Goal: Communication & Community: Answer question/provide support

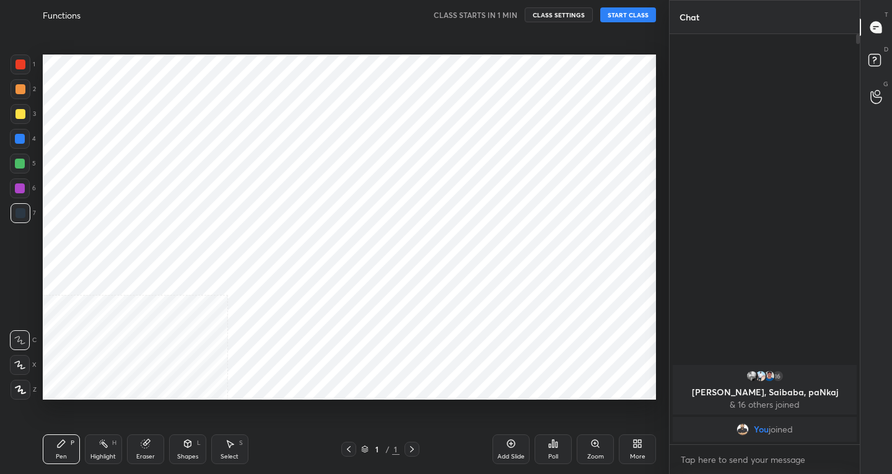
scroll to position [395, 619]
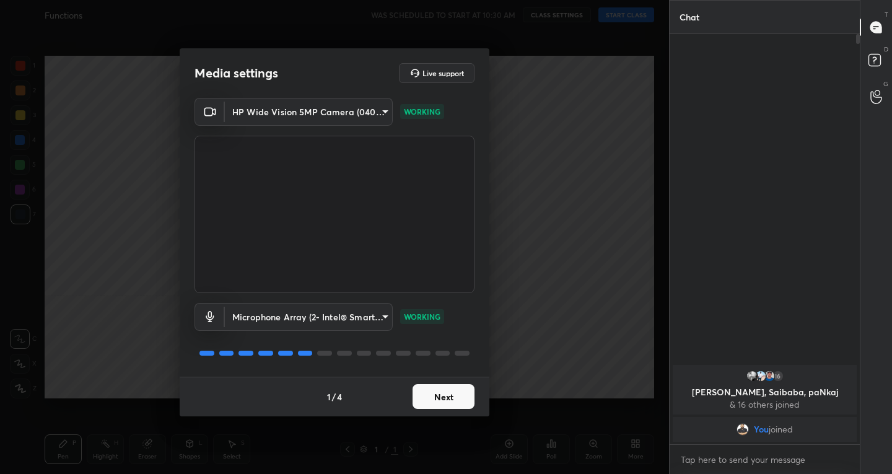
click at [422, 398] on button "Next" at bounding box center [444, 396] width 62 height 25
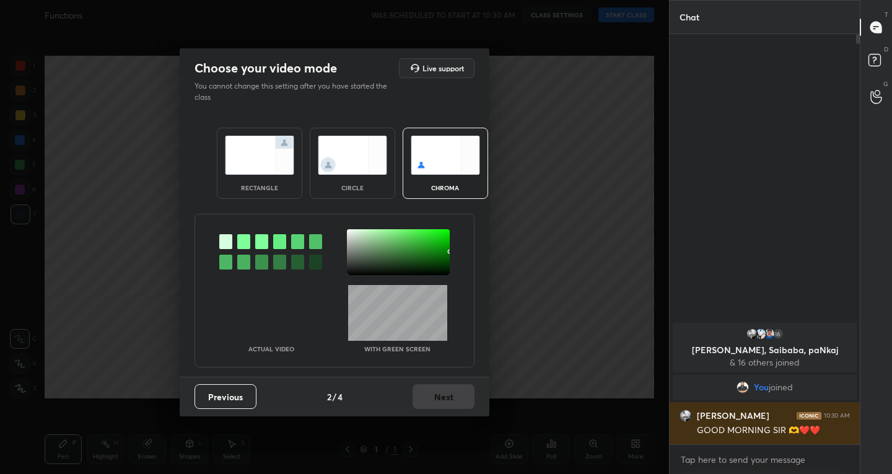
click at [261, 151] on img at bounding box center [259, 155] width 69 height 39
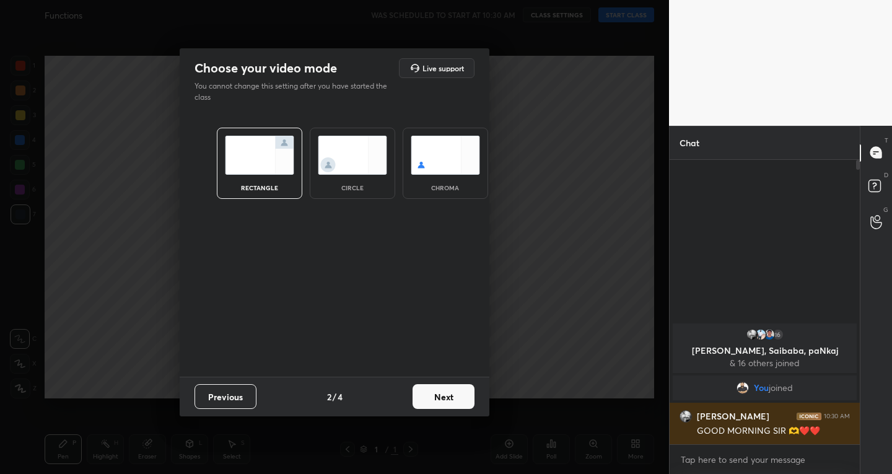
click at [462, 393] on button "Next" at bounding box center [444, 396] width 62 height 25
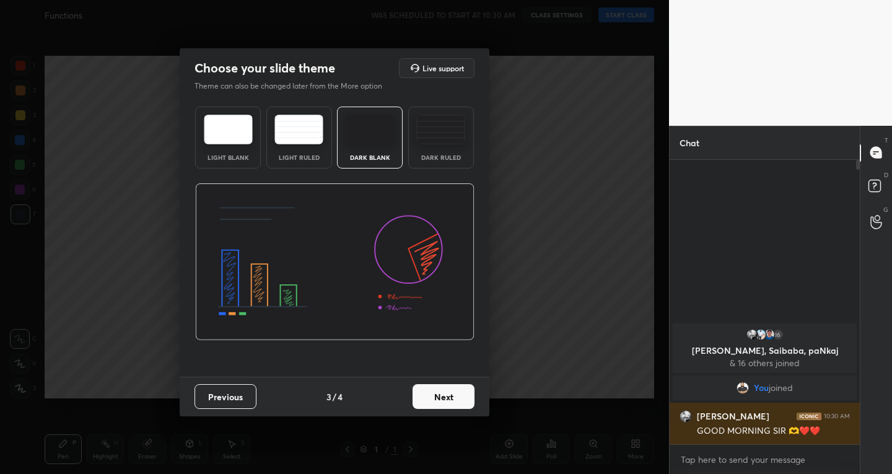
click at [462, 393] on button "Next" at bounding box center [444, 396] width 62 height 25
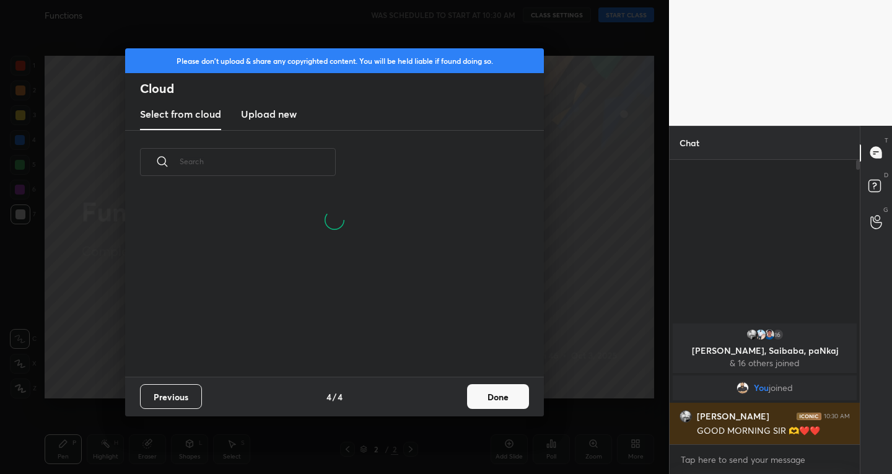
click at [486, 396] on button "Done" at bounding box center [498, 396] width 62 height 25
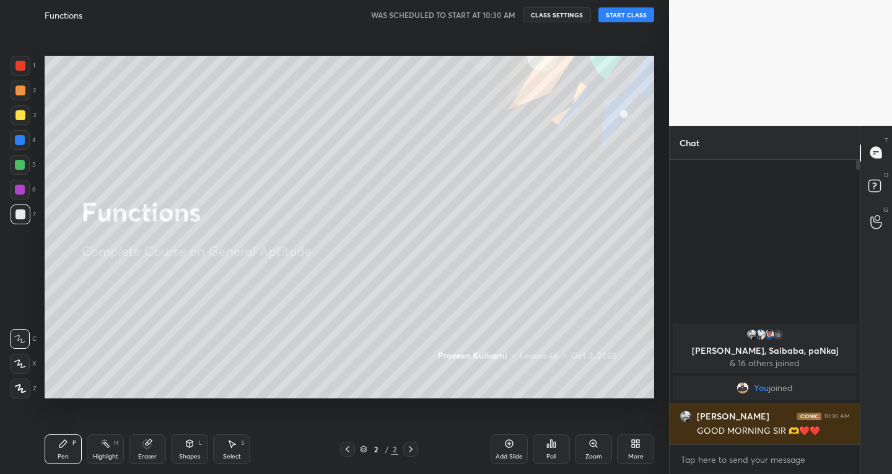
click at [621, 15] on button "START CLASS" at bounding box center [626, 14] width 56 height 15
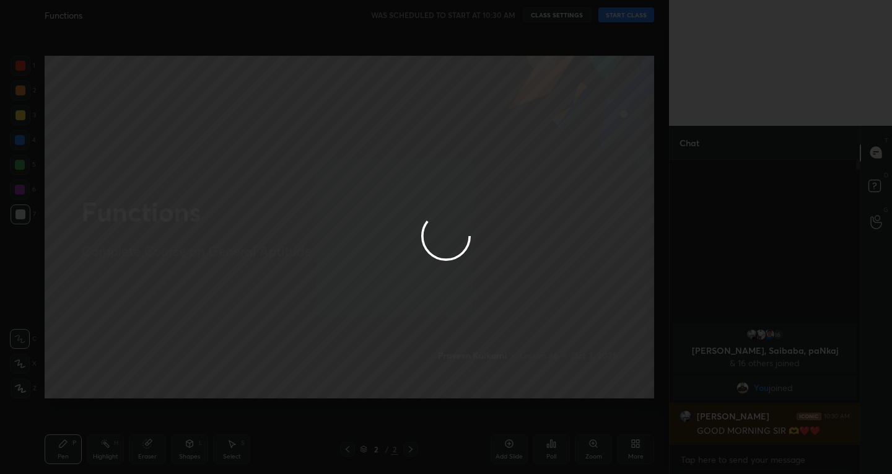
type textarea "x"
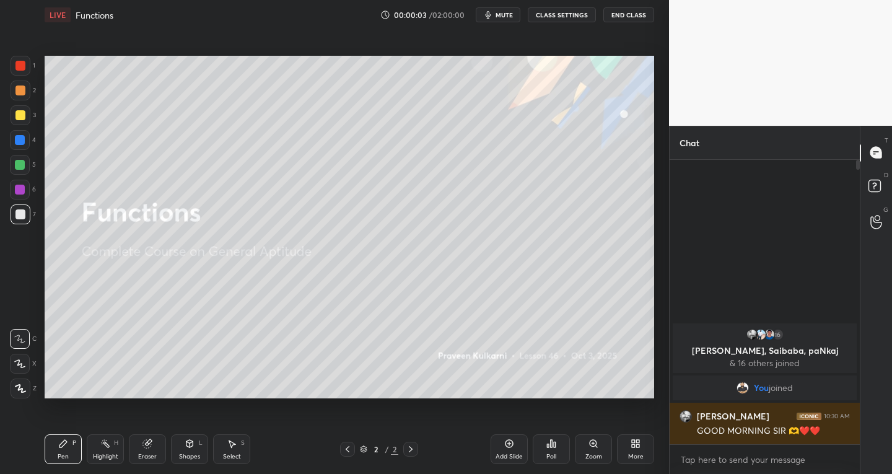
click at [512, 441] on icon at bounding box center [509, 444] width 8 height 8
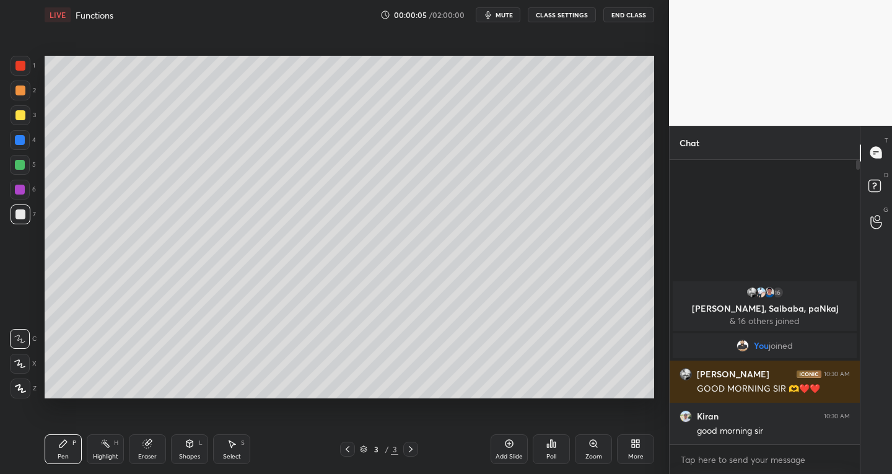
click at [634, 448] on div "More" at bounding box center [635, 449] width 37 height 30
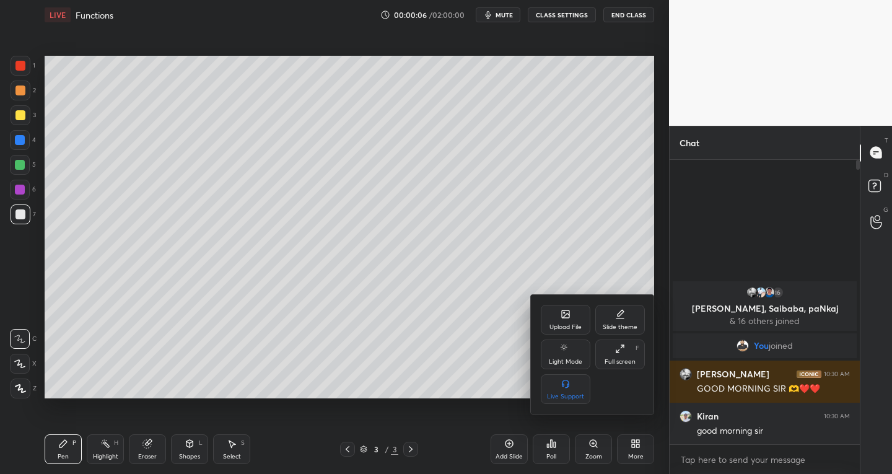
click at [557, 318] on div "Upload File" at bounding box center [566, 320] width 50 height 30
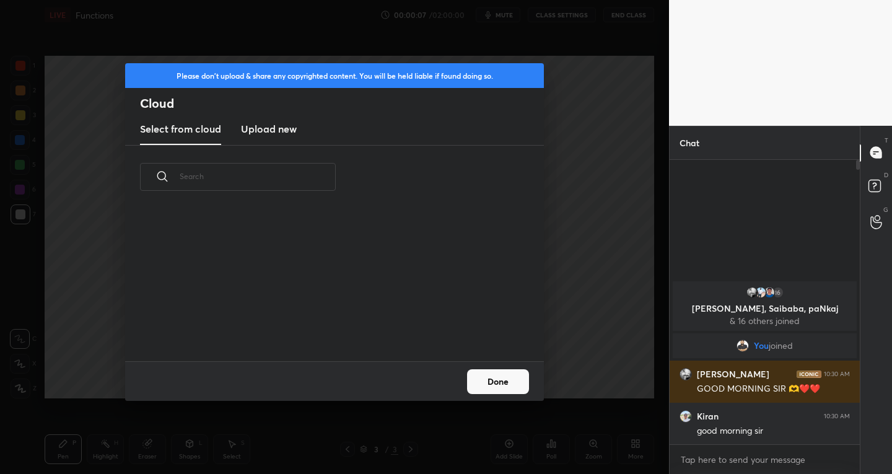
scroll to position [152, 398]
click at [279, 128] on h3 "Upload new" at bounding box center [269, 128] width 56 height 15
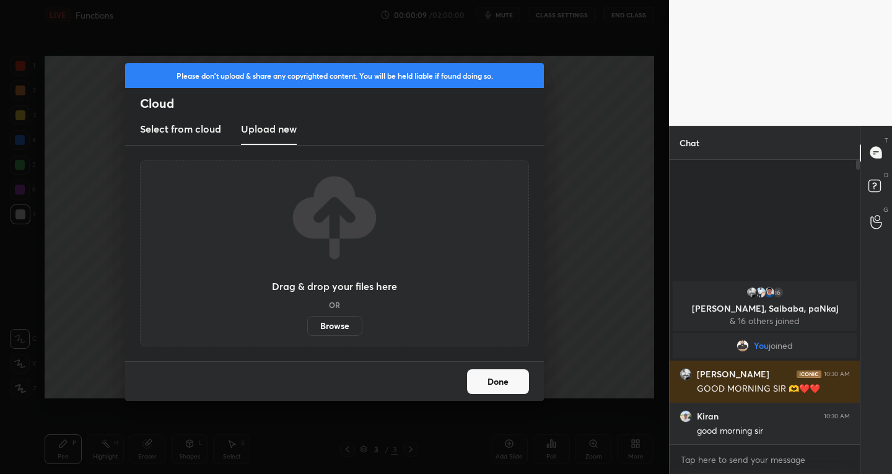
click at [338, 326] on label "Browse" at bounding box center [334, 326] width 55 height 20
click at [307, 326] on input "Browse" at bounding box center [307, 326] width 0 height 20
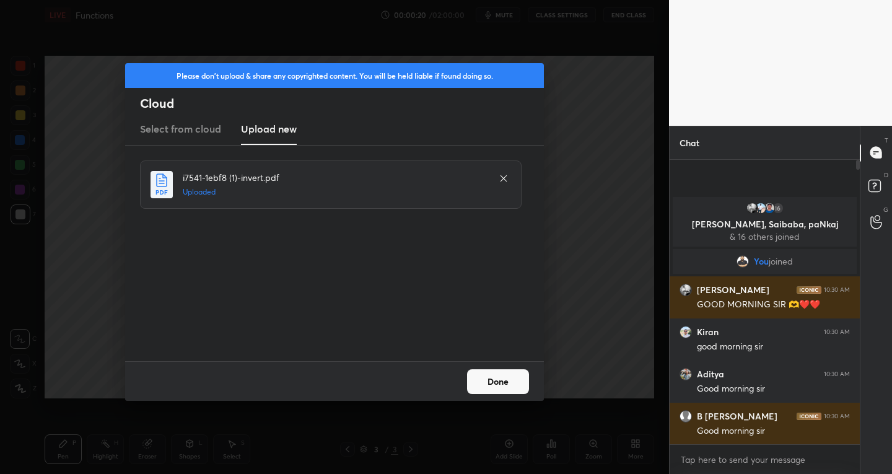
click at [470, 372] on button "Done" at bounding box center [498, 381] width 62 height 25
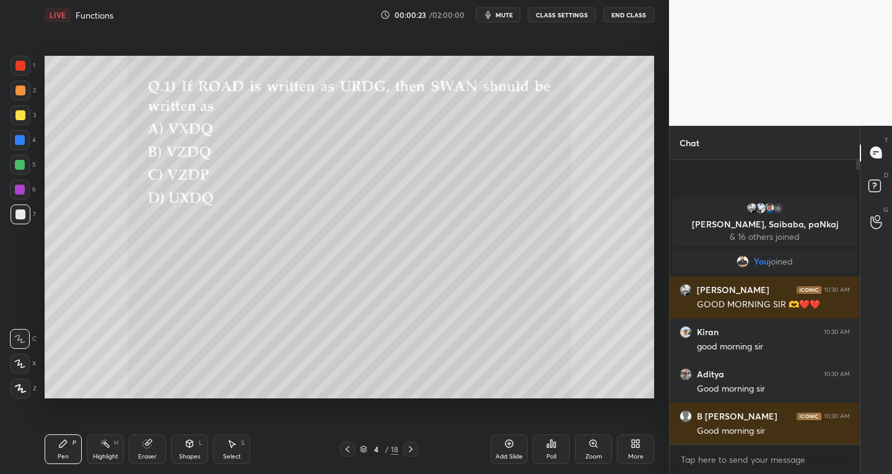
click at [348, 447] on icon at bounding box center [348, 449] width 4 height 6
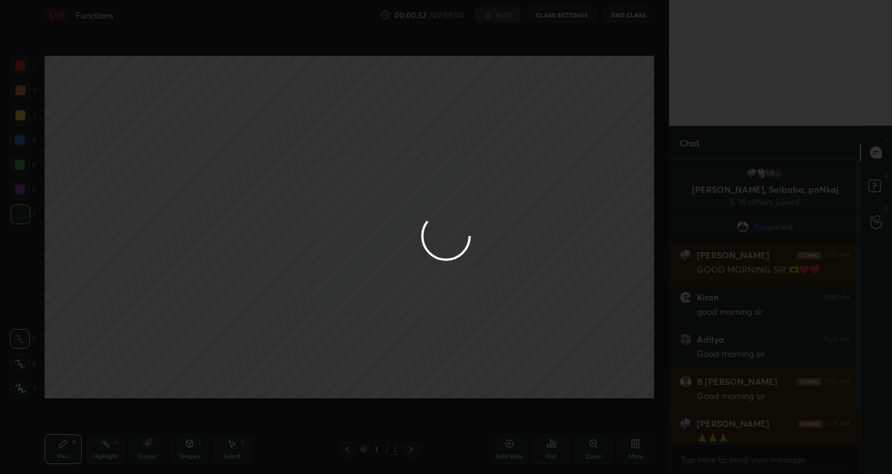
click at [593, 264] on div at bounding box center [446, 237] width 892 height 474
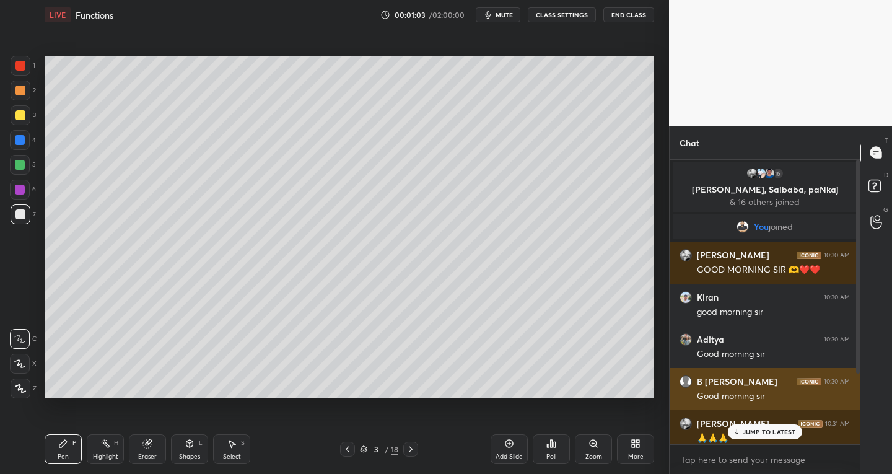
scroll to position [95, 0]
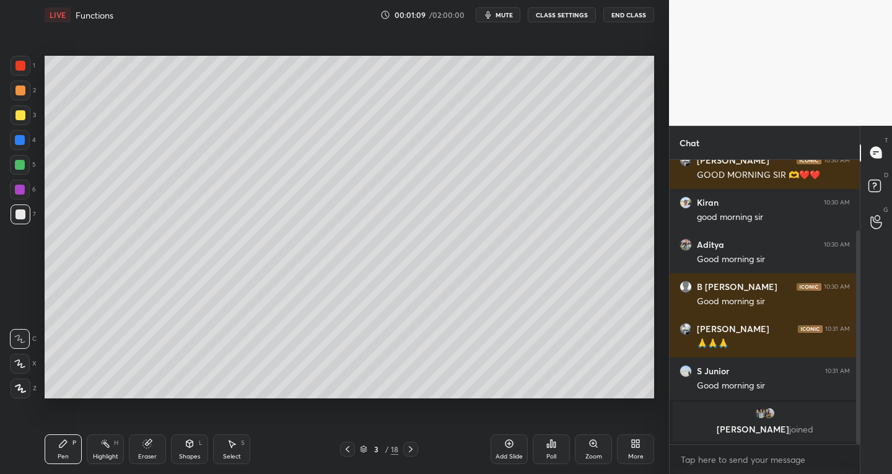
click at [24, 361] on icon at bounding box center [19, 363] width 11 height 9
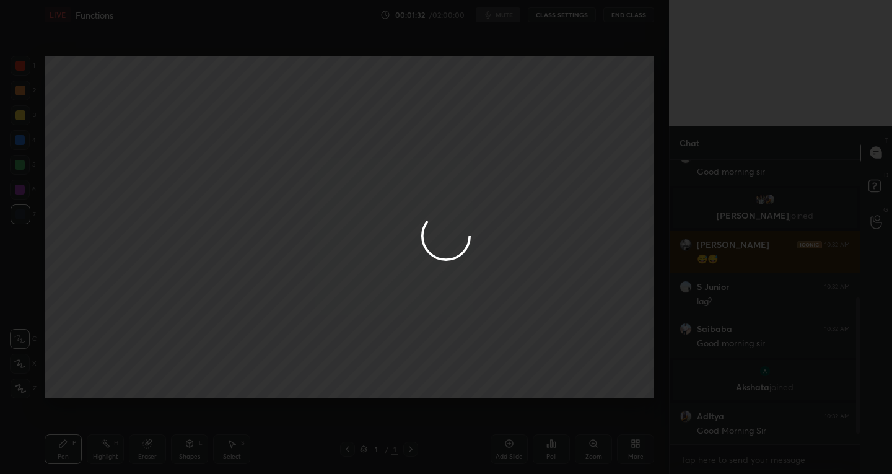
scroll to position [308, 0]
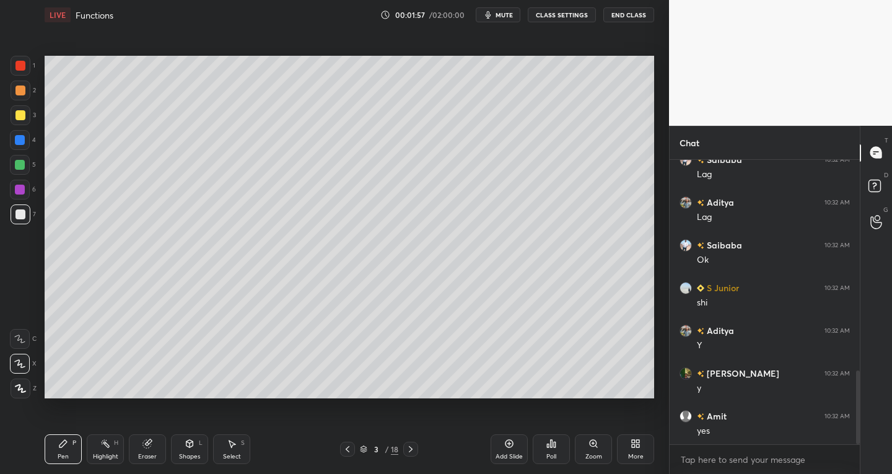
scroll to position [812, 0]
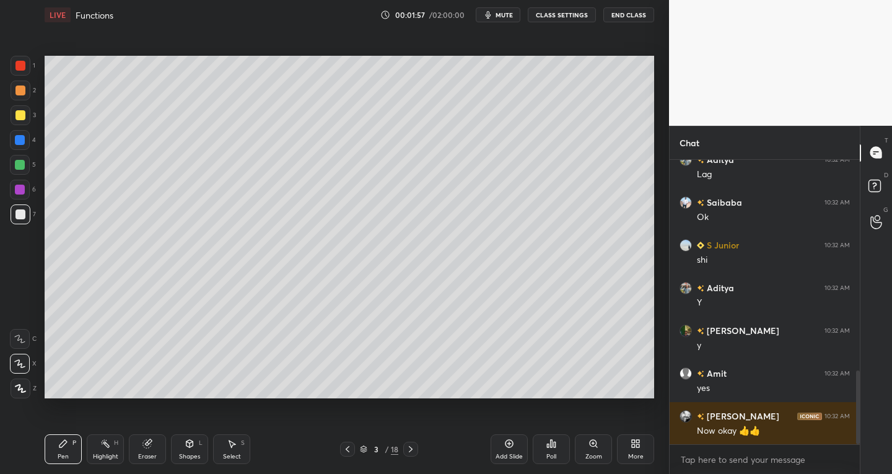
click at [19, 365] on icon at bounding box center [19, 363] width 11 height 9
click at [412, 449] on icon at bounding box center [411, 449] width 4 height 6
click at [413, 448] on icon at bounding box center [411, 449] width 10 height 10
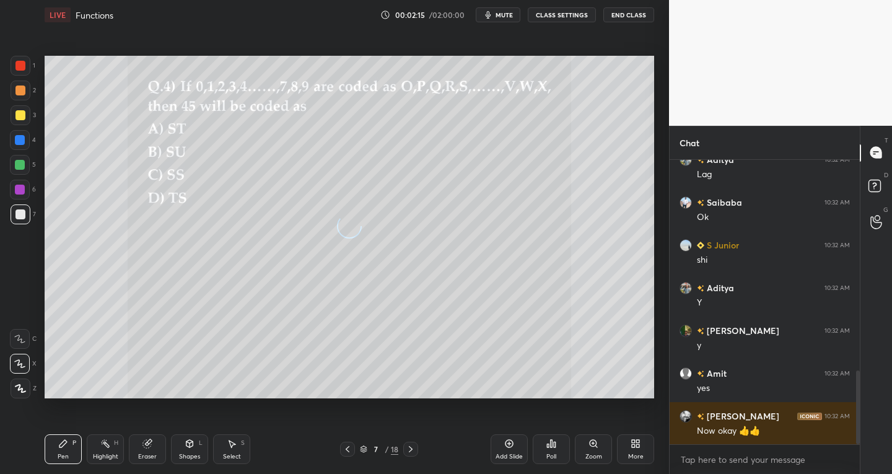
click at [414, 448] on icon at bounding box center [411, 449] width 10 height 10
click at [409, 449] on icon at bounding box center [411, 449] width 10 height 10
click at [347, 455] on div at bounding box center [347, 449] width 15 height 15
click at [413, 458] on div "Pen P Highlight H Eraser Shapes L Select S 8 / 18 Add Slide Poll Zoom More" at bounding box center [350, 449] width 610 height 50
click at [350, 456] on div at bounding box center [347, 449] width 15 height 15
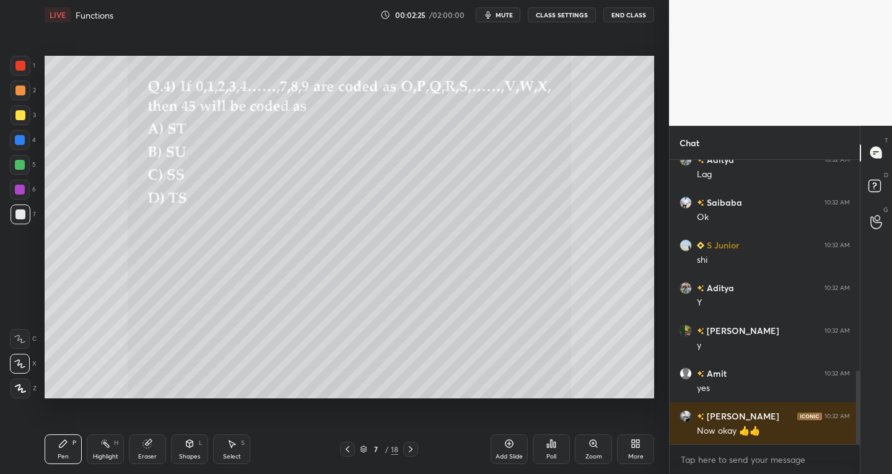
click at [350, 458] on div "Pen P Highlight H Eraser Shapes L Select S 7 / 18 Add Slide Poll Zoom More" at bounding box center [350, 449] width 610 height 50
click at [352, 456] on div at bounding box center [347, 449] width 15 height 15
click at [347, 453] on icon at bounding box center [348, 449] width 10 height 10
click at [345, 453] on icon at bounding box center [348, 449] width 10 height 10
click at [346, 455] on div at bounding box center [347, 449] width 15 height 15
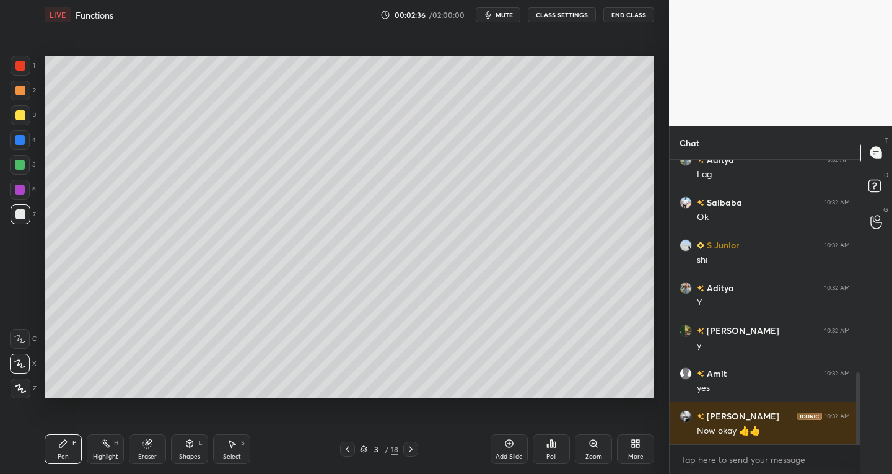
scroll to position [842, 0]
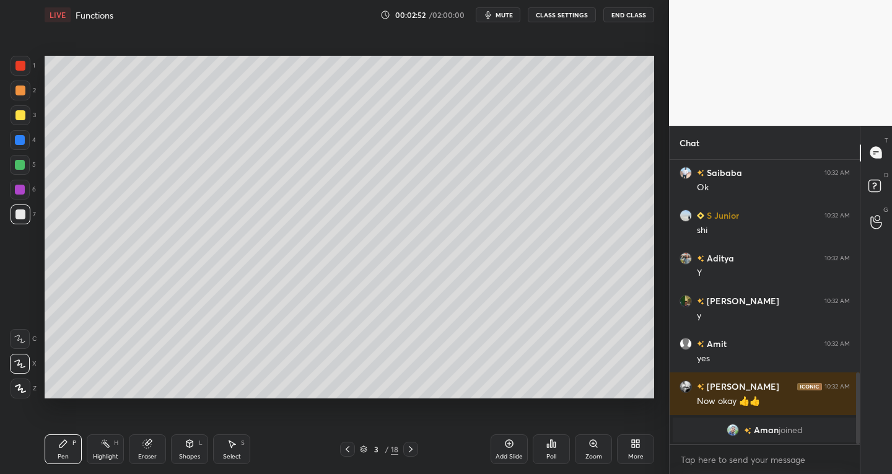
click at [243, 449] on div "Select S" at bounding box center [231, 449] width 37 height 30
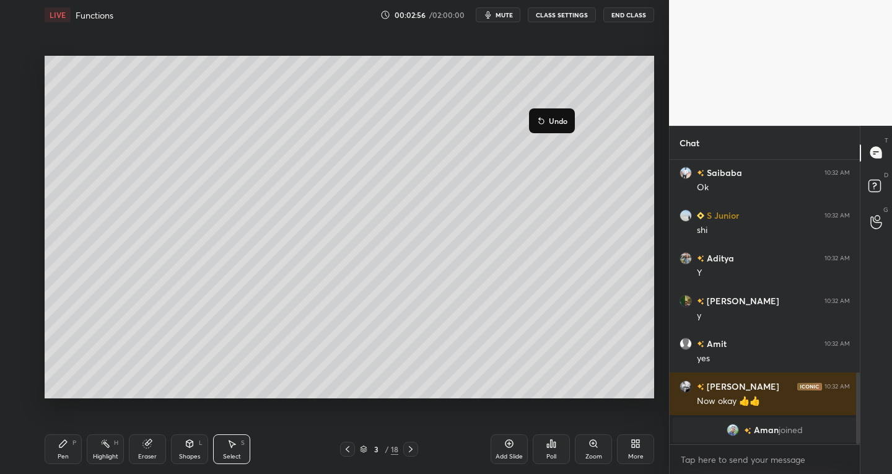
click at [499, 219] on div "0 ° Undo Copy Duplicate Duplicate to new slide Delete" at bounding box center [350, 227] width 610 height 343
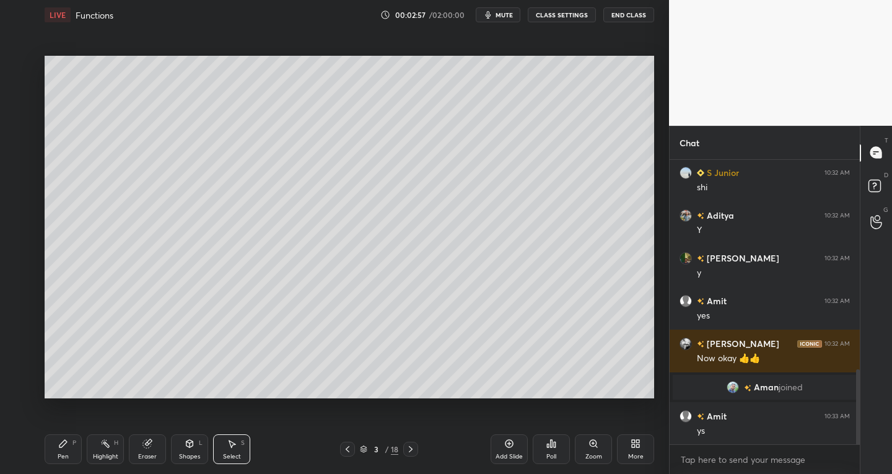
scroll to position [794, 0]
click at [411, 453] on icon at bounding box center [411, 449] width 10 height 10
click at [72, 452] on div "Pen P" at bounding box center [63, 449] width 37 height 30
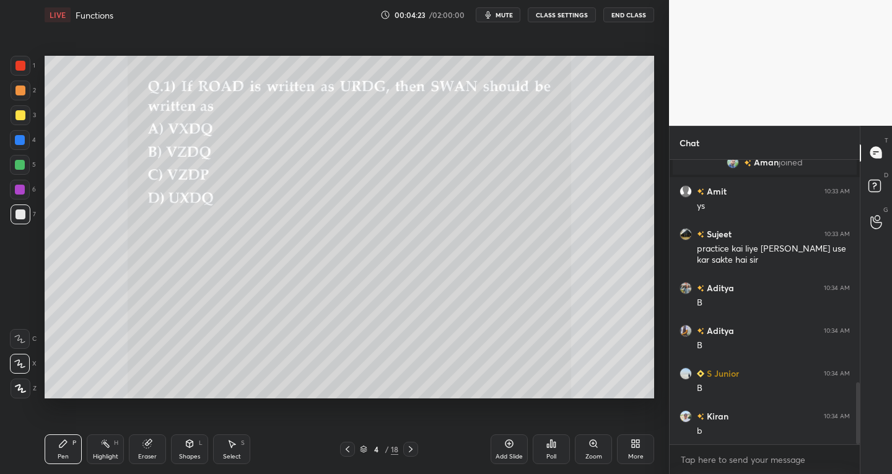
scroll to position [1062, 0]
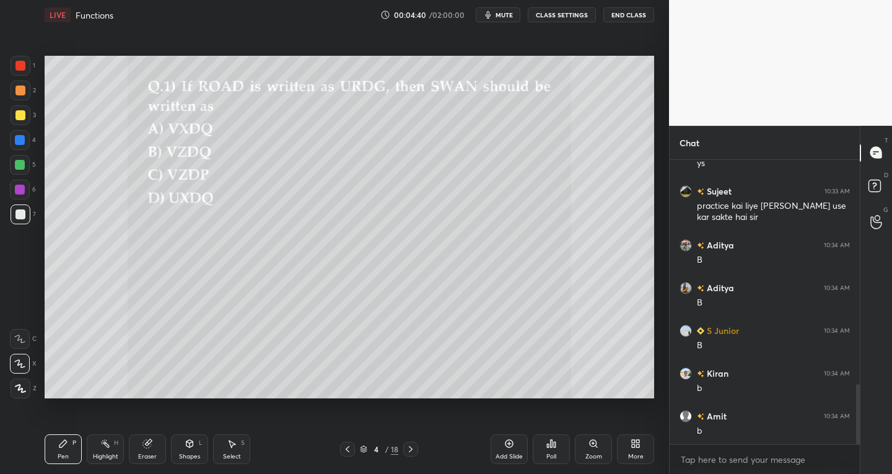
click at [13, 110] on div at bounding box center [21, 115] width 20 height 20
click at [105, 450] on div "Highlight H" at bounding box center [105, 449] width 37 height 30
click at [20, 357] on div at bounding box center [20, 364] width 20 height 20
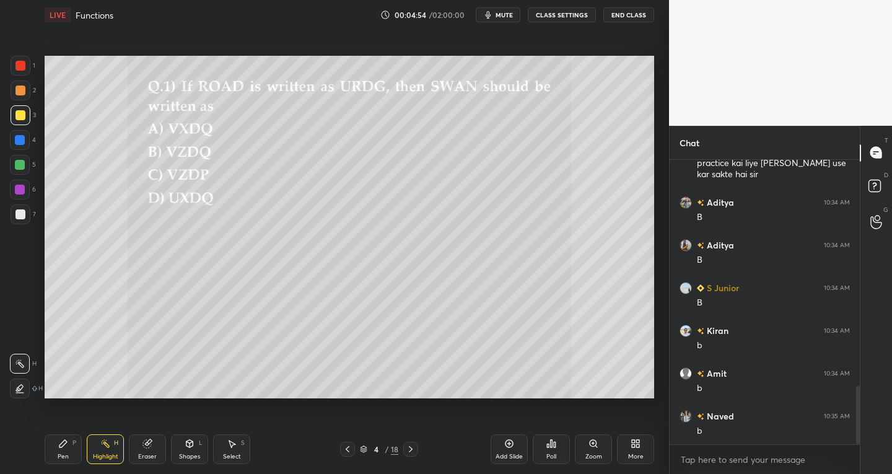
click at [66, 450] on div "Pen P" at bounding box center [63, 449] width 37 height 30
click at [20, 214] on div at bounding box center [20, 214] width 10 height 10
click at [24, 116] on div at bounding box center [20, 115] width 10 height 10
click at [23, 92] on div at bounding box center [20, 90] width 10 height 10
click at [17, 69] on div at bounding box center [20, 66] width 10 height 10
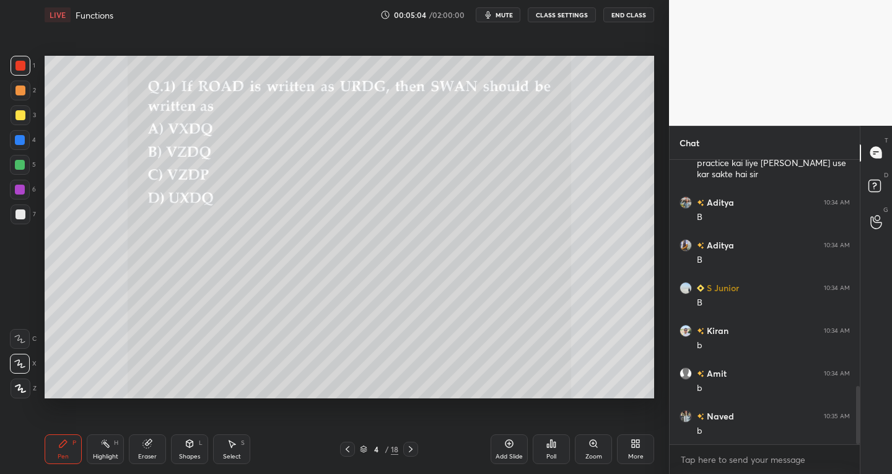
click at [27, 138] on div at bounding box center [20, 140] width 20 height 20
click at [30, 212] on div "7" at bounding box center [23, 214] width 25 height 20
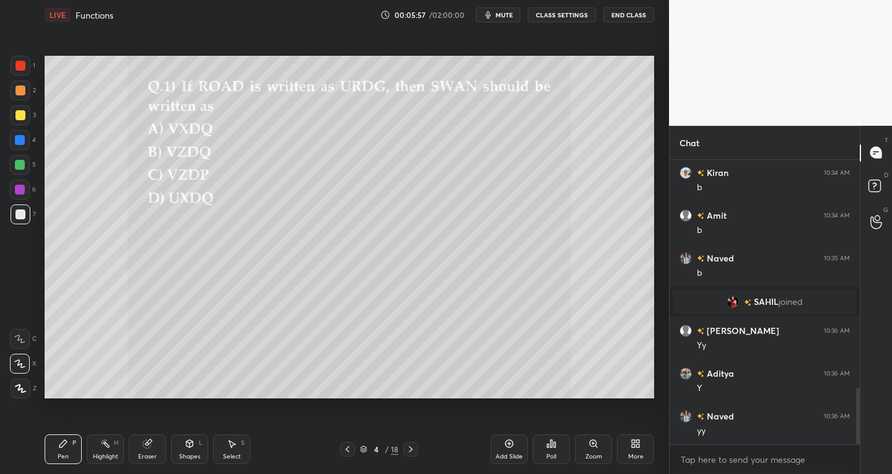
scroll to position [1198, 0]
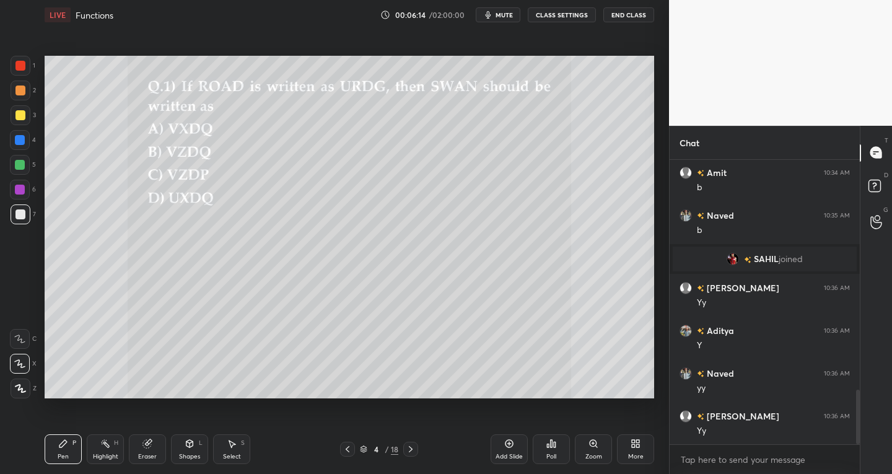
click at [414, 448] on icon at bounding box center [411, 449] width 10 height 10
click at [349, 449] on icon at bounding box center [348, 449] width 10 height 10
click at [235, 453] on div "Select" at bounding box center [232, 456] width 18 height 6
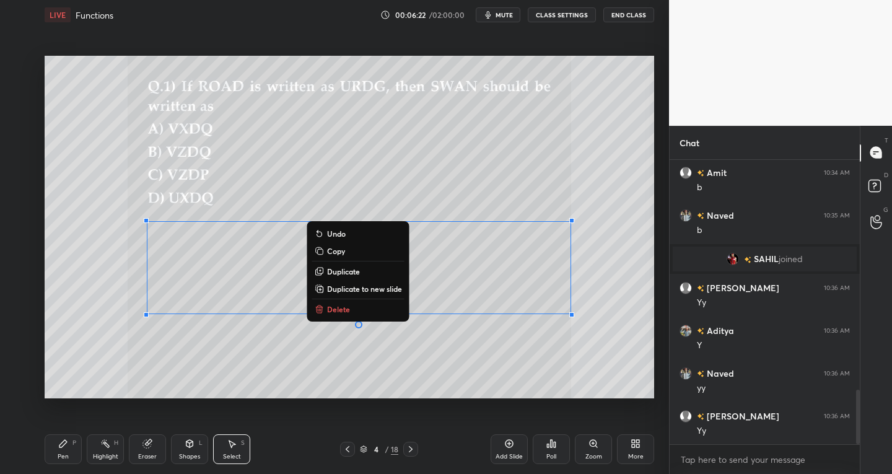
click at [336, 255] on p "Copy" at bounding box center [336, 251] width 18 height 10
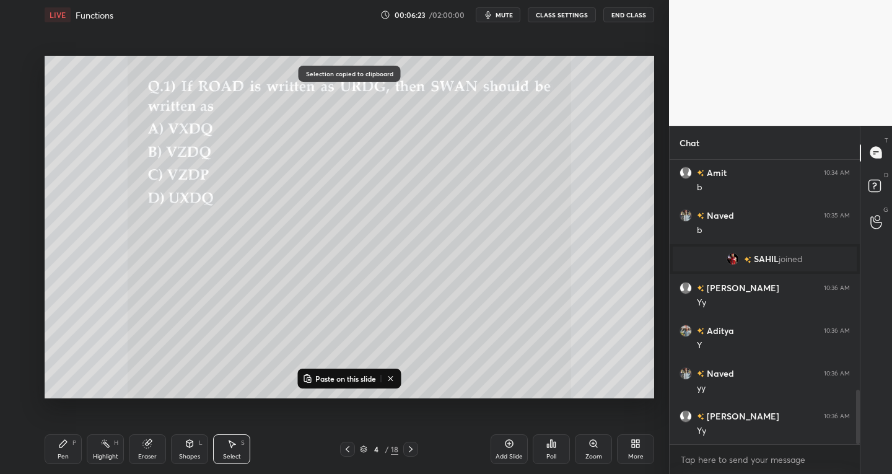
click at [412, 444] on icon at bounding box center [411, 449] width 10 height 10
click at [325, 370] on div "Paste on this slide" at bounding box center [349, 379] width 103 height 20
click at [324, 374] on p "Paste on this slide" at bounding box center [345, 379] width 61 height 10
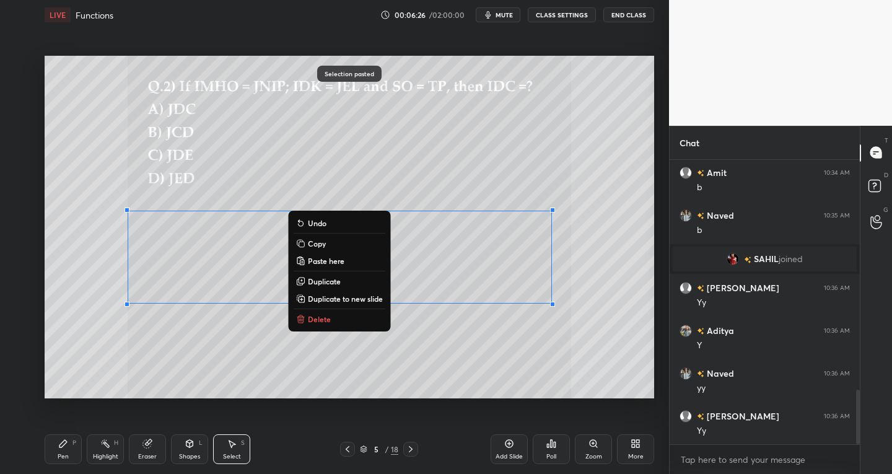
click at [64, 446] on icon at bounding box center [63, 444] width 10 height 10
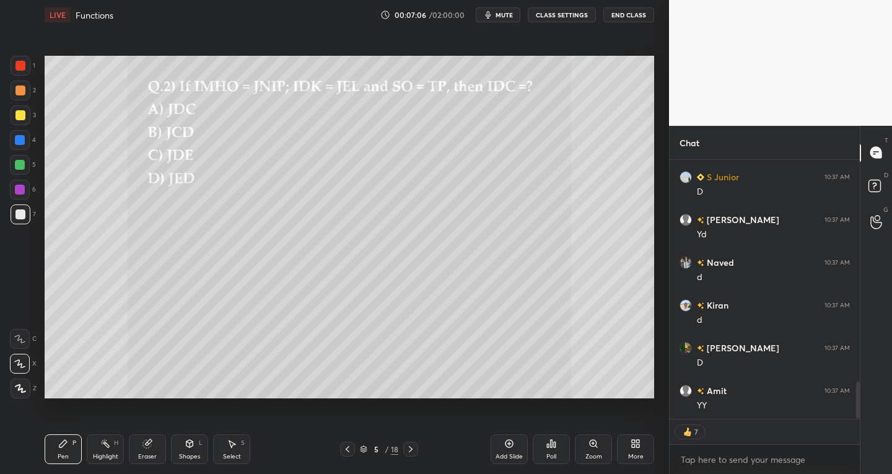
scroll to position [1608, 0]
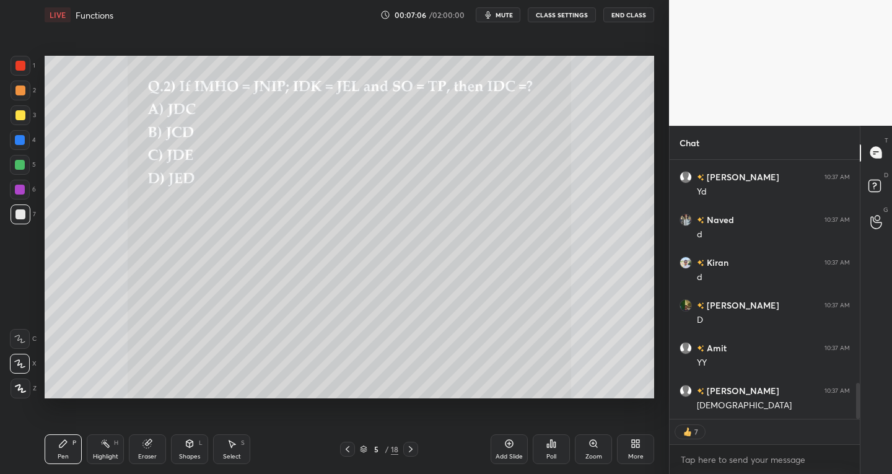
click at [406, 448] on icon at bounding box center [411, 449] width 10 height 10
click at [345, 452] on icon at bounding box center [348, 449] width 10 height 10
click at [237, 450] on div "Select S" at bounding box center [231, 449] width 37 height 30
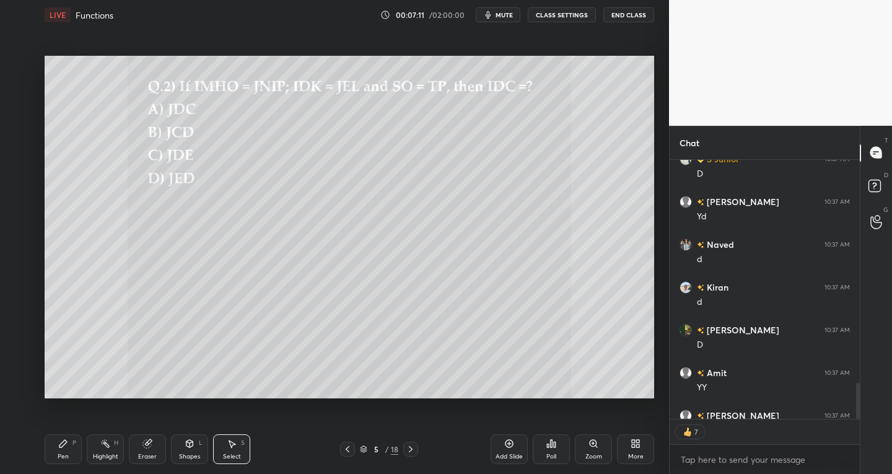
scroll to position [4, 4]
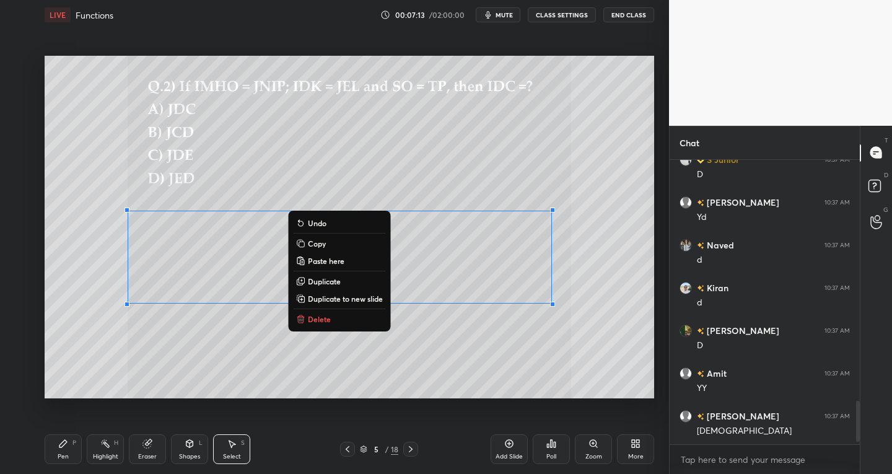
click at [314, 240] on p "Copy" at bounding box center [317, 243] width 18 height 10
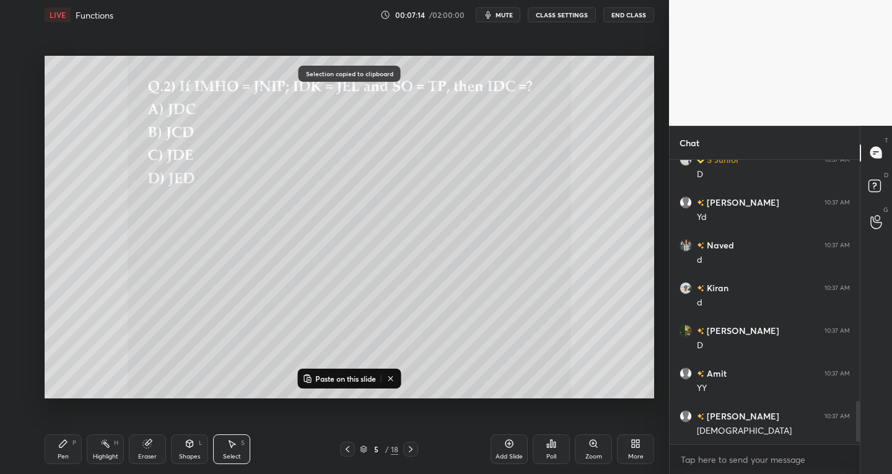
click at [407, 445] on icon at bounding box center [411, 449] width 10 height 10
click at [326, 375] on p "Paste on this slide" at bounding box center [345, 379] width 61 height 10
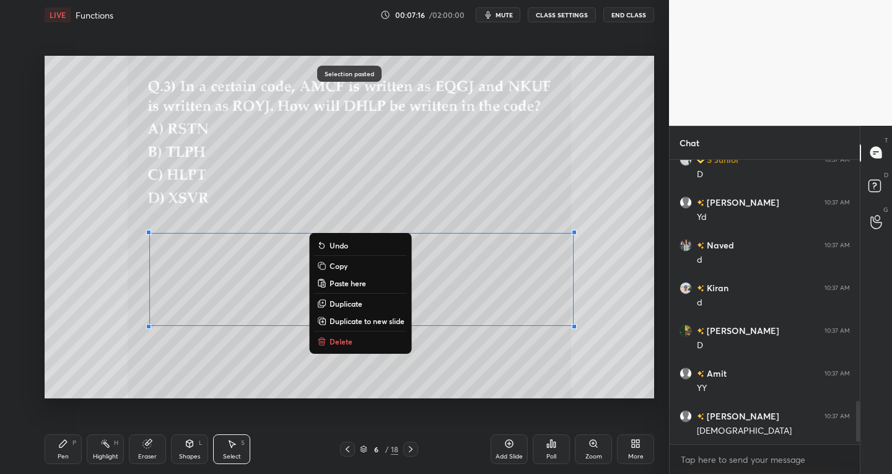
click at [82, 440] on div "Pen P Highlight H Eraser Shapes L Select S" at bounding box center [156, 449] width 223 height 30
click at [90, 336] on div "0 ° Undo Copy Paste here Duplicate Duplicate to new slide Delete" at bounding box center [350, 227] width 610 height 343
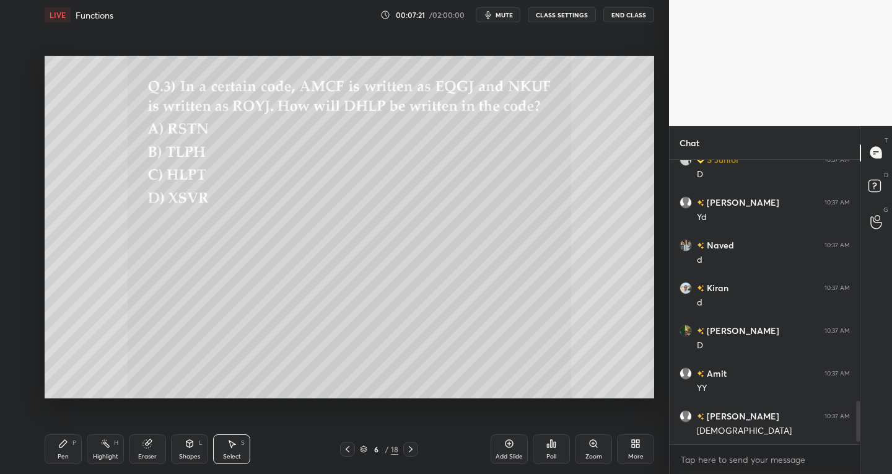
click at [63, 447] on icon at bounding box center [63, 444] width 10 height 10
click at [18, 119] on div at bounding box center [20, 115] width 10 height 10
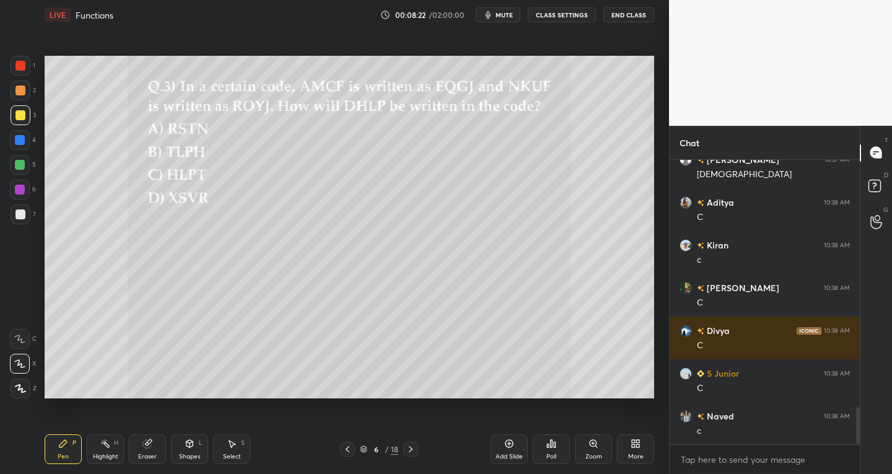
scroll to position [1882, 0]
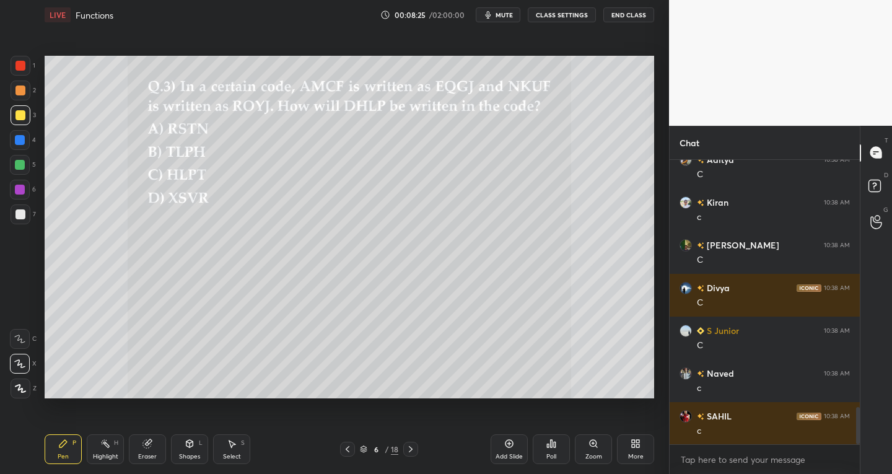
click at [149, 449] on div "Eraser" at bounding box center [147, 449] width 37 height 30
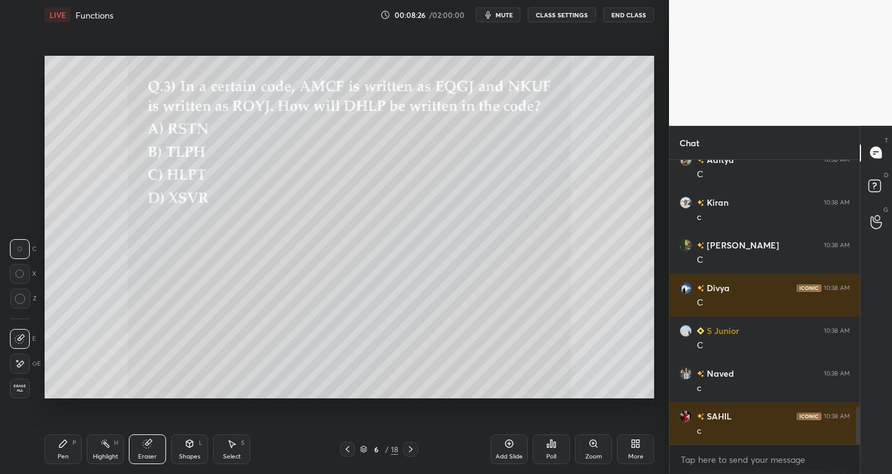
click at [19, 332] on div at bounding box center [20, 339] width 20 height 20
click at [67, 458] on div "Pen" at bounding box center [63, 456] width 11 height 6
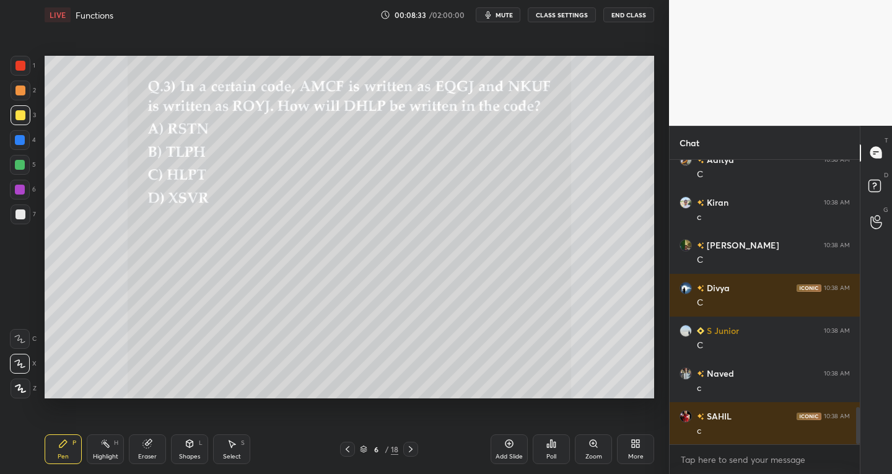
click at [153, 452] on div "Eraser" at bounding box center [147, 449] width 37 height 30
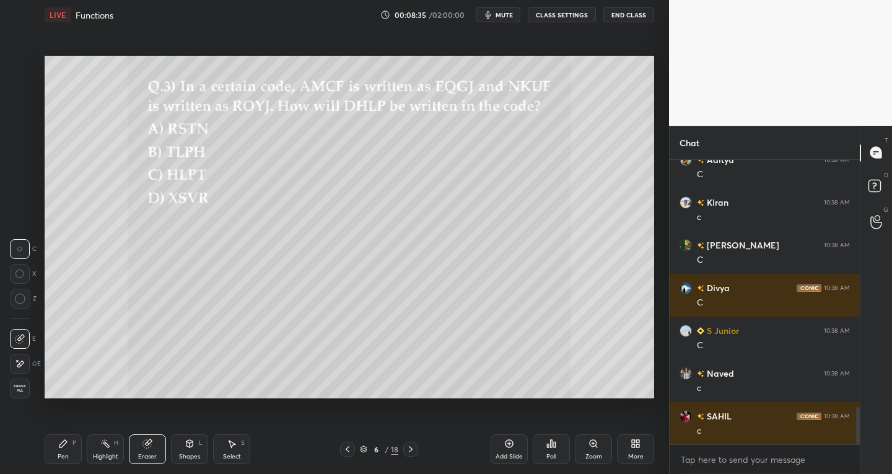
click at [76, 449] on div "Pen P" at bounding box center [63, 449] width 37 height 30
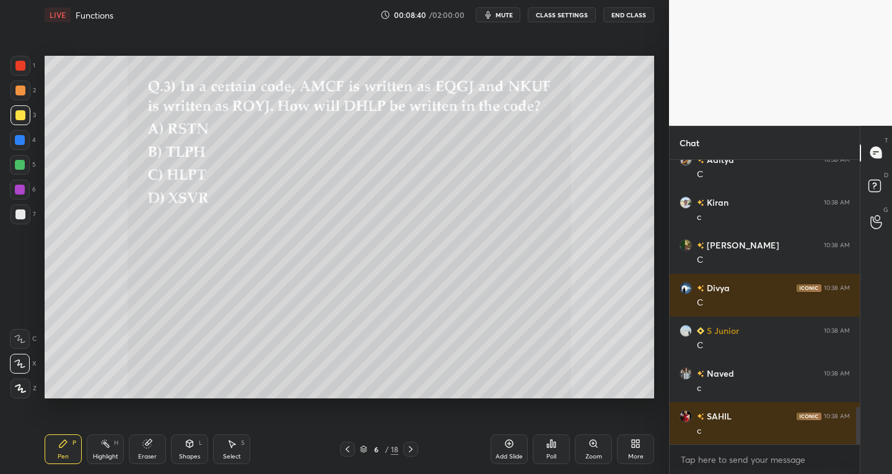
click at [150, 449] on div "Eraser" at bounding box center [147, 449] width 37 height 30
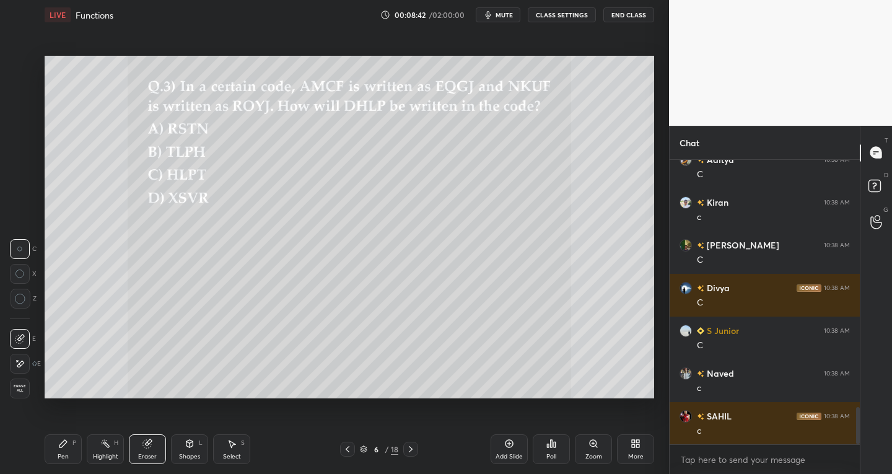
click at [72, 452] on div "Pen P" at bounding box center [63, 449] width 37 height 30
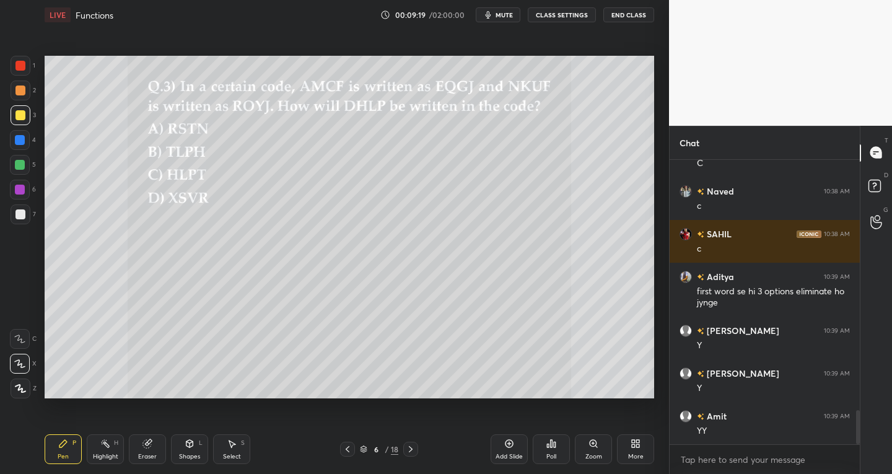
scroll to position [2107, 0]
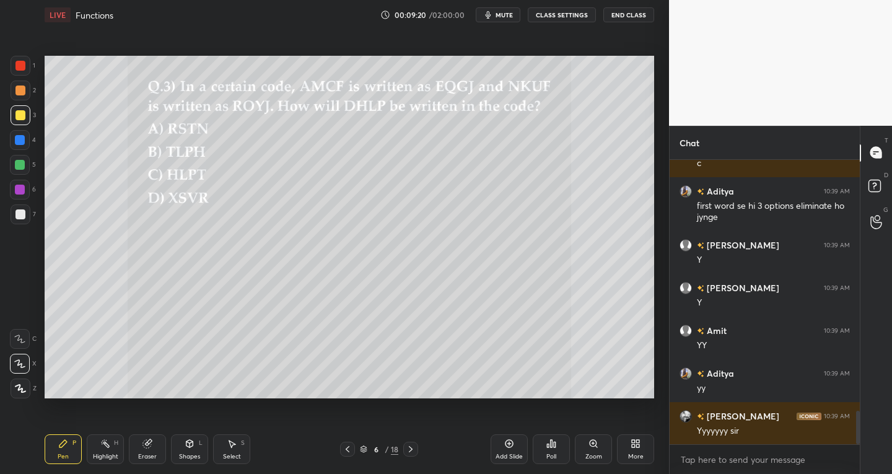
click at [411, 457] on div "Pen P Highlight H Eraser Shapes L Select S 6 / 18 Add Slide Poll Zoom More" at bounding box center [350, 449] width 610 height 50
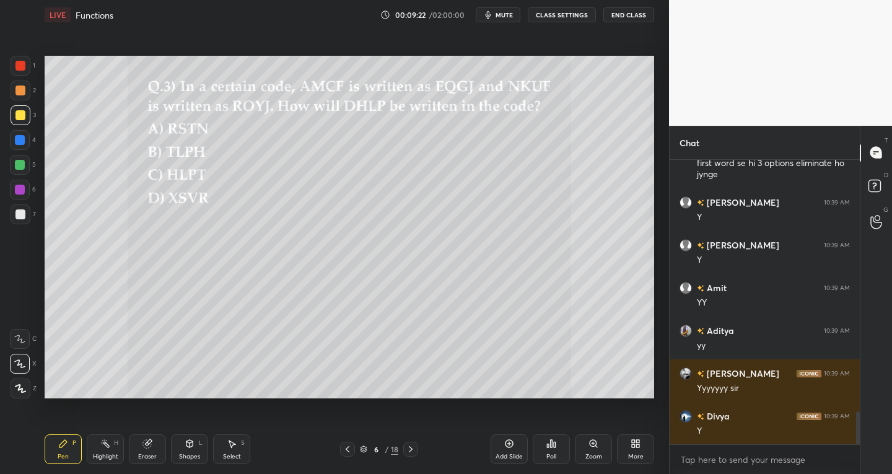
click at [409, 447] on icon at bounding box center [411, 449] width 10 height 10
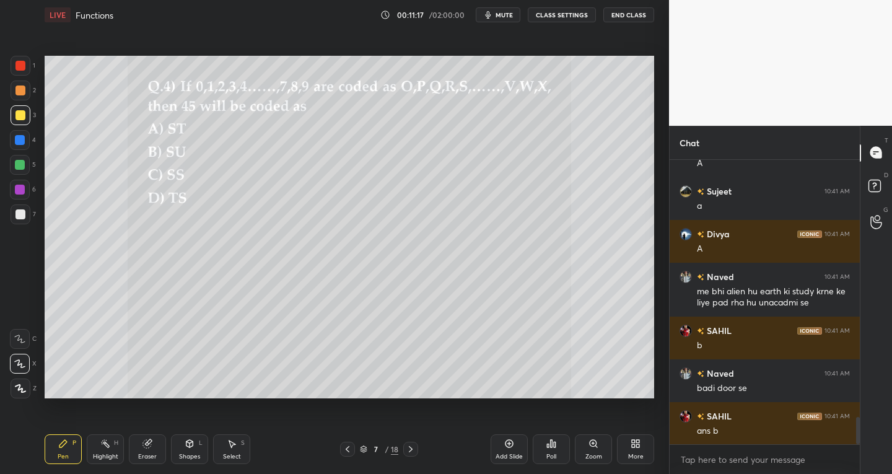
scroll to position [2699, 0]
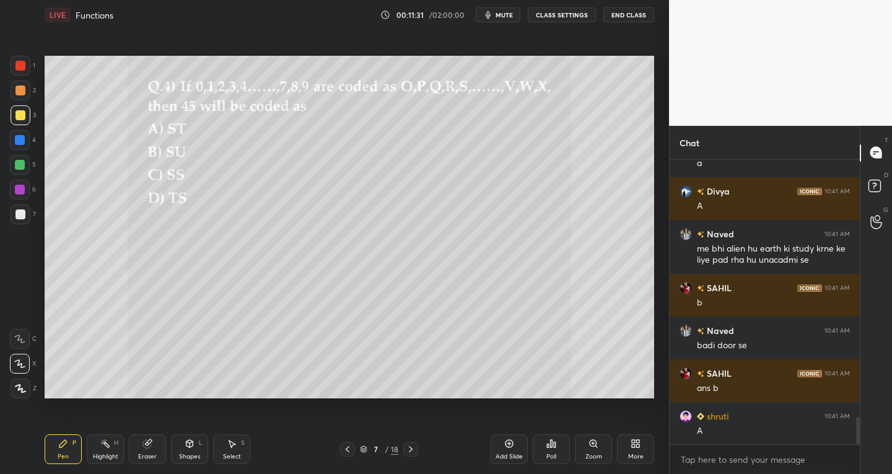
click at [17, 66] on div at bounding box center [20, 66] width 10 height 10
click at [23, 111] on div at bounding box center [20, 115] width 10 height 10
click at [26, 91] on div at bounding box center [21, 91] width 20 height 20
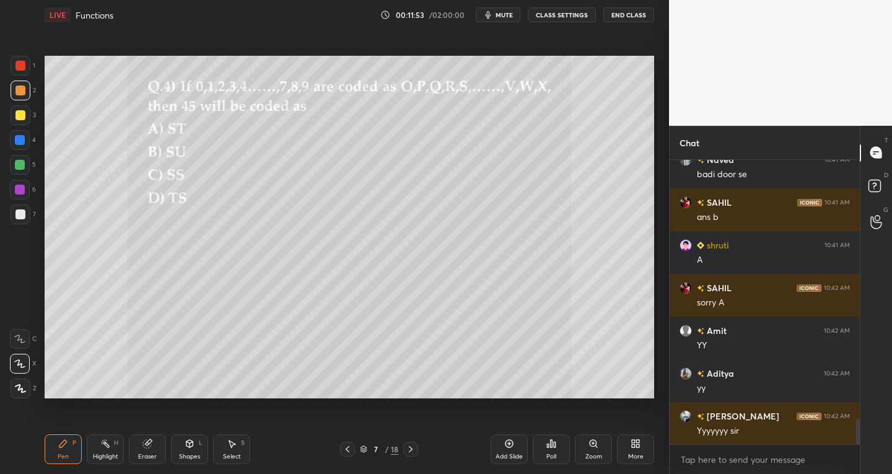
scroll to position [2913, 0]
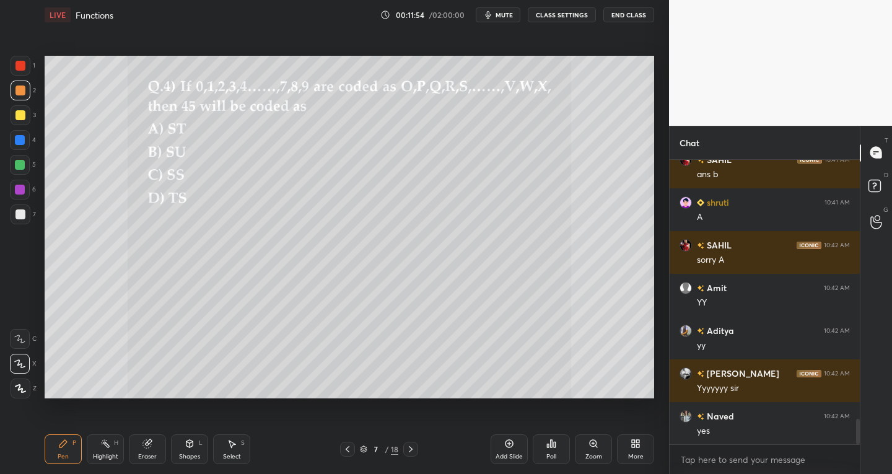
click at [411, 451] on icon at bounding box center [411, 449] width 10 height 10
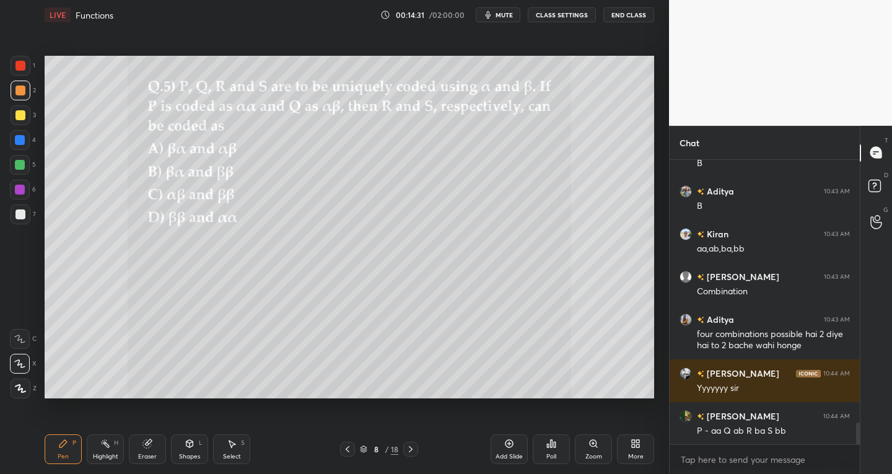
scroll to position [3437, 0]
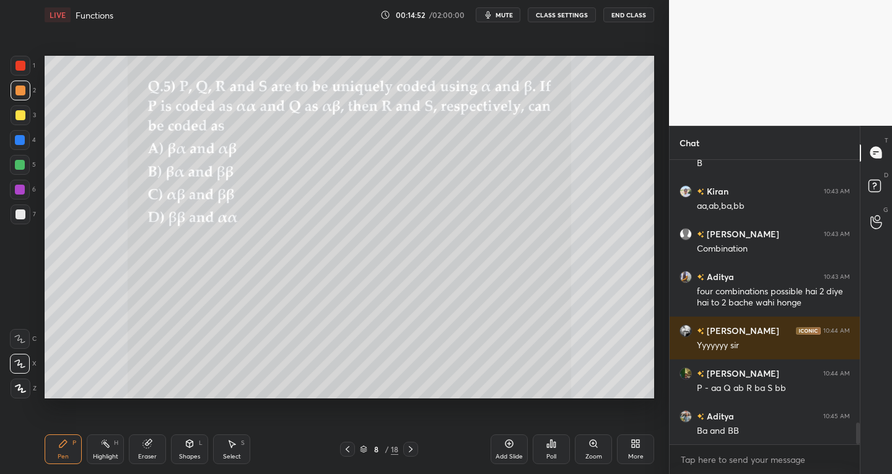
click at [237, 448] on div "Select S" at bounding box center [231, 449] width 37 height 30
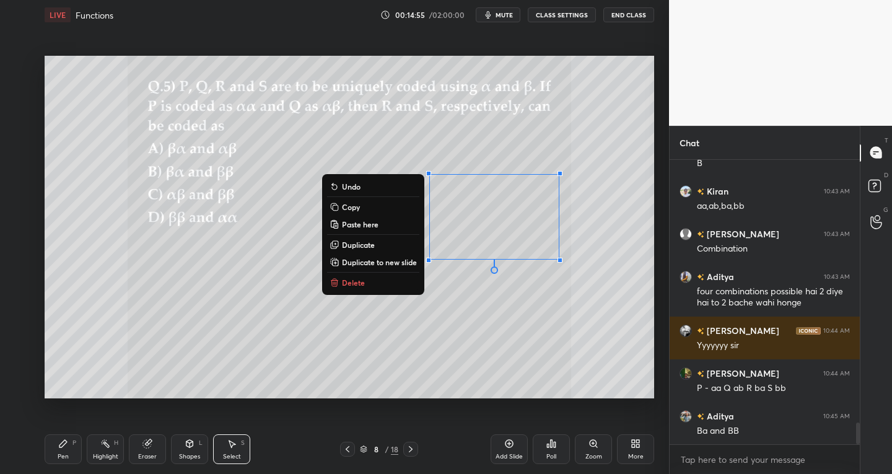
click at [359, 280] on p "Delete" at bounding box center [353, 283] width 23 height 10
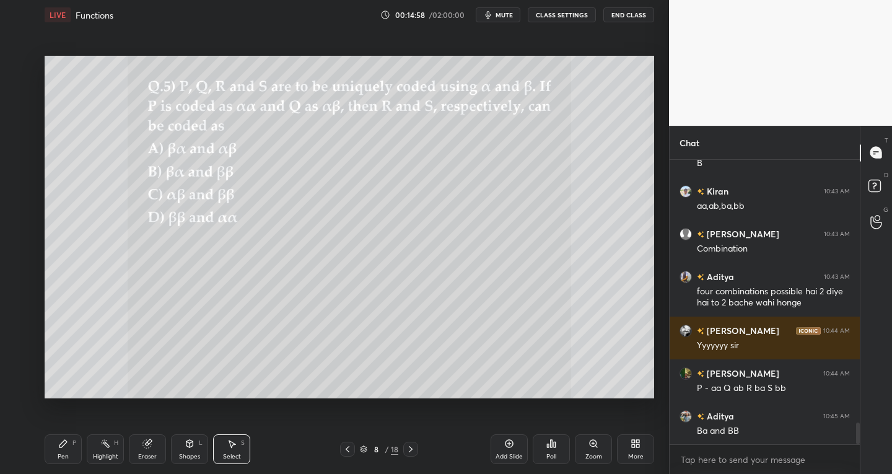
click at [74, 455] on div "Pen P" at bounding box center [63, 449] width 37 height 30
click at [175, 439] on div "Shapes L" at bounding box center [189, 449] width 37 height 30
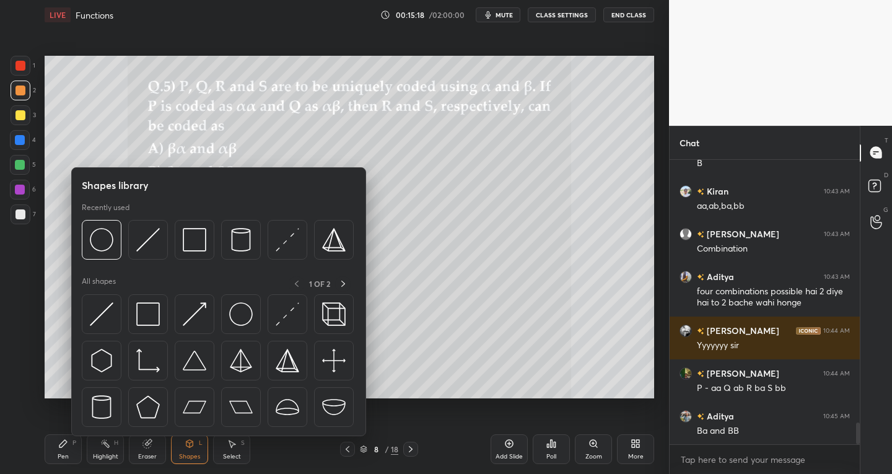
click at [130, 453] on div "Eraser" at bounding box center [147, 449] width 37 height 30
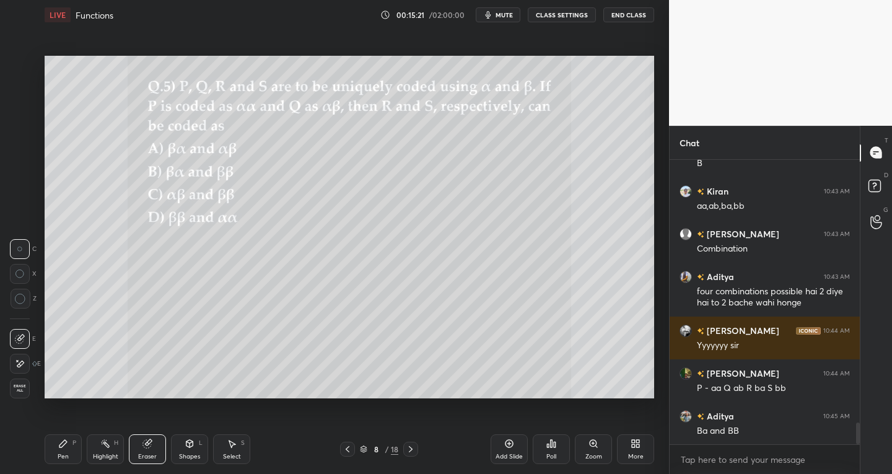
click at [26, 362] on div at bounding box center [20, 364] width 20 height 20
click at [63, 440] on icon at bounding box center [63, 444] width 10 height 10
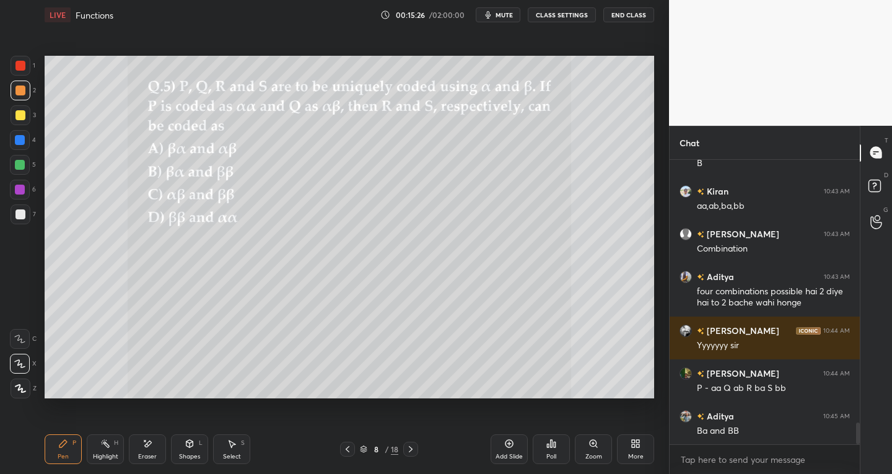
click at [28, 211] on div at bounding box center [21, 214] width 20 height 20
click at [144, 456] on div "Eraser" at bounding box center [147, 456] width 19 height 6
click at [56, 447] on div "Pen P" at bounding box center [63, 449] width 37 height 30
click at [406, 453] on icon at bounding box center [411, 449] width 10 height 10
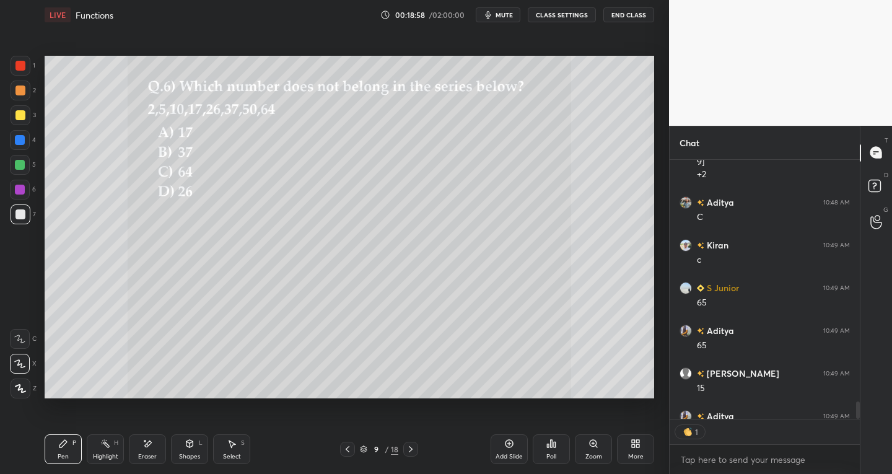
scroll to position [4, 4]
click at [411, 452] on icon at bounding box center [411, 449] width 10 height 10
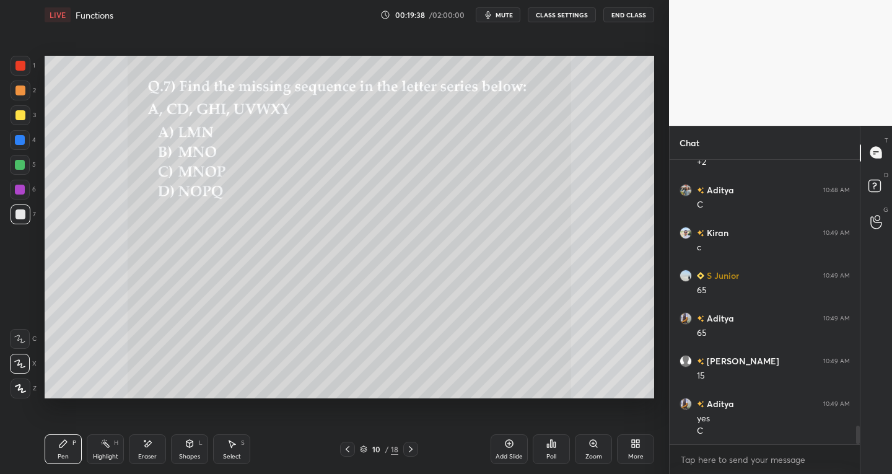
scroll to position [4018, 0]
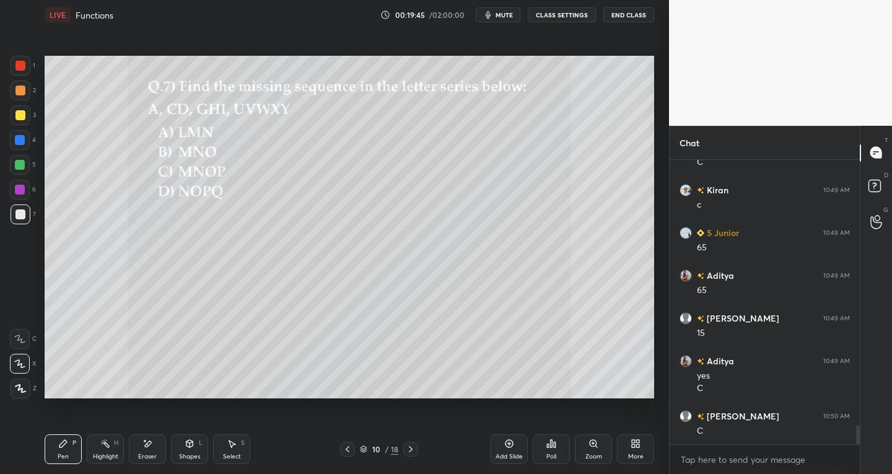
click at [153, 453] on div "Eraser" at bounding box center [147, 456] width 19 height 6
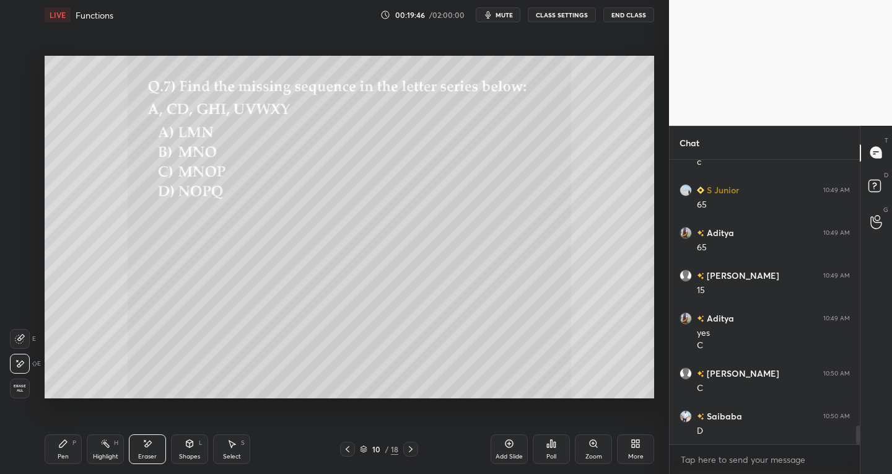
click at [63, 460] on div "Pen" at bounding box center [63, 456] width 11 height 6
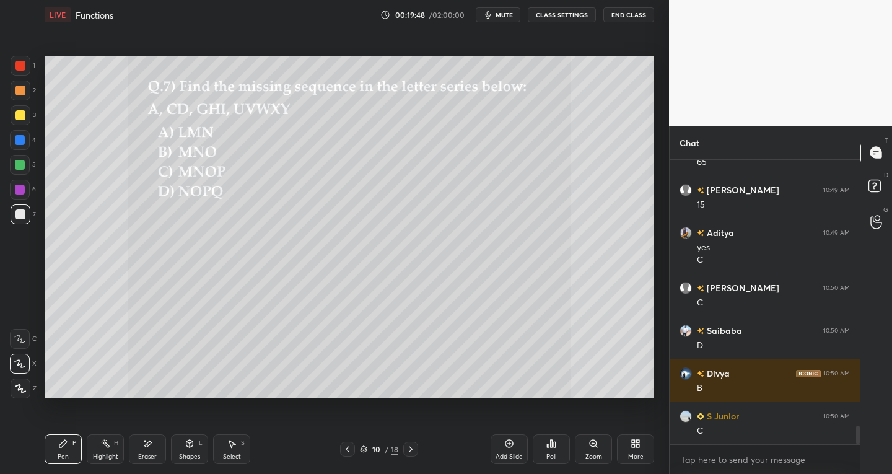
click at [15, 70] on div at bounding box center [21, 66] width 20 height 20
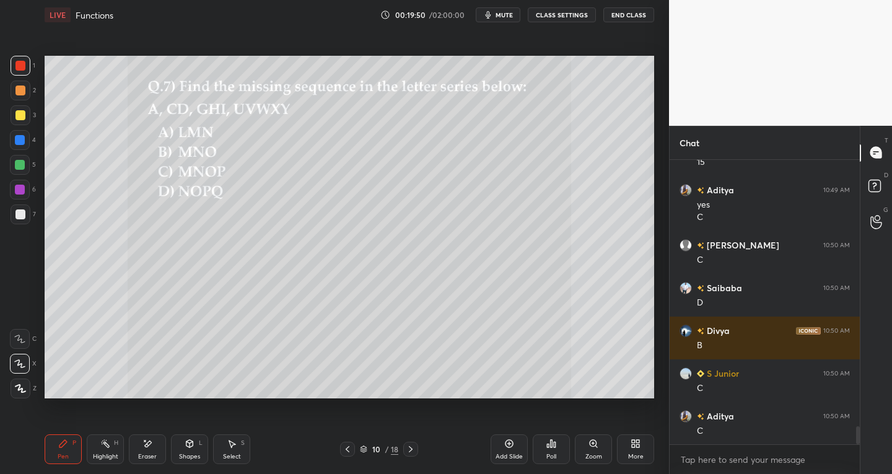
click at [24, 217] on div at bounding box center [20, 214] width 10 height 10
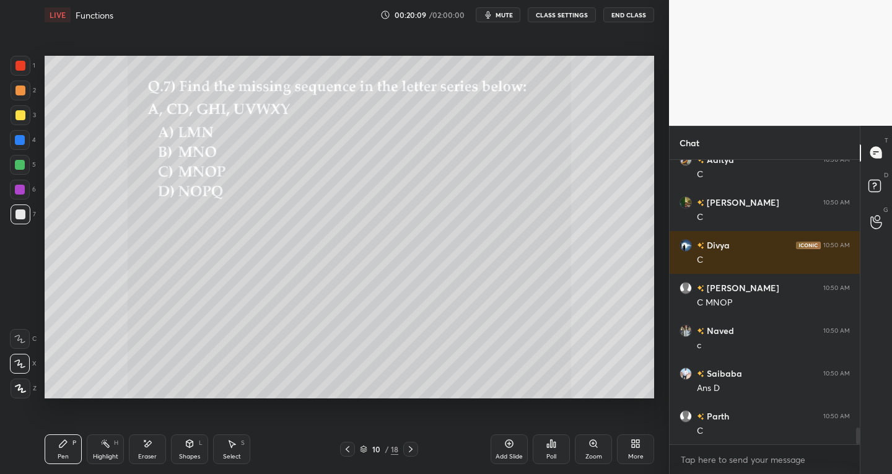
scroll to position [4488, 0]
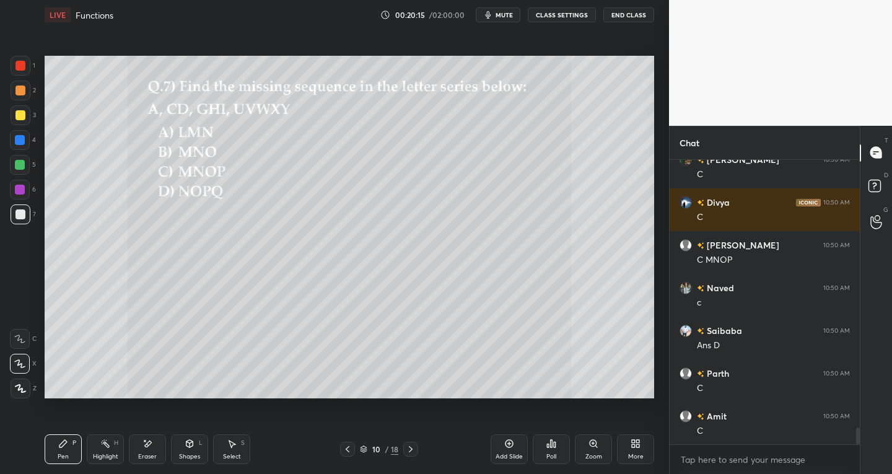
click at [17, 71] on div at bounding box center [21, 66] width 20 height 20
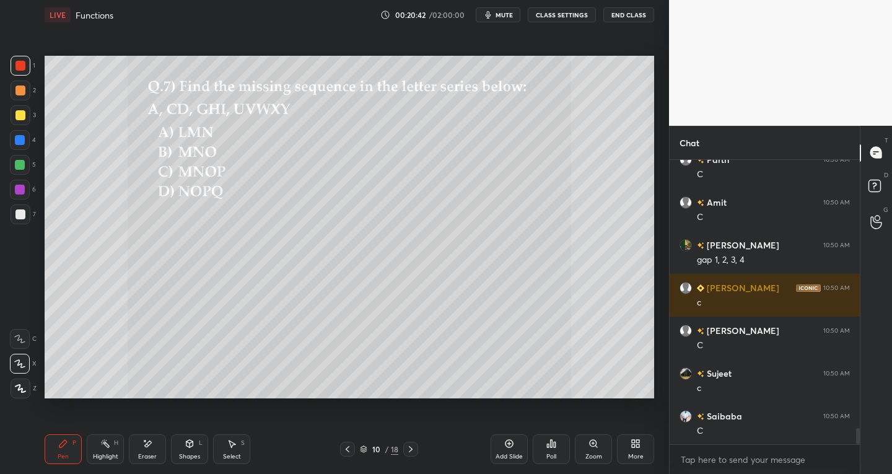
scroll to position [4744, 0]
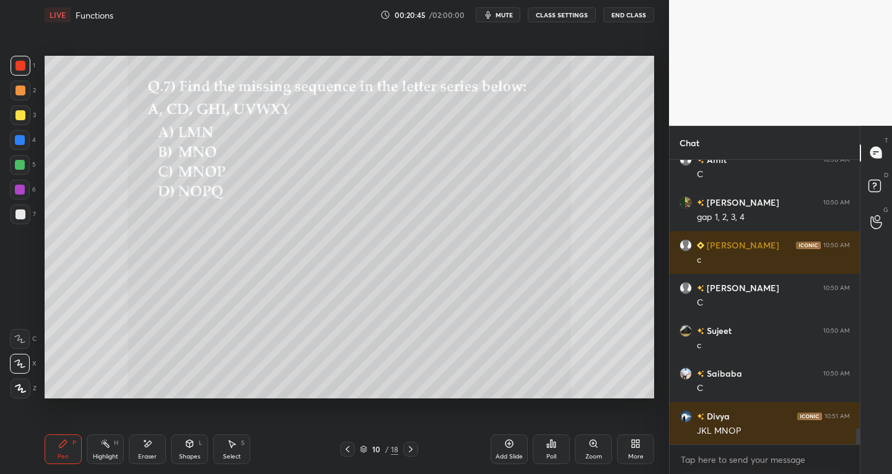
click at [25, 116] on div at bounding box center [21, 115] width 20 height 20
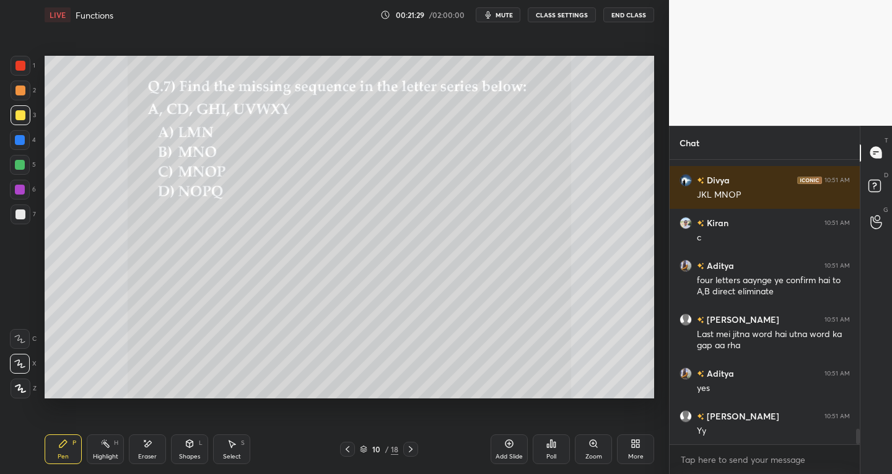
scroll to position [5023, 0]
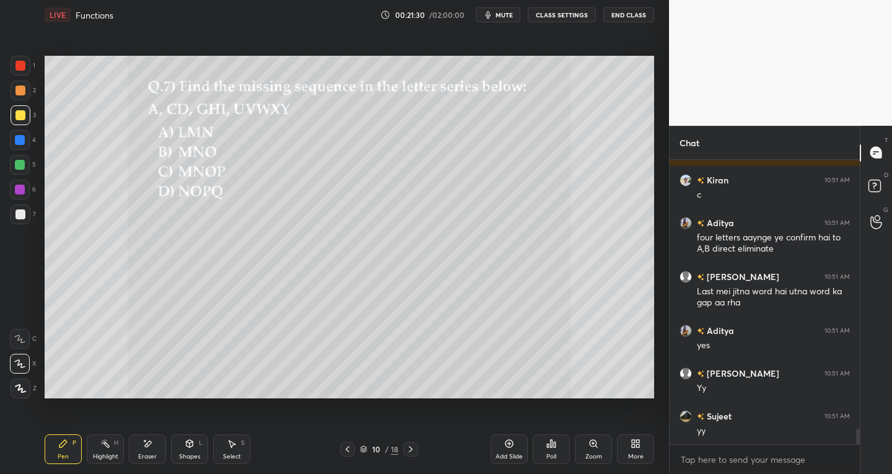
click at [410, 448] on icon at bounding box center [411, 449] width 10 height 10
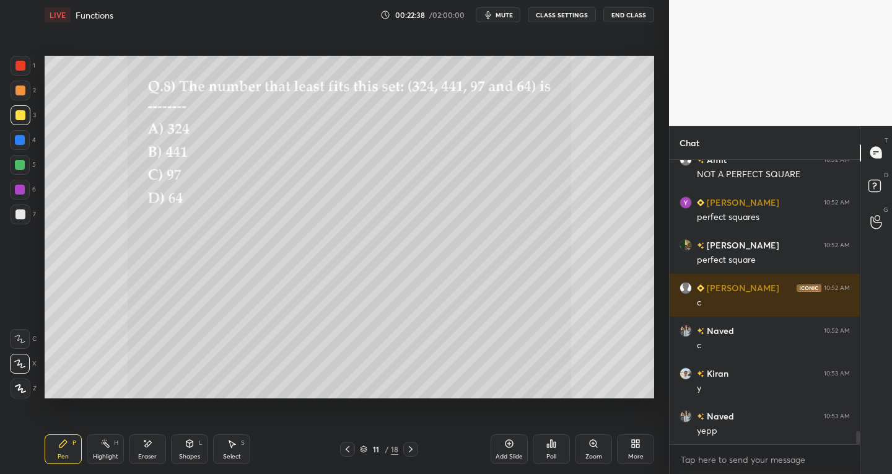
scroll to position [5963, 0]
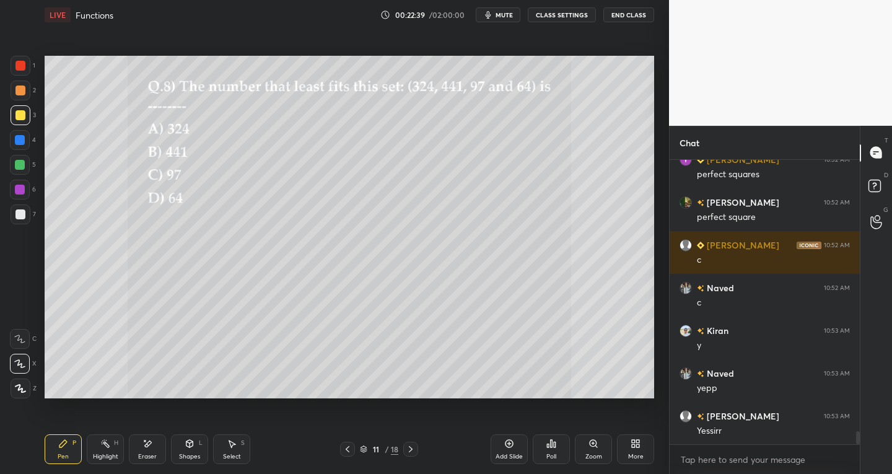
click at [409, 450] on icon at bounding box center [411, 449] width 10 height 10
click at [32, 212] on div "7" at bounding box center [23, 214] width 25 height 20
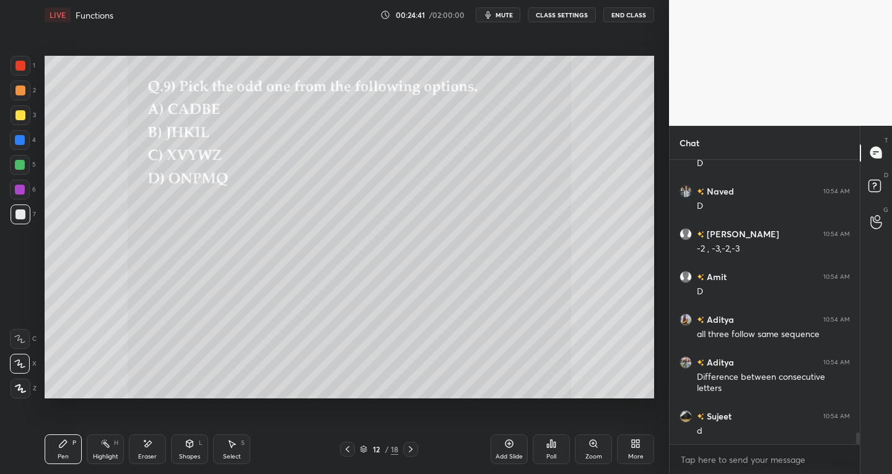
scroll to position [6658, 0]
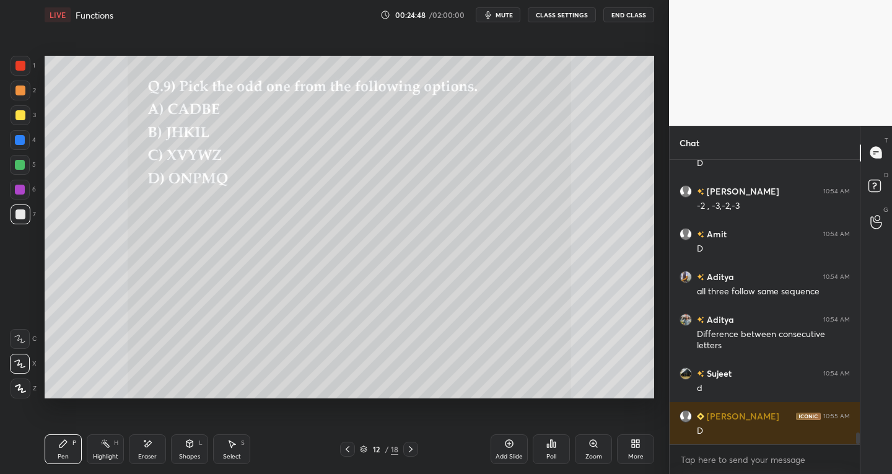
click at [20, 67] on div at bounding box center [20, 66] width 10 height 10
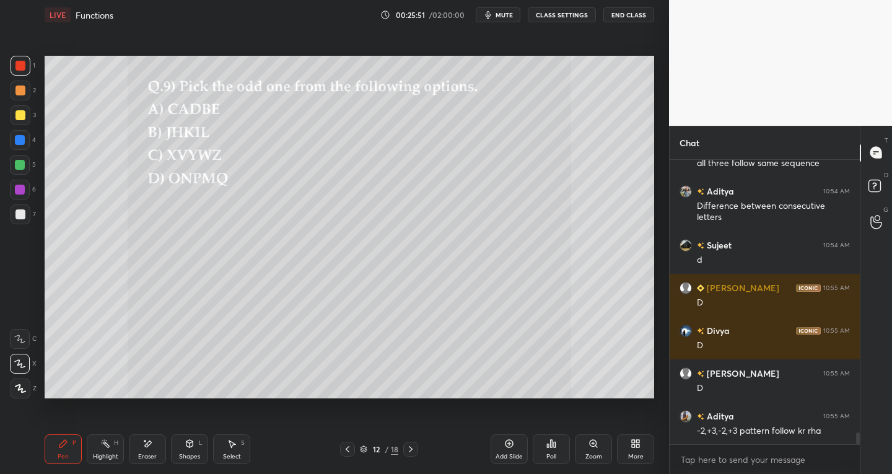
scroll to position [6829, 0]
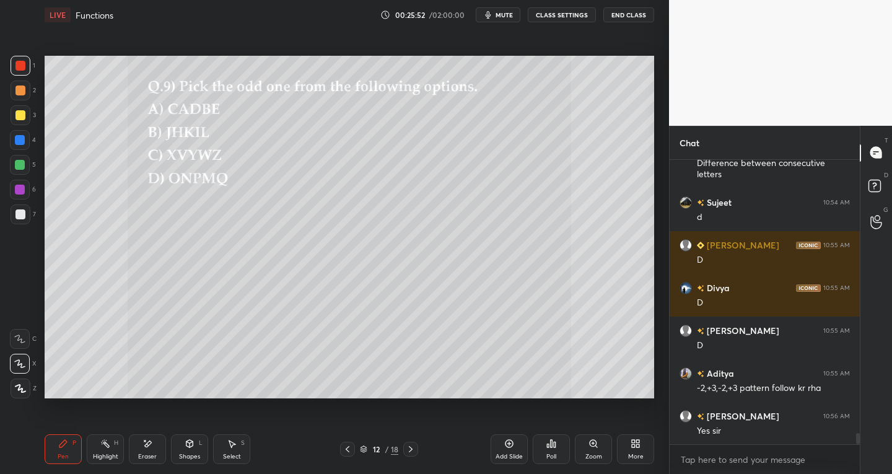
click at [147, 452] on div "Eraser" at bounding box center [147, 449] width 37 height 30
click at [61, 456] on div "Pen" at bounding box center [63, 456] width 11 height 6
click at [15, 400] on div "1 2 3 4 5 6 7 C X Z E E Erase all H H LIVE Functions 00:25:54 / 02:00:00 mute C…" at bounding box center [329, 237] width 659 height 474
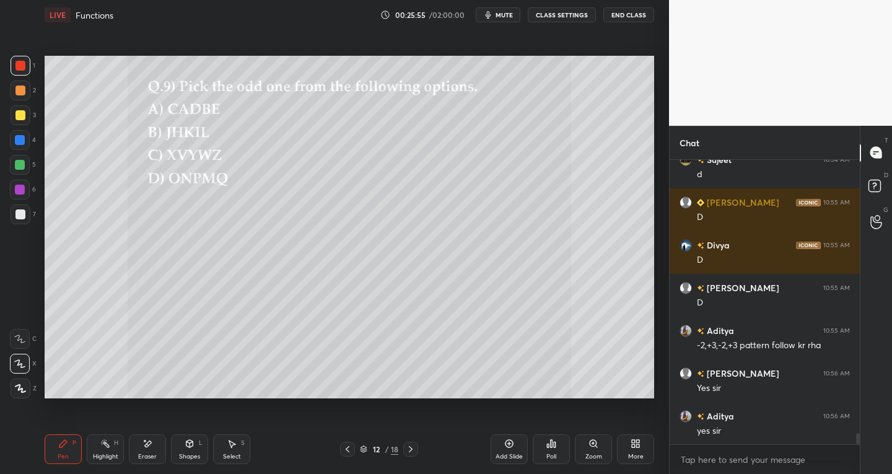
click at [149, 451] on div "Eraser" at bounding box center [147, 449] width 37 height 30
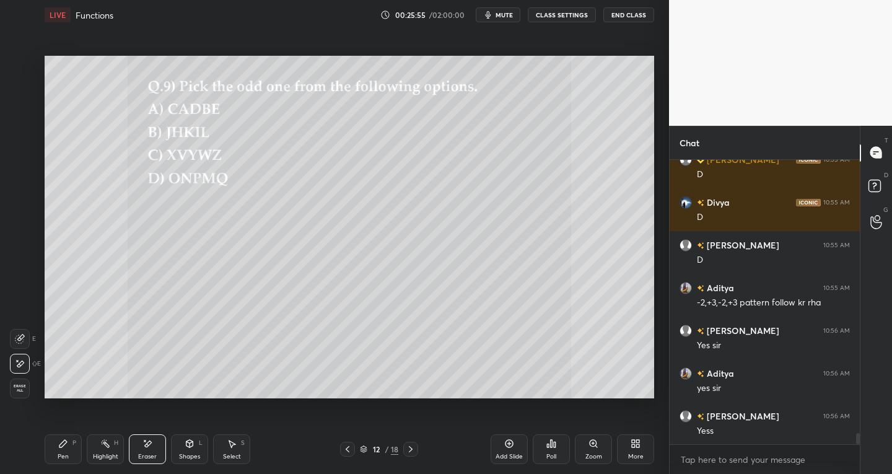
click at [25, 391] on span "Erase all" at bounding box center [20, 388] width 19 height 9
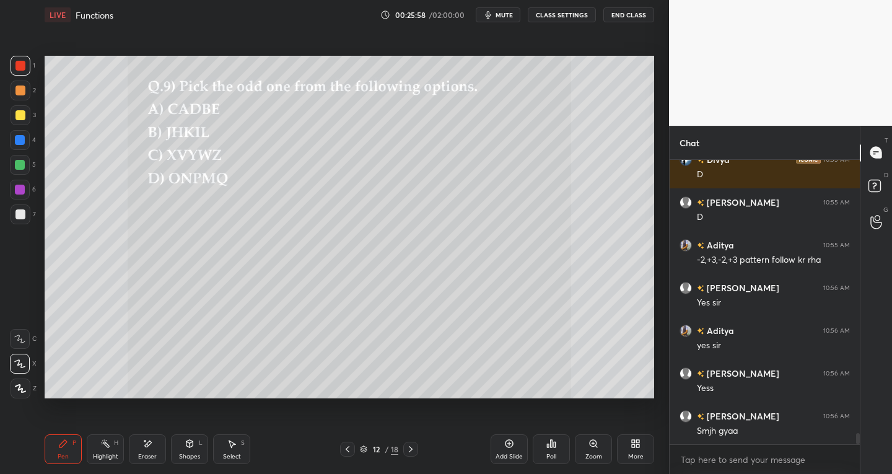
scroll to position [7000, 0]
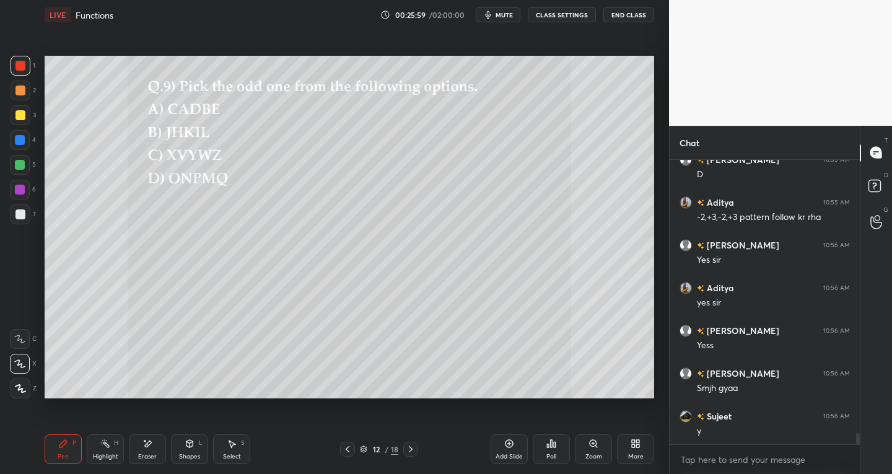
click at [346, 448] on icon at bounding box center [348, 449] width 4 height 6
click at [347, 447] on icon at bounding box center [348, 449] width 10 height 10
click at [351, 449] on icon at bounding box center [348, 449] width 10 height 10
click at [348, 449] on icon at bounding box center [348, 449] width 10 height 10
click at [347, 448] on icon at bounding box center [348, 449] width 4 height 6
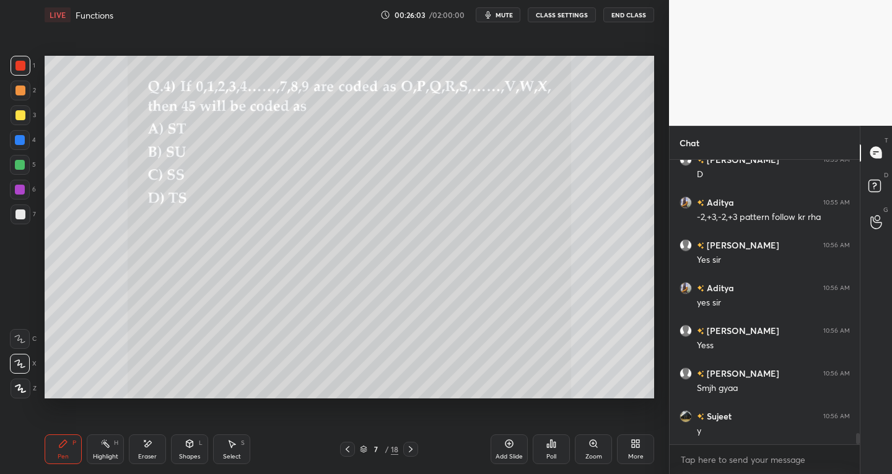
click at [352, 445] on icon at bounding box center [348, 449] width 10 height 10
click at [227, 447] on icon at bounding box center [232, 444] width 10 height 10
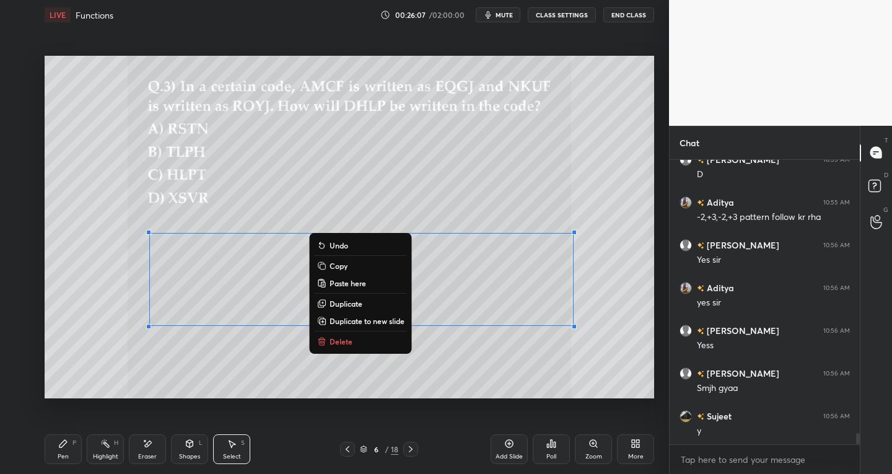
click at [342, 260] on button "Copy" at bounding box center [361, 265] width 92 height 15
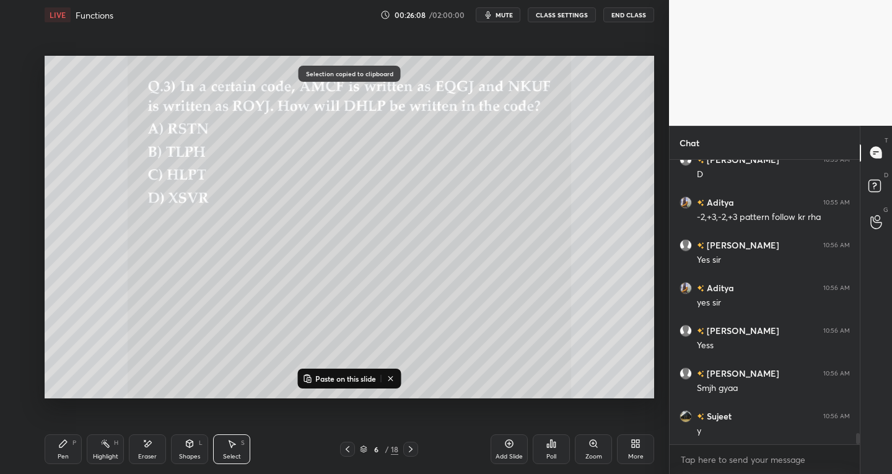
click at [407, 450] on icon at bounding box center [411, 449] width 10 height 10
click at [408, 447] on icon at bounding box center [411, 449] width 10 height 10
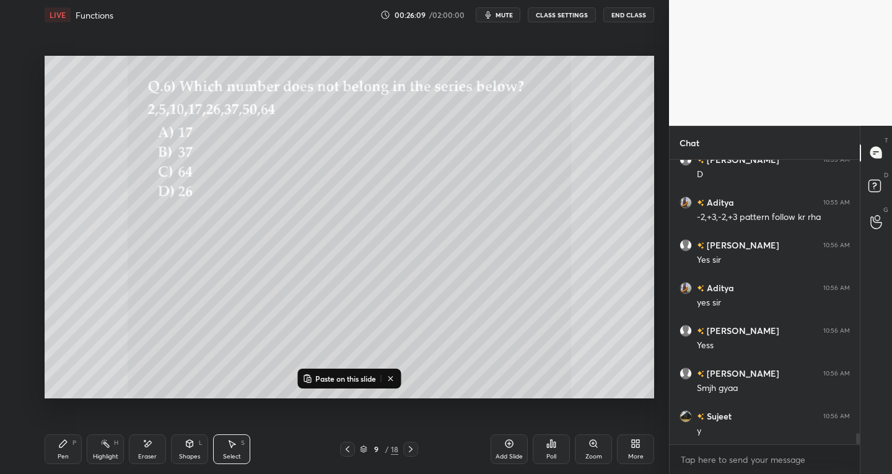
click at [408, 447] on icon at bounding box center [411, 449] width 10 height 10
click at [409, 444] on icon at bounding box center [411, 449] width 10 height 10
click at [410, 450] on icon at bounding box center [411, 449] width 10 height 10
click at [335, 374] on p "Paste on this slide" at bounding box center [345, 379] width 61 height 10
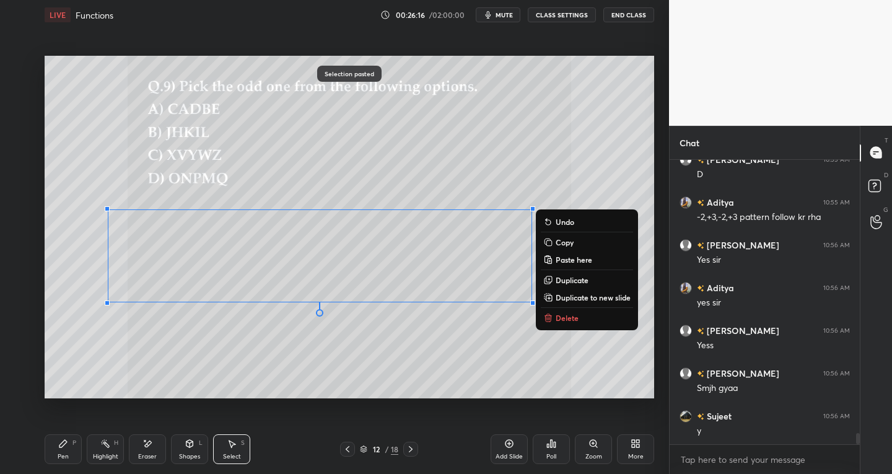
click at [51, 448] on div "Pen P" at bounding box center [63, 449] width 37 height 30
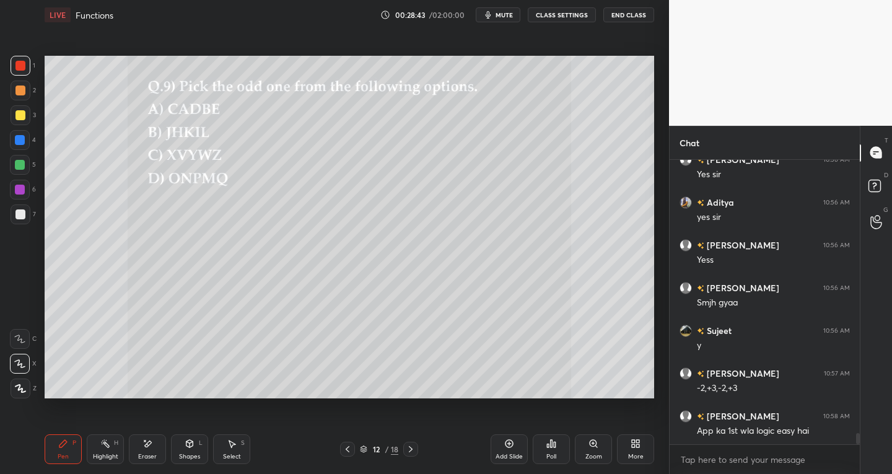
scroll to position [7128, 0]
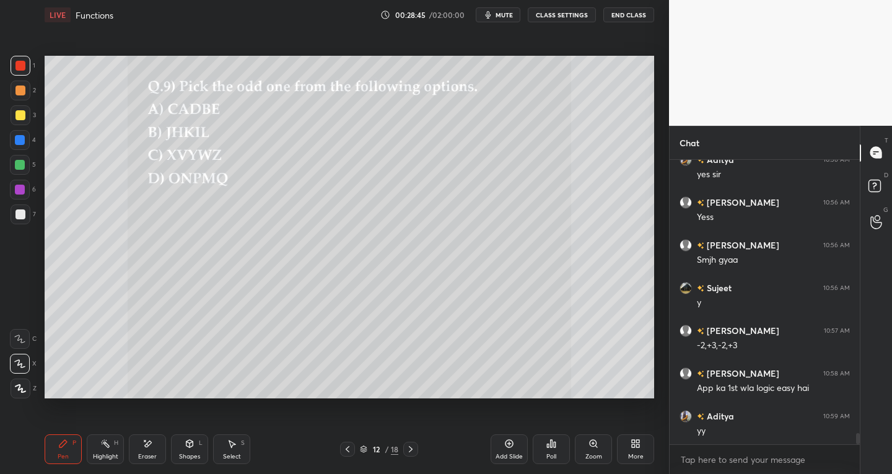
click at [414, 452] on icon at bounding box center [411, 449] width 10 height 10
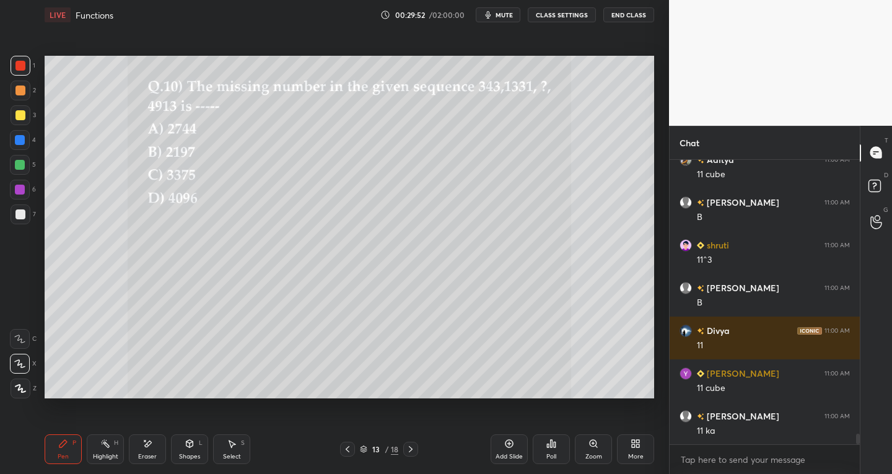
scroll to position [7598, 0]
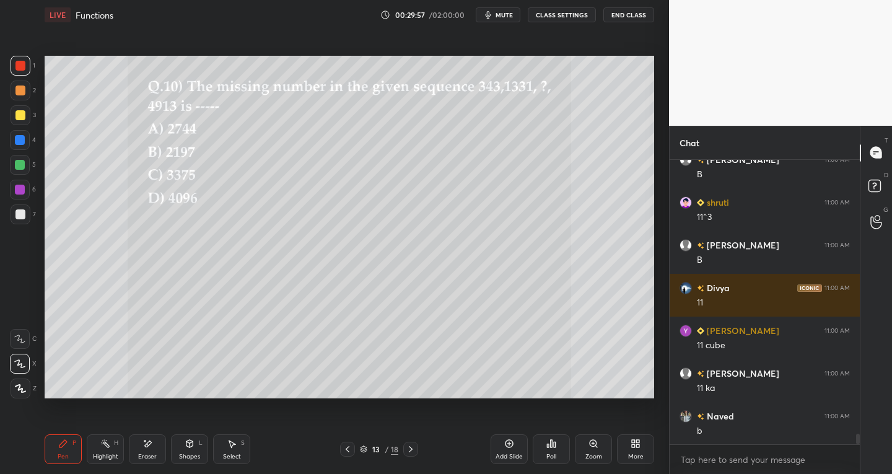
click at [141, 443] on div "Eraser" at bounding box center [147, 449] width 37 height 30
click at [59, 442] on icon at bounding box center [63, 444] width 10 height 10
click at [30, 217] on div at bounding box center [21, 214] width 20 height 20
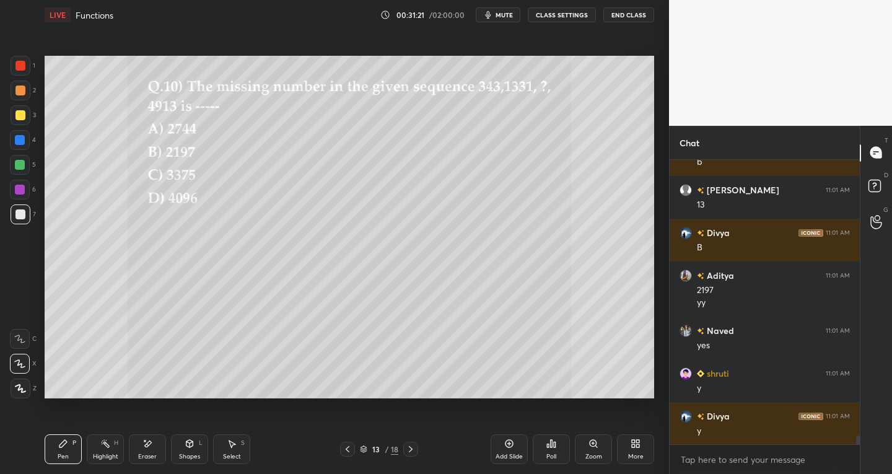
scroll to position [8850, 0]
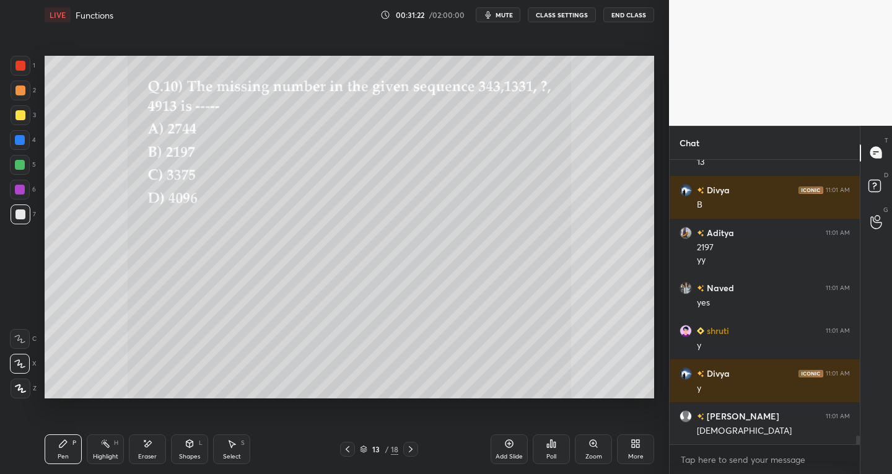
click at [409, 452] on icon at bounding box center [411, 449] width 10 height 10
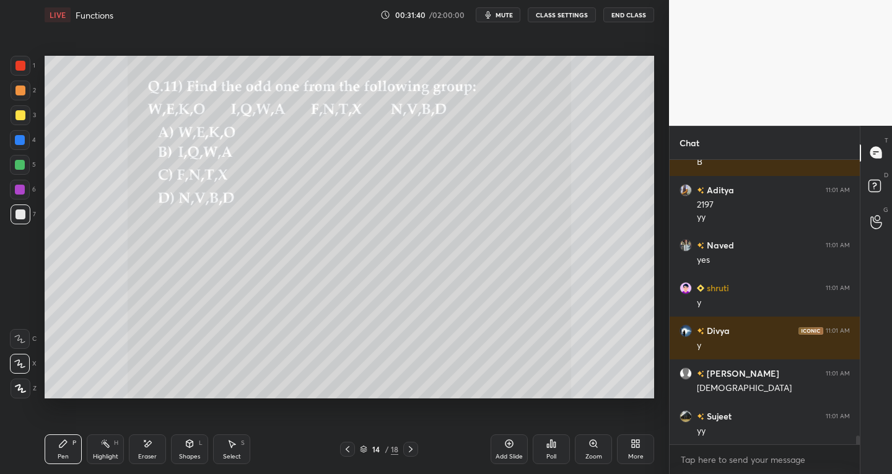
click at [343, 448] on icon at bounding box center [348, 449] width 10 height 10
click at [348, 447] on icon at bounding box center [348, 449] width 10 height 10
click at [349, 447] on icon at bounding box center [348, 449] width 10 height 10
click at [416, 440] on div "Pen P Highlight H Eraser Shapes L Select S 11 / 18 Add Slide Poll Zoom More" at bounding box center [350, 449] width 610 height 50
click at [408, 452] on icon at bounding box center [411, 449] width 10 height 10
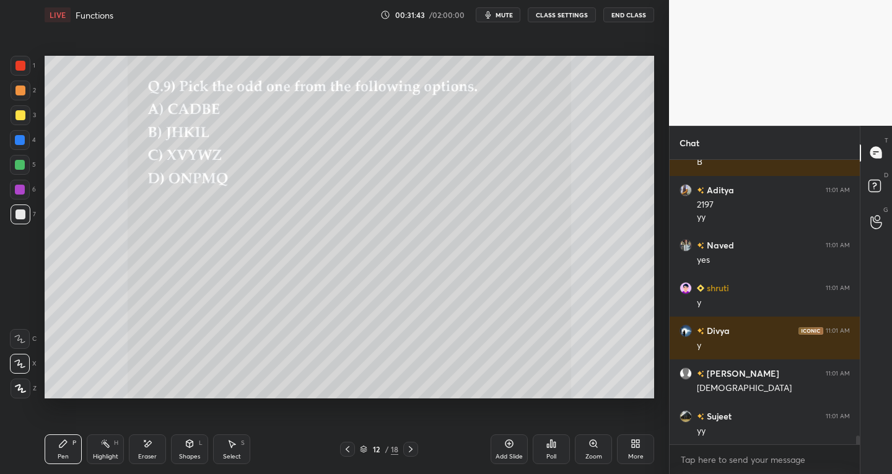
click at [237, 450] on div "Select S" at bounding box center [231, 449] width 37 height 30
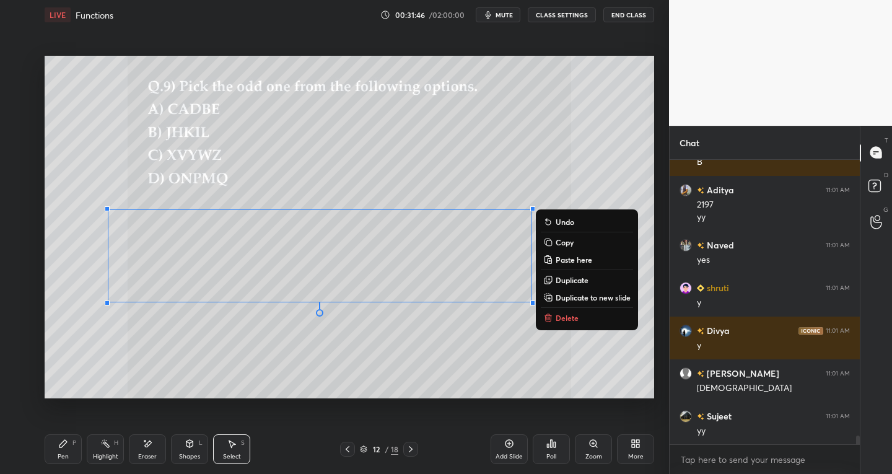
click at [561, 240] on p "Copy" at bounding box center [565, 242] width 18 height 10
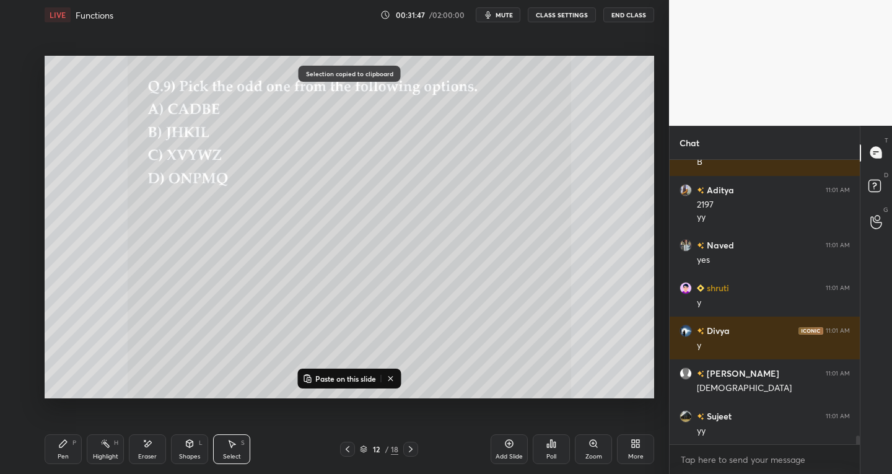
click at [410, 450] on icon at bounding box center [411, 449] width 10 height 10
click at [411, 451] on icon at bounding box center [411, 449] width 10 height 10
click at [410, 452] on icon at bounding box center [411, 449] width 10 height 10
click at [357, 452] on div "15 / 18" at bounding box center [379, 449] width 78 height 15
click at [351, 447] on icon at bounding box center [348, 449] width 10 height 10
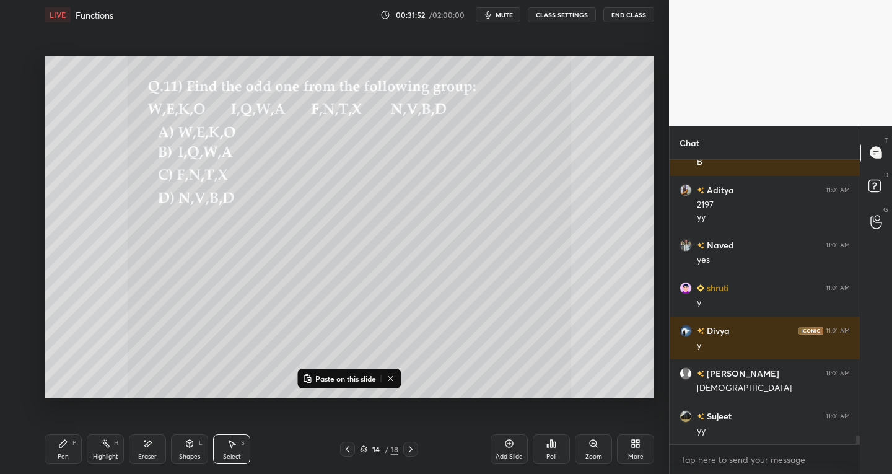
click at [328, 378] on p "Paste on this slide" at bounding box center [345, 379] width 61 height 10
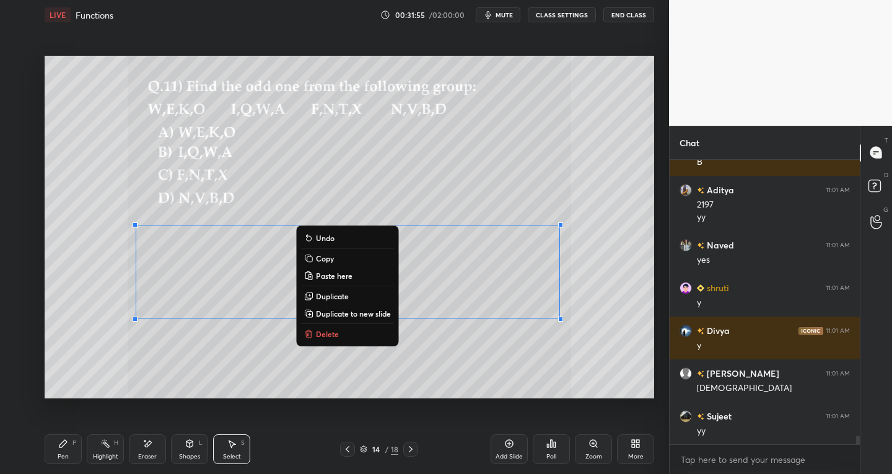
click at [66, 455] on div "Pen" at bounding box center [63, 456] width 11 height 6
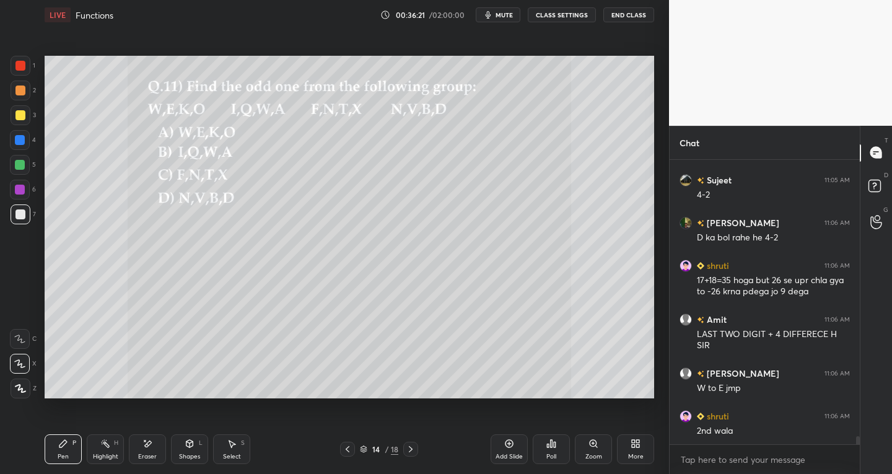
scroll to position [9797, 0]
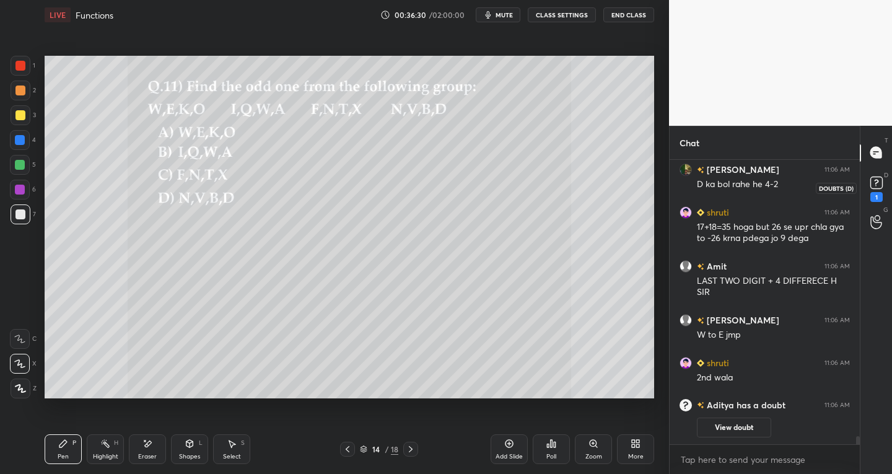
click at [872, 180] on rect at bounding box center [876, 183] width 12 height 12
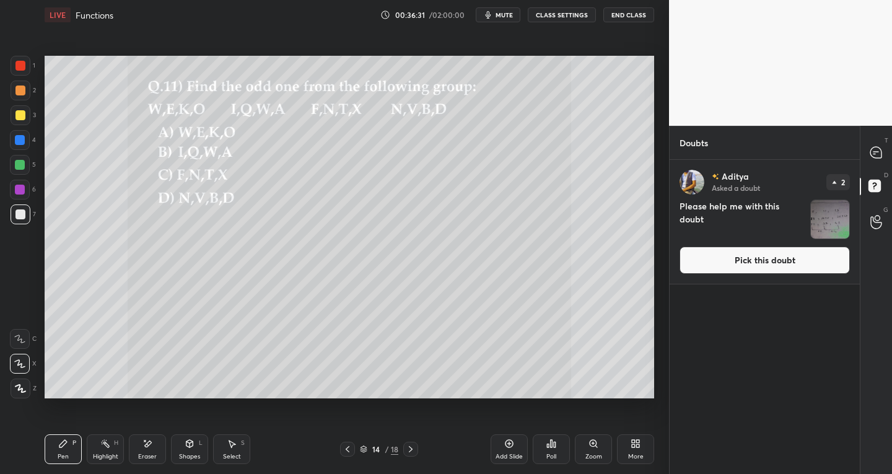
click at [835, 219] on img "grid" at bounding box center [830, 219] width 38 height 38
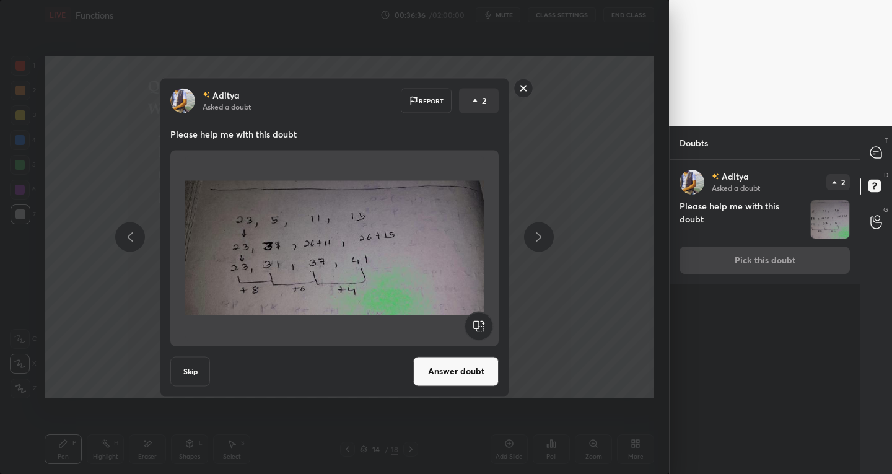
click at [527, 87] on rect at bounding box center [523, 88] width 19 height 19
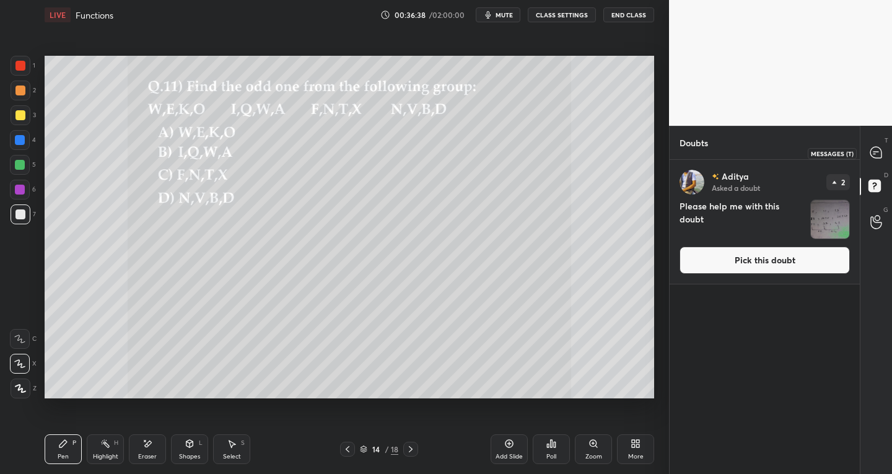
click at [872, 154] on icon at bounding box center [875, 152] width 11 height 11
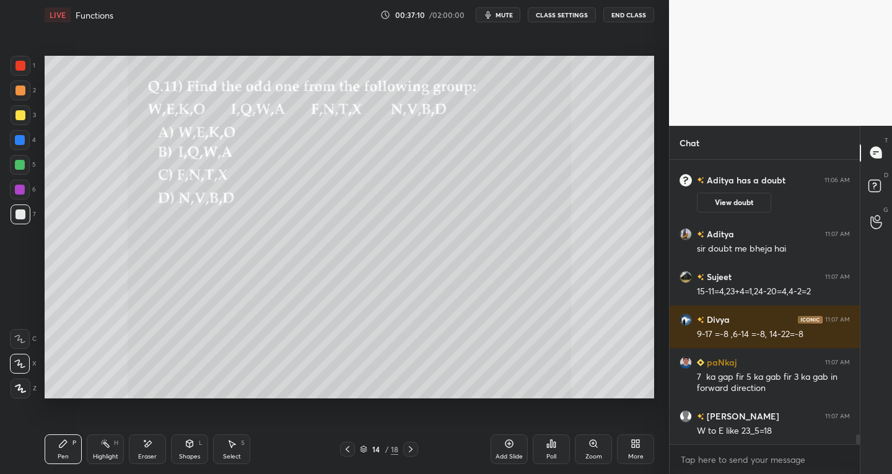
scroll to position [7820, 0]
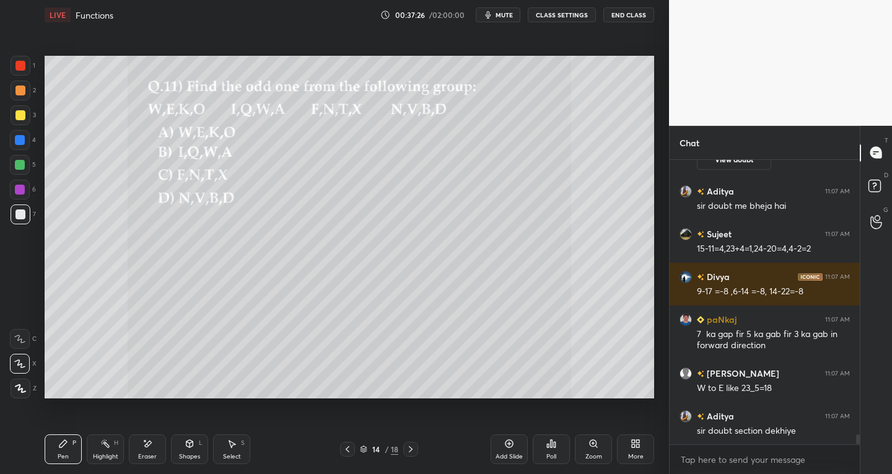
click at [504, 443] on icon at bounding box center [509, 444] width 10 height 10
click at [229, 440] on icon at bounding box center [232, 443] width 7 height 7
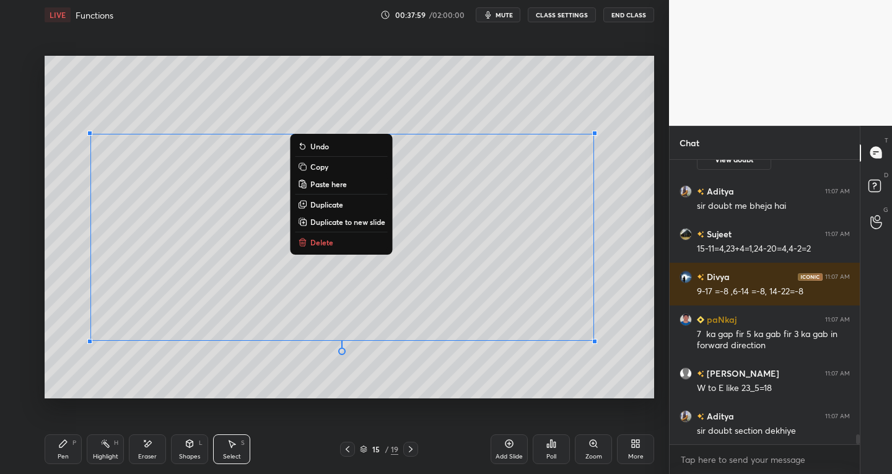
click at [323, 248] on button "Delete" at bounding box center [341, 242] width 92 height 15
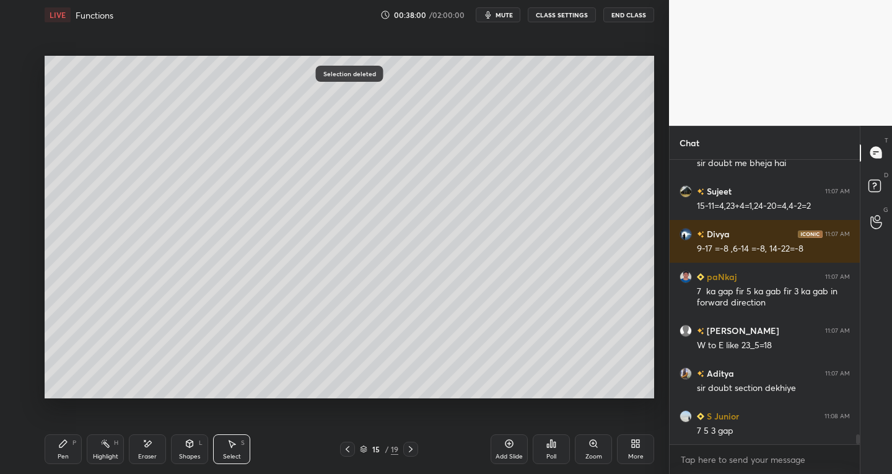
click at [153, 453] on div "Eraser" at bounding box center [147, 456] width 19 height 6
click at [354, 451] on div at bounding box center [347, 449] width 15 height 15
click at [57, 460] on div "Pen P" at bounding box center [63, 449] width 37 height 30
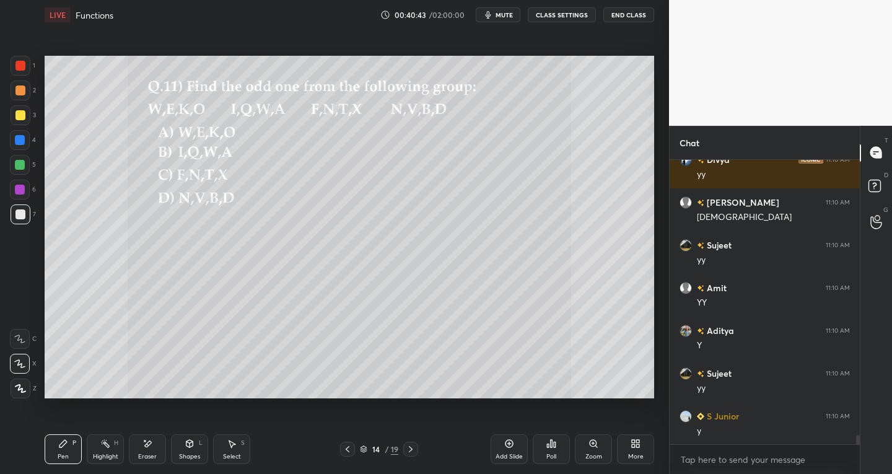
scroll to position [8302, 0]
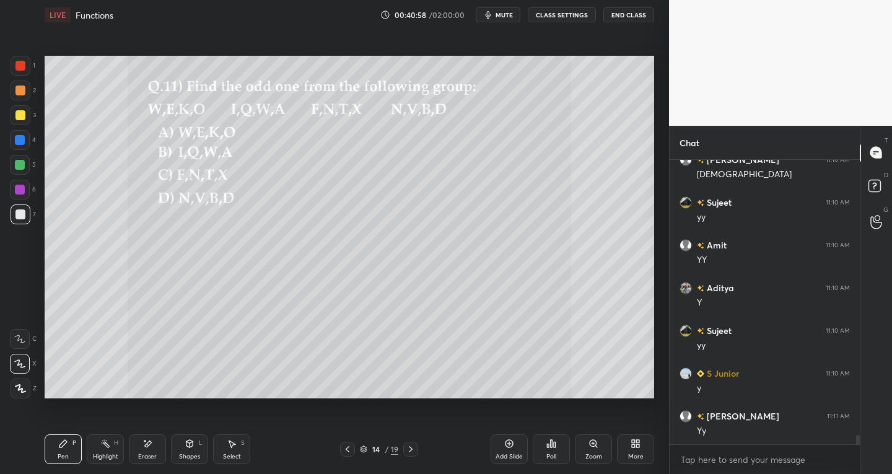
click at [409, 447] on icon at bounding box center [411, 449] width 4 height 6
click at [411, 450] on icon at bounding box center [411, 449] width 4 height 6
click at [344, 448] on icon at bounding box center [348, 449] width 10 height 10
click at [347, 448] on icon at bounding box center [348, 449] width 4 height 6
click at [344, 448] on icon at bounding box center [348, 449] width 10 height 10
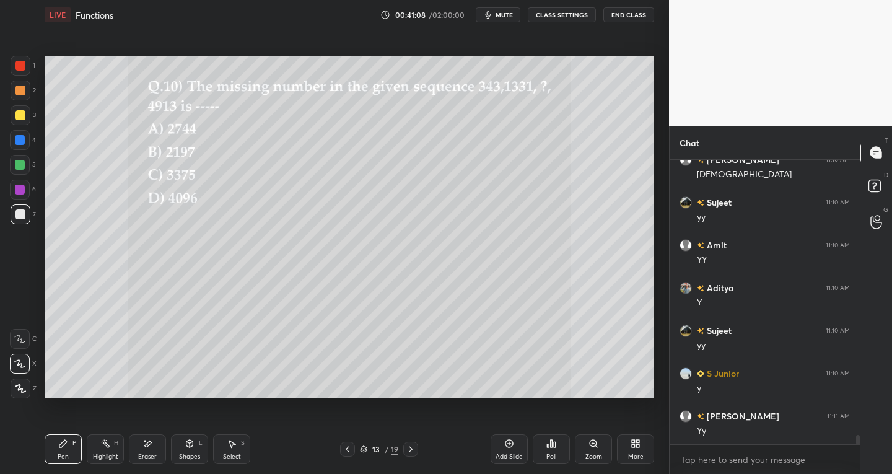
click at [409, 448] on icon at bounding box center [411, 449] width 10 height 10
click at [147, 453] on div "Eraser" at bounding box center [147, 456] width 19 height 6
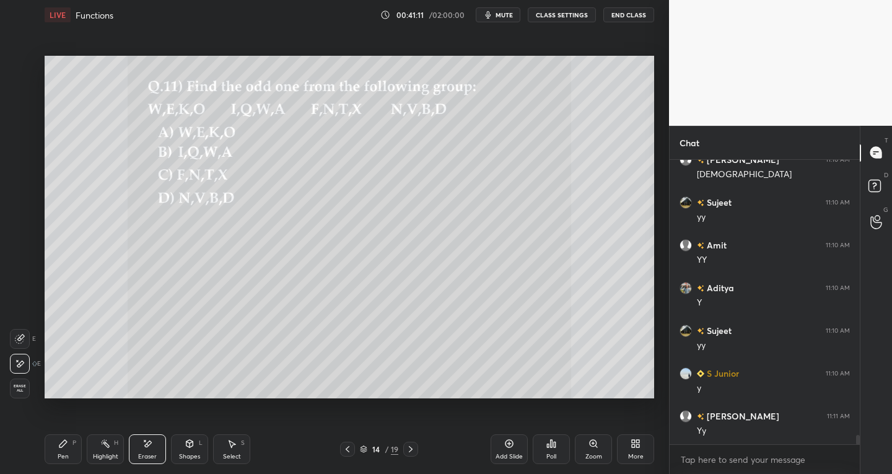
click at [15, 337] on icon at bounding box center [20, 339] width 10 height 10
click at [232, 448] on icon at bounding box center [232, 444] width 10 height 10
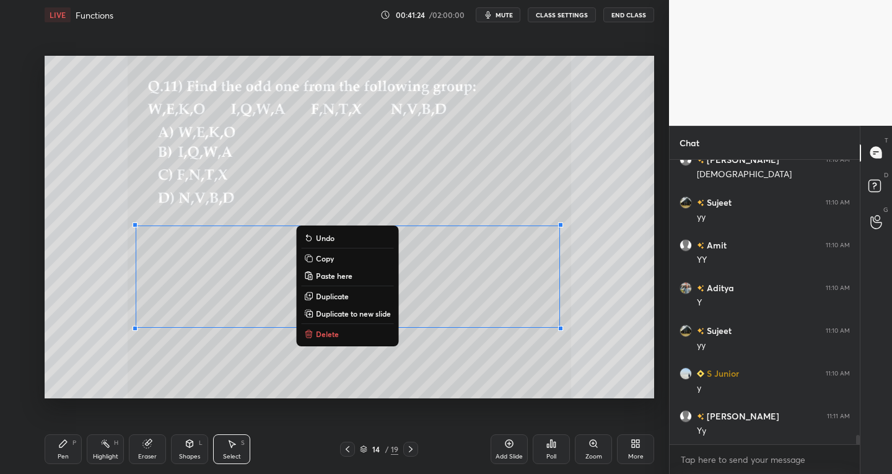
click at [328, 258] on p "Copy" at bounding box center [325, 258] width 18 height 10
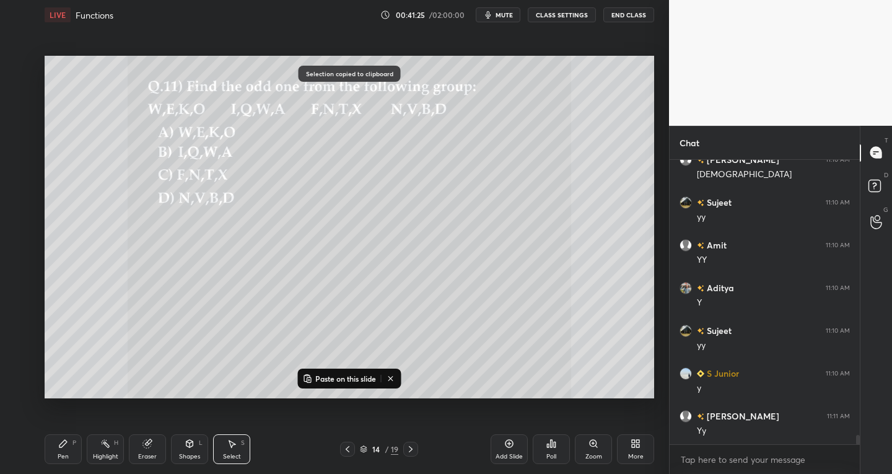
click at [411, 446] on icon at bounding box center [411, 449] width 10 height 10
click at [410, 447] on icon at bounding box center [411, 449] width 10 height 10
click at [335, 377] on p "Paste on this slide" at bounding box center [345, 379] width 61 height 10
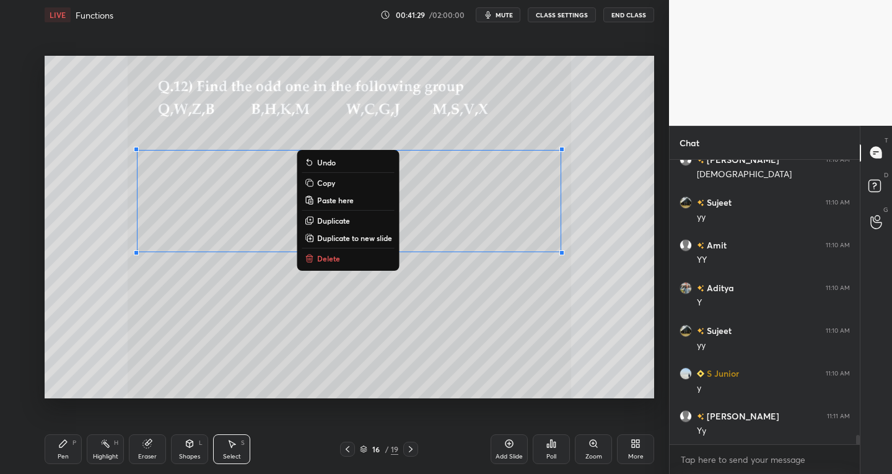
click at [62, 448] on icon at bounding box center [63, 444] width 10 height 10
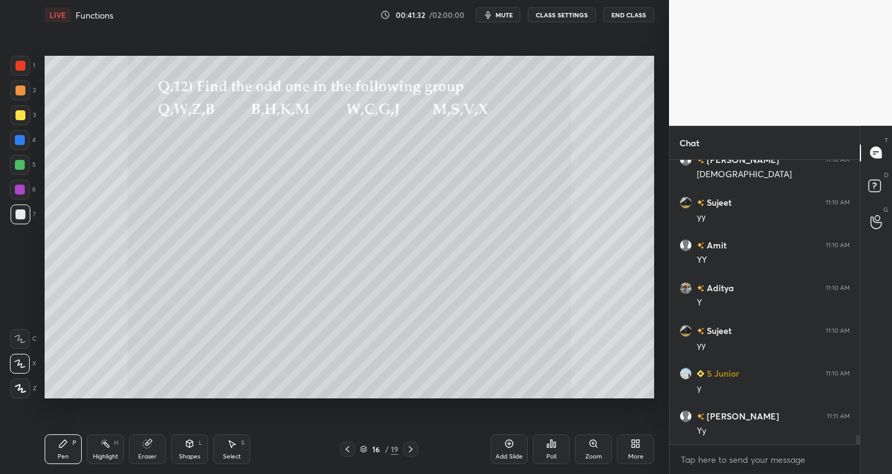
click at [139, 451] on div "Eraser" at bounding box center [147, 449] width 37 height 30
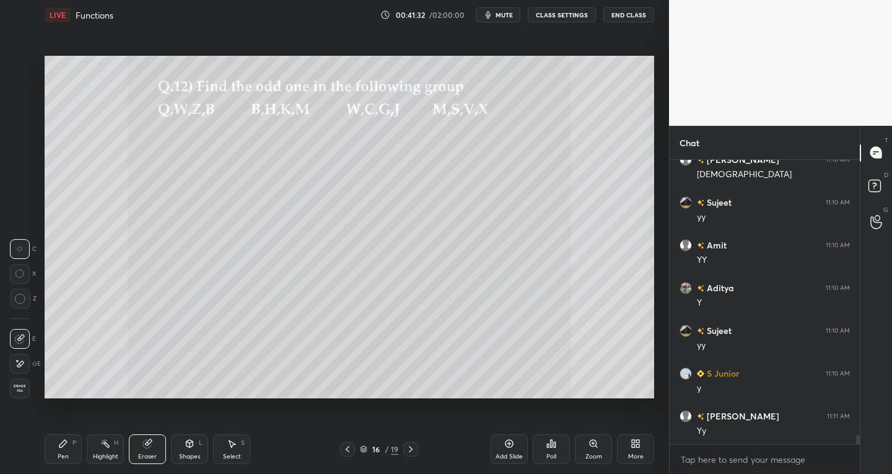
click at [15, 337] on icon at bounding box center [20, 339] width 10 height 10
click at [59, 451] on div "Pen P" at bounding box center [63, 449] width 37 height 30
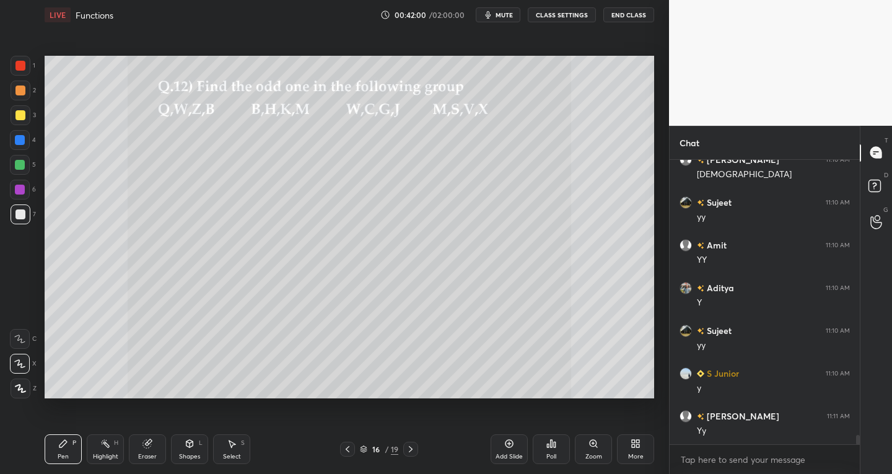
click at [147, 432] on div "Pen P Highlight H Eraser Shapes L Select S 16 / 19 Add Slide Poll Zoom More" at bounding box center [350, 449] width 610 height 50
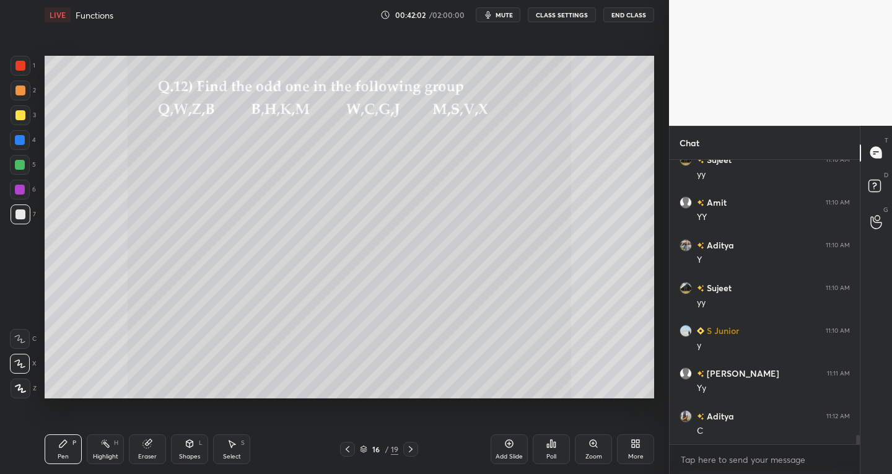
click at [147, 435] on div "Eraser" at bounding box center [147, 449] width 37 height 30
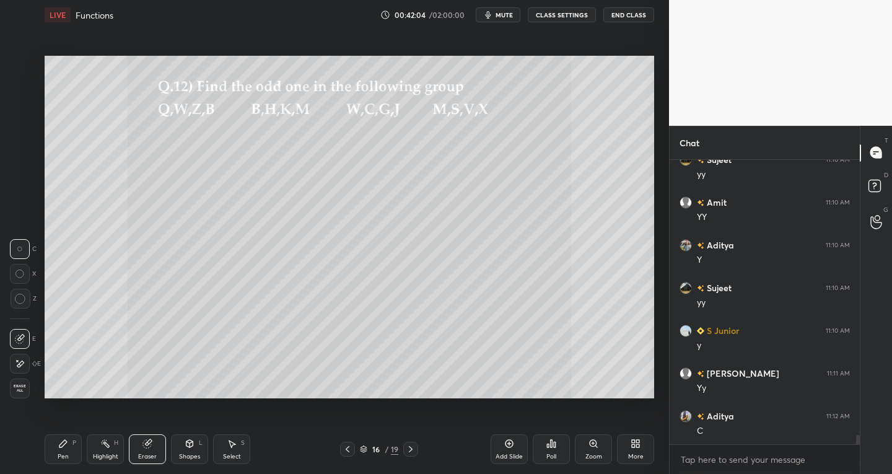
click at [71, 435] on div "Pen P" at bounding box center [63, 449] width 37 height 30
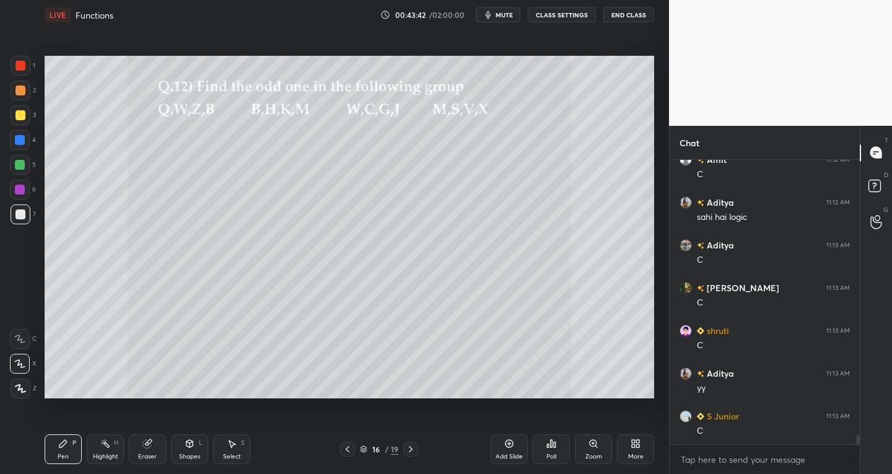
scroll to position [8729, 0]
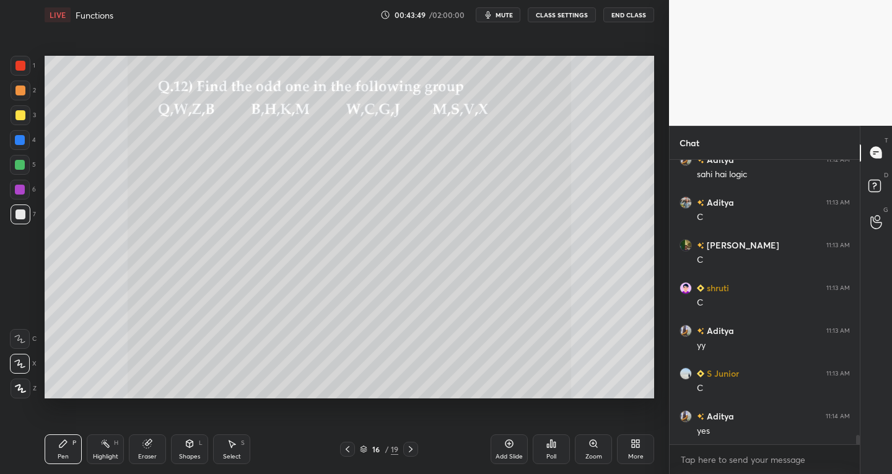
click at [409, 447] on icon at bounding box center [411, 449] width 10 height 10
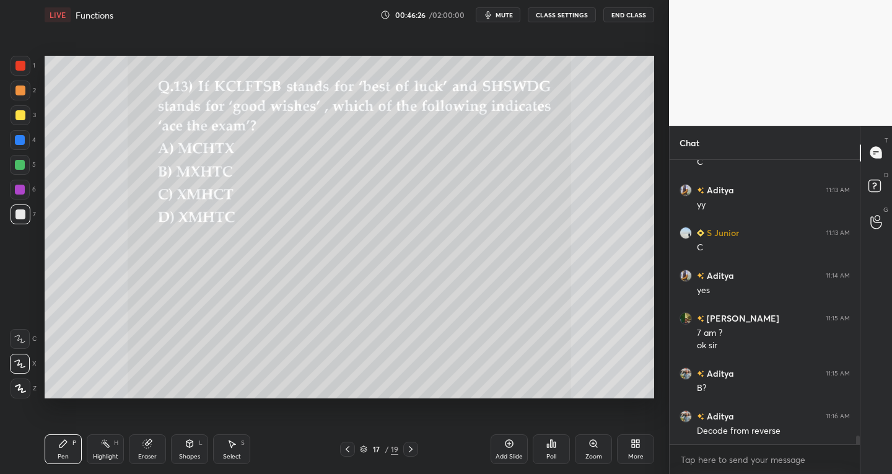
scroll to position [8912, 0]
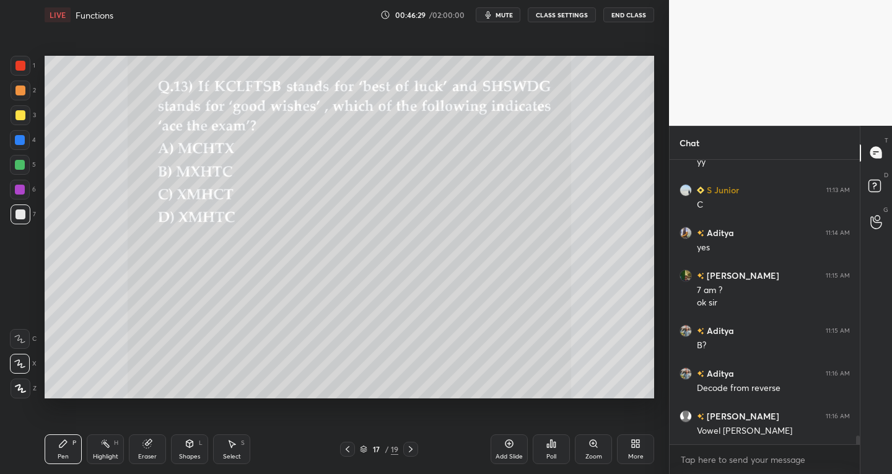
click at [17, 68] on div at bounding box center [20, 66] width 10 height 10
click at [154, 452] on div "Eraser" at bounding box center [147, 449] width 37 height 30
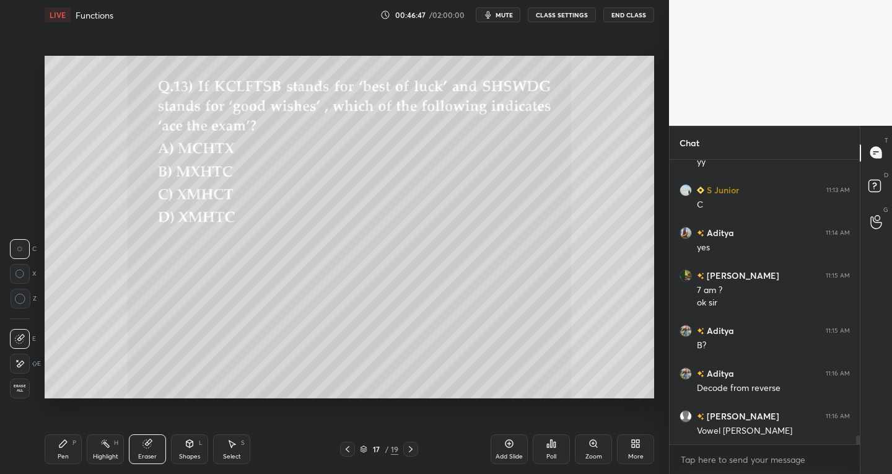
click at [71, 445] on div "Pen P" at bounding box center [63, 449] width 37 height 30
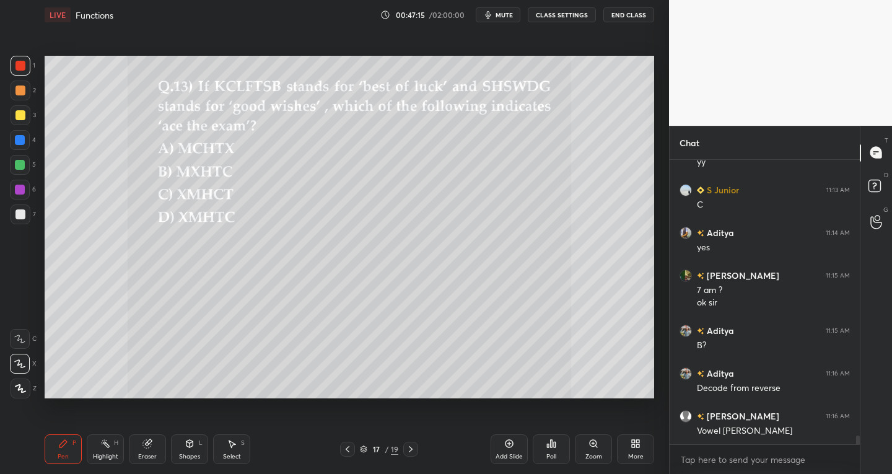
scroll to position [8955, 0]
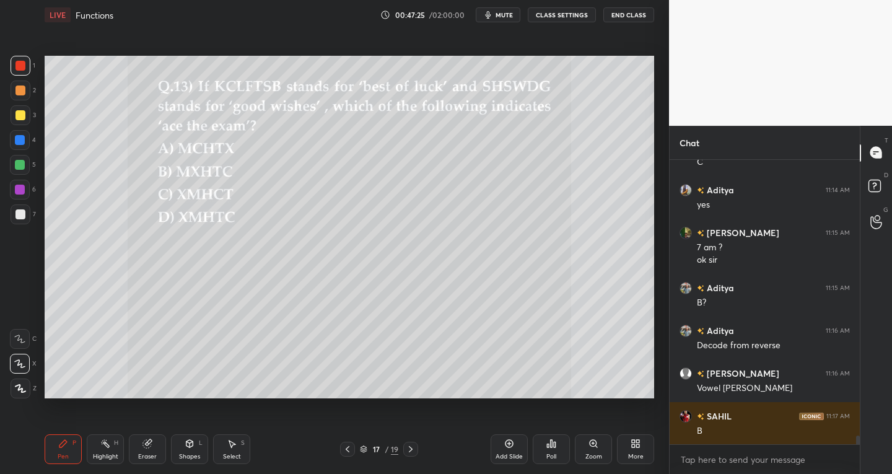
click at [25, 208] on div at bounding box center [21, 214] width 20 height 20
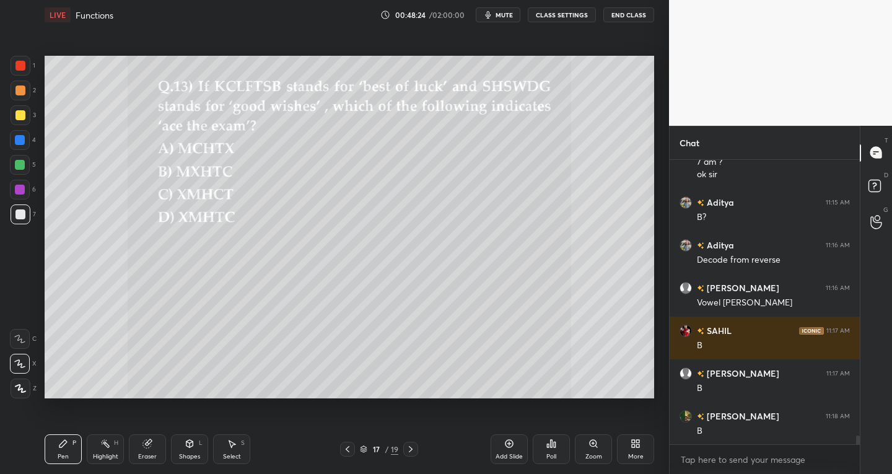
scroll to position [9053, 0]
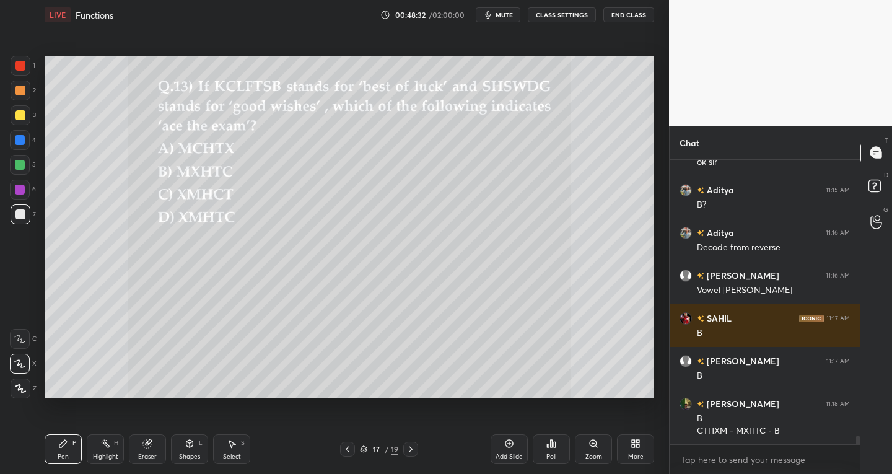
click at [21, 177] on div "5" at bounding box center [23, 167] width 26 height 25
click at [21, 123] on div at bounding box center [21, 115] width 20 height 20
click at [28, 214] on div at bounding box center [21, 214] width 20 height 20
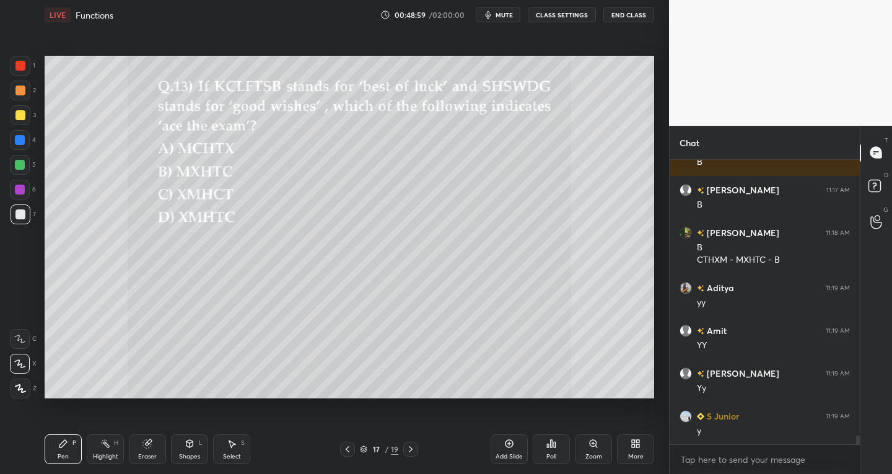
scroll to position [9309, 0]
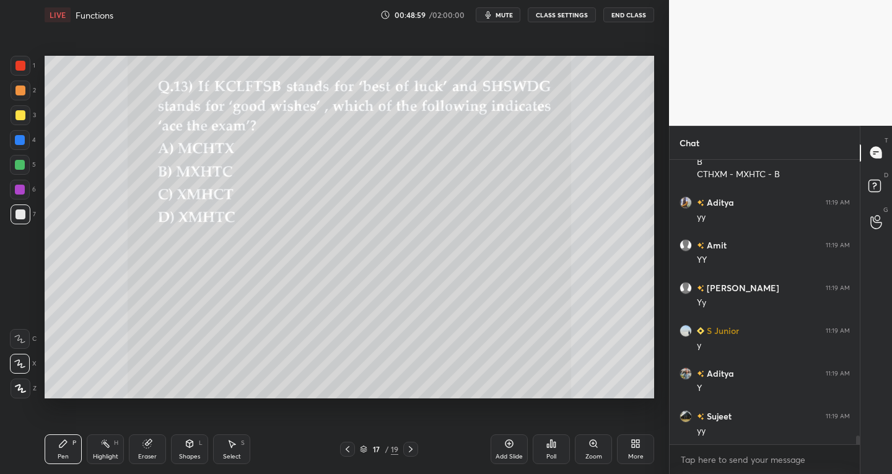
click at [412, 448] on icon at bounding box center [411, 449] width 10 height 10
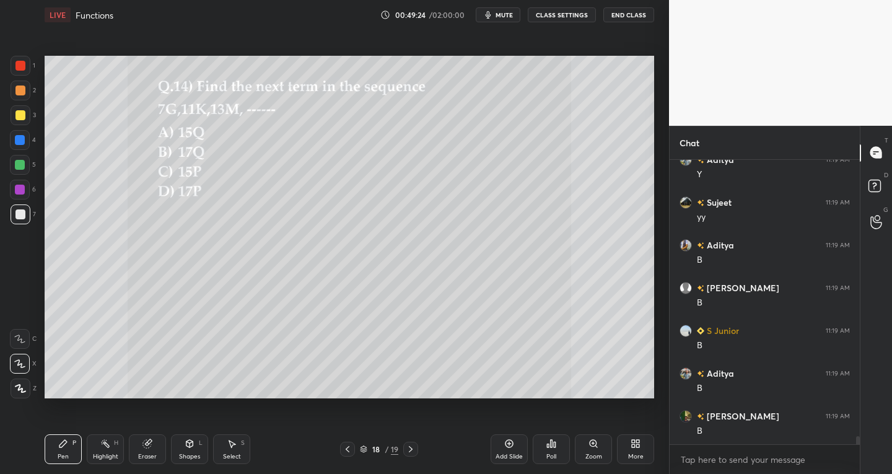
scroll to position [9566, 0]
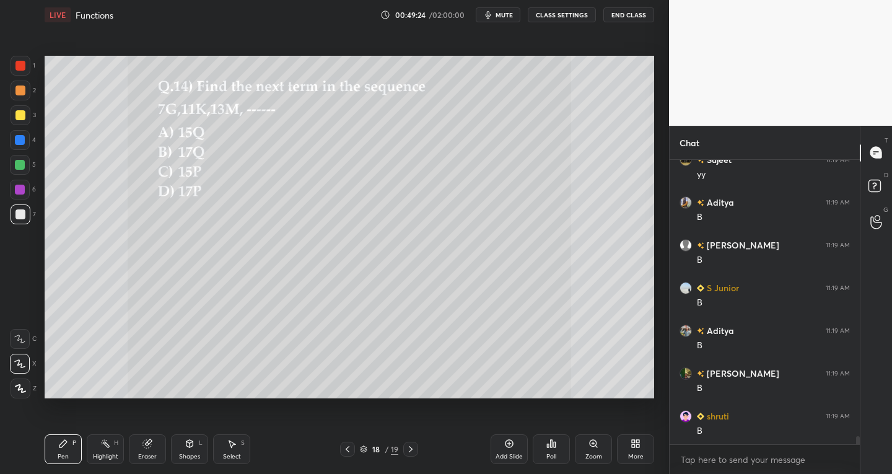
click at [349, 448] on icon at bounding box center [348, 449] width 10 height 10
click at [344, 454] on div at bounding box center [347, 449] width 15 height 15
click at [240, 450] on div "Select S" at bounding box center [231, 449] width 37 height 30
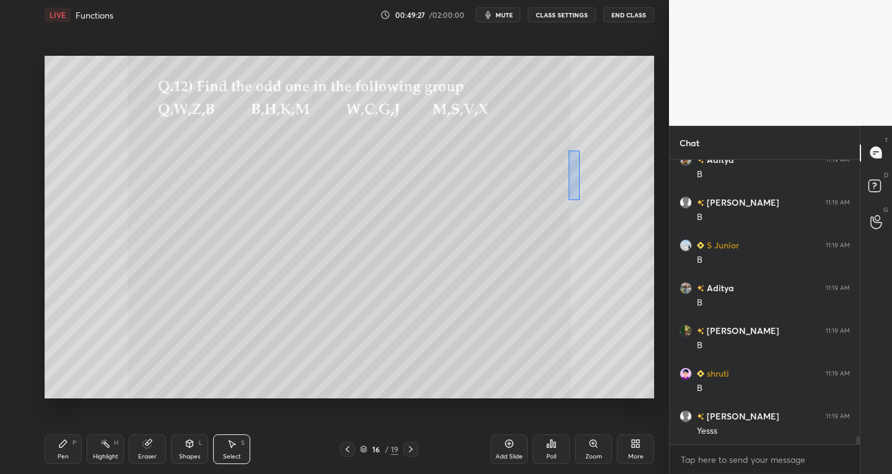
scroll to position [9694, 0]
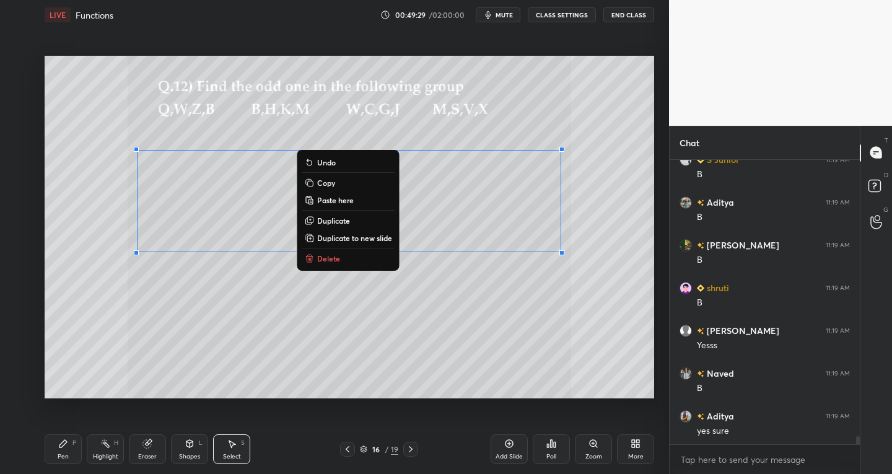
click at [327, 187] on p "Copy" at bounding box center [326, 183] width 18 height 10
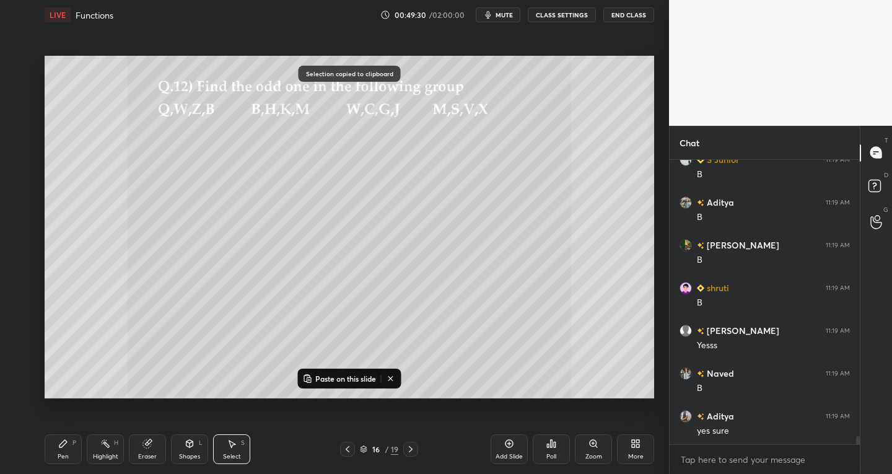
click at [410, 452] on icon at bounding box center [411, 449] width 10 height 10
click at [417, 451] on div at bounding box center [410, 449] width 15 height 15
click at [341, 376] on p "Paste on this slide" at bounding box center [345, 379] width 61 height 10
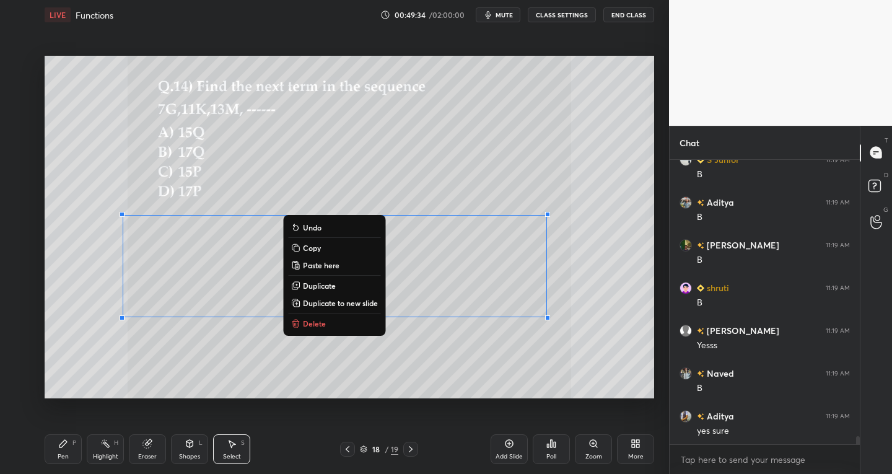
click at [64, 451] on div "Pen P" at bounding box center [63, 449] width 37 height 30
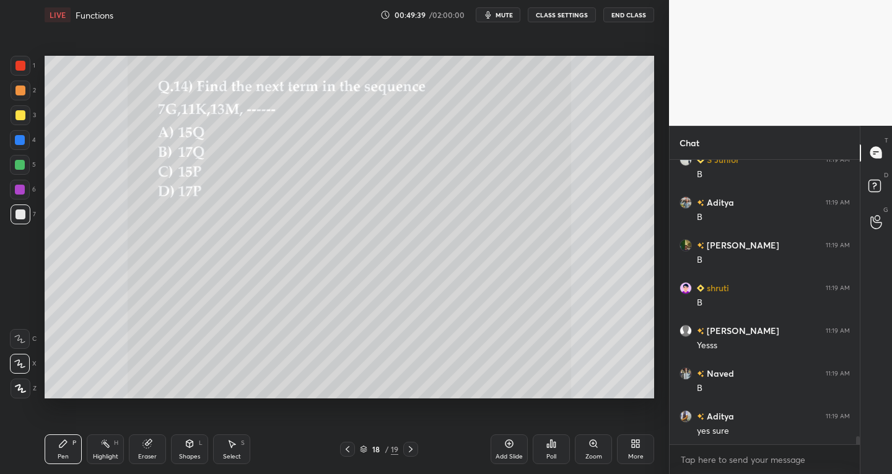
click at [22, 122] on div at bounding box center [21, 115] width 20 height 20
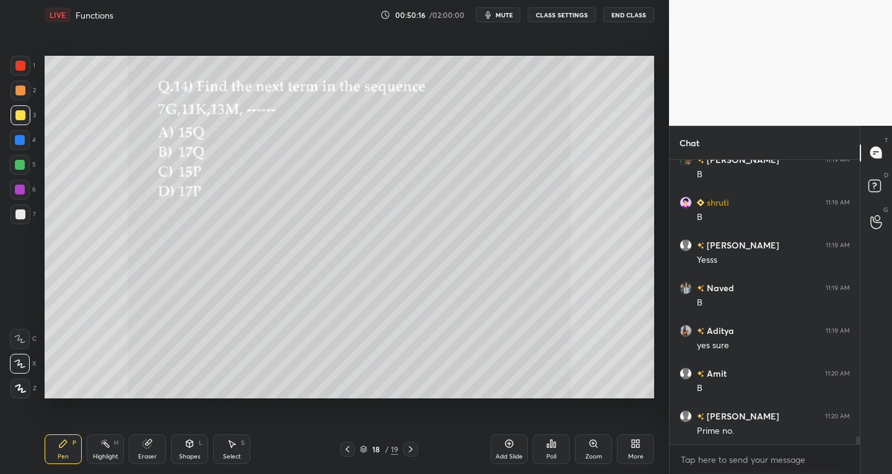
scroll to position [9822, 0]
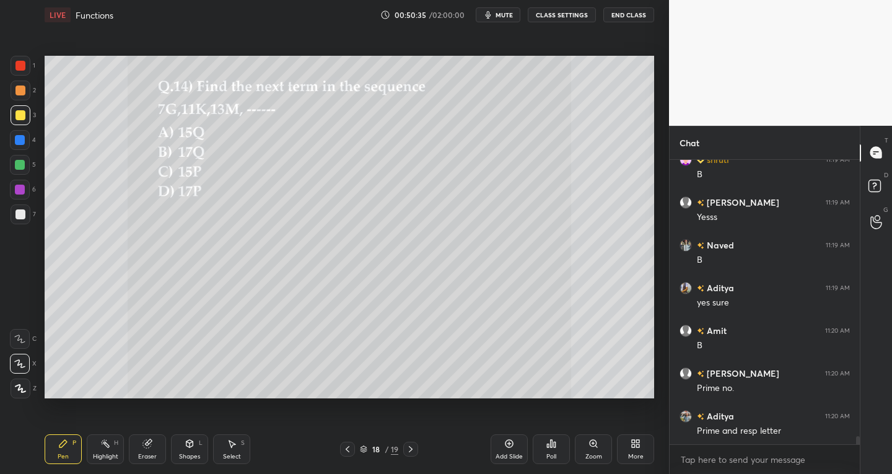
click at [413, 452] on icon at bounding box center [411, 449] width 10 height 10
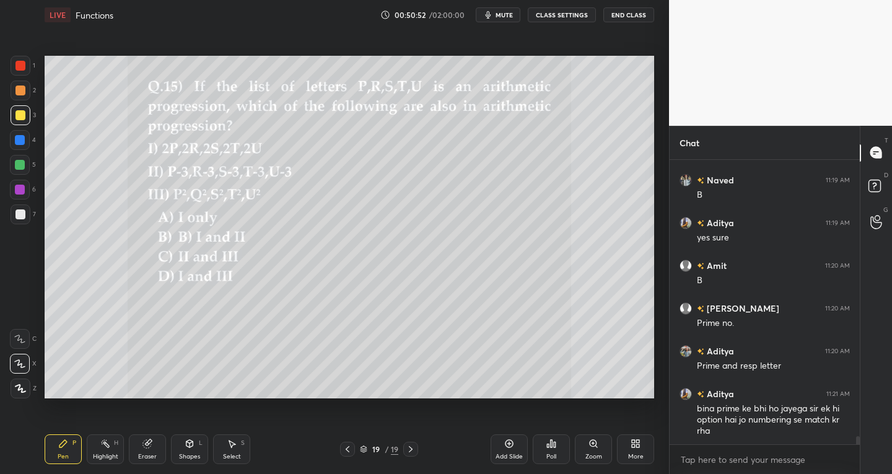
click at [350, 450] on icon at bounding box center [348, 449] width 10 height 10
click at [409, 450] on icon at bounding box center [411, 449] width 10 height 10
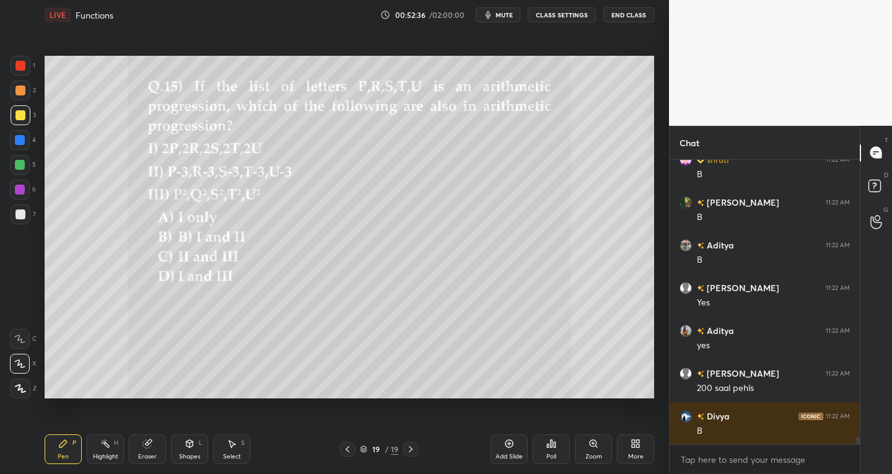
scroll to position [10357, 0]
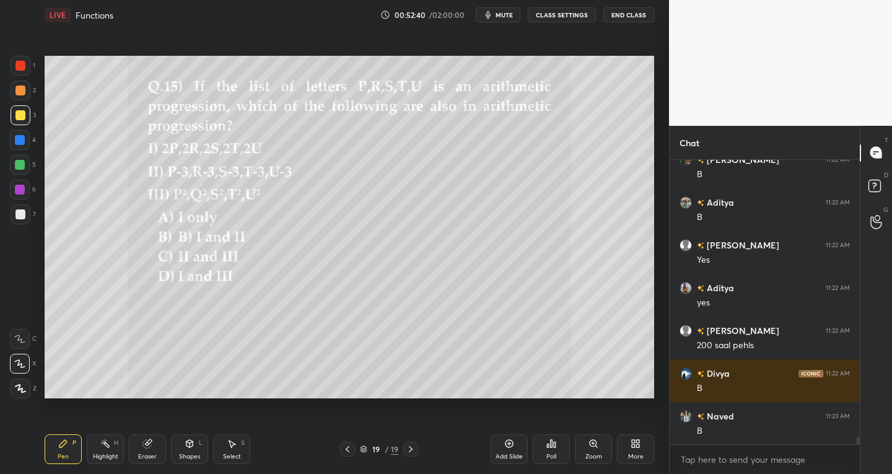
click at [506, 453] on div "Add Slide" at bounding box center [509, 456] width 27 height 6
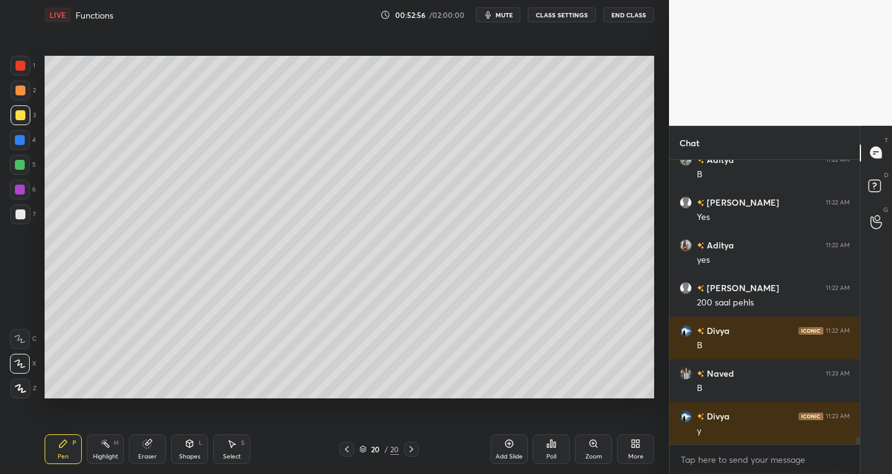
scroll to position [10443, 0]
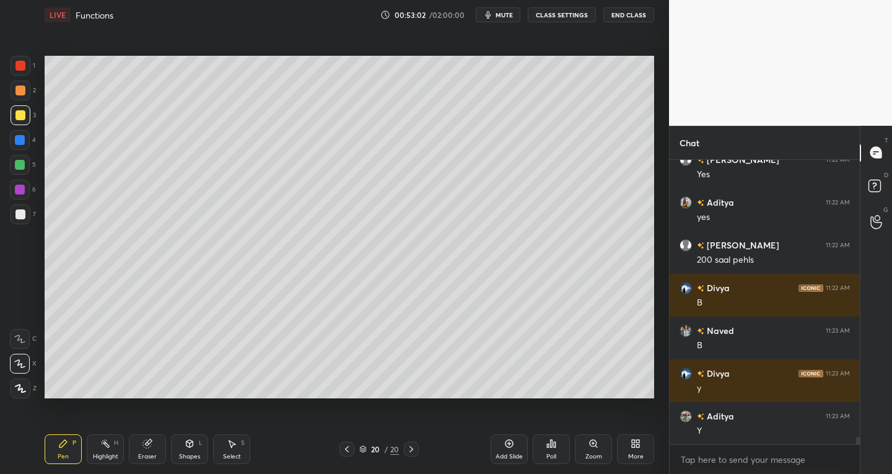
click at [344, 447] on icon at bounding box center [347, 449] width 10 height 10
click at [409, 445] on icon at bounding box center [411, 449] width 10 height 10
click at [350, 452] on icon at bounding box center [347, 449] width 10 height 10
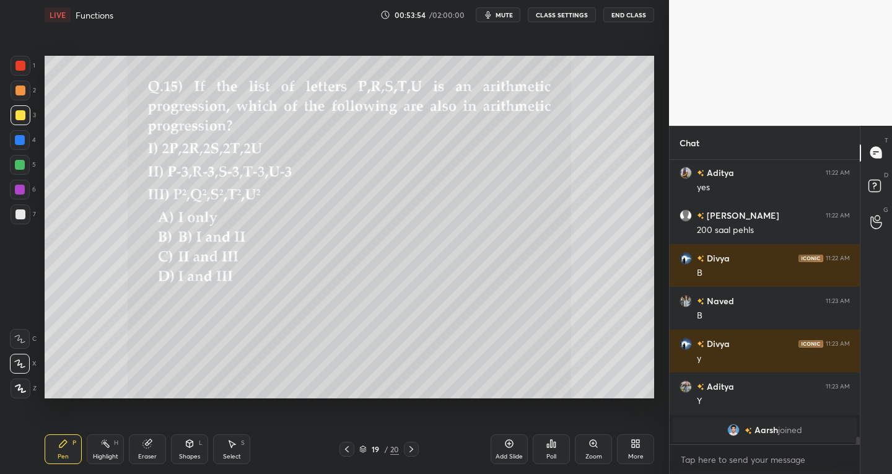
click at [406, 452] on icon at bounding box center [411, 449] width 10 height 10
click at [343, 449] on icon at bounding box center [347, 449] width 10 height 10
click at [417, 452] on div at bounding box center [411, 449] width 15 height 15
click at [351, 452] on icon at bounding box center [347, 449] width 10 height 10
click at [411, 448] on icon at bounding box center [411, 449] width 10 height 10
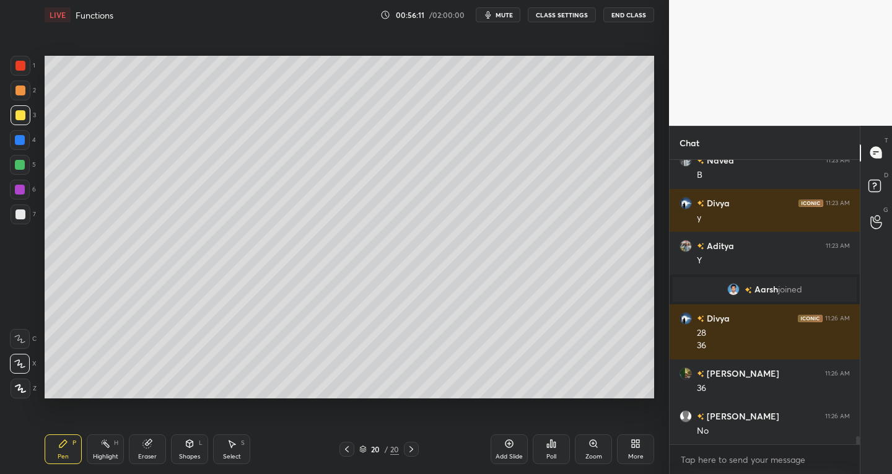
scroll to position [9775, 0]
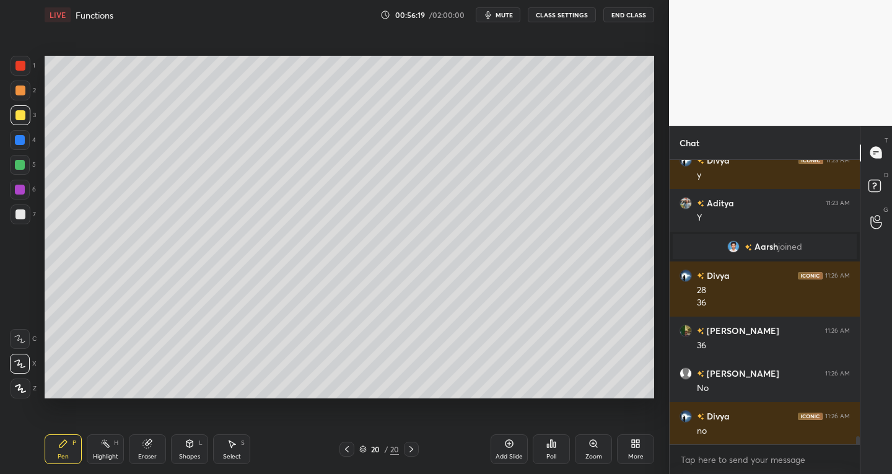
click at [152, 442] on div "Eraser" at bounding box center [147, 449] width 37 height 30
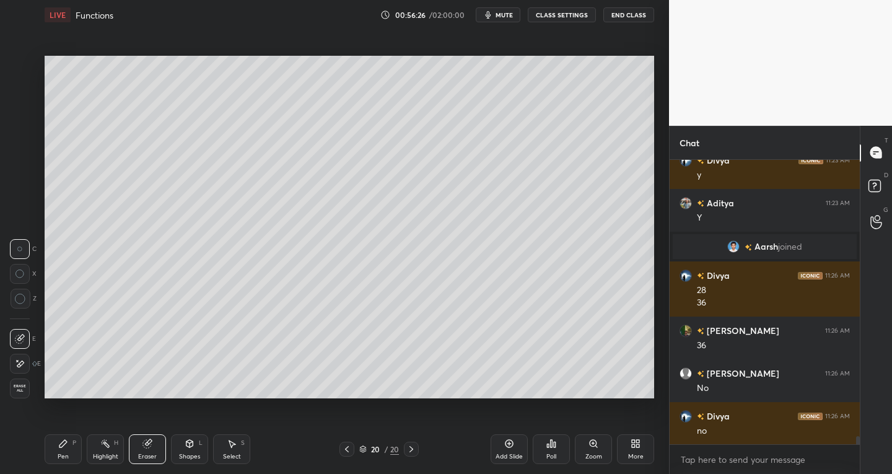
click at [66, 448] on icon at bounding box center [63, 444] width 10 height 10
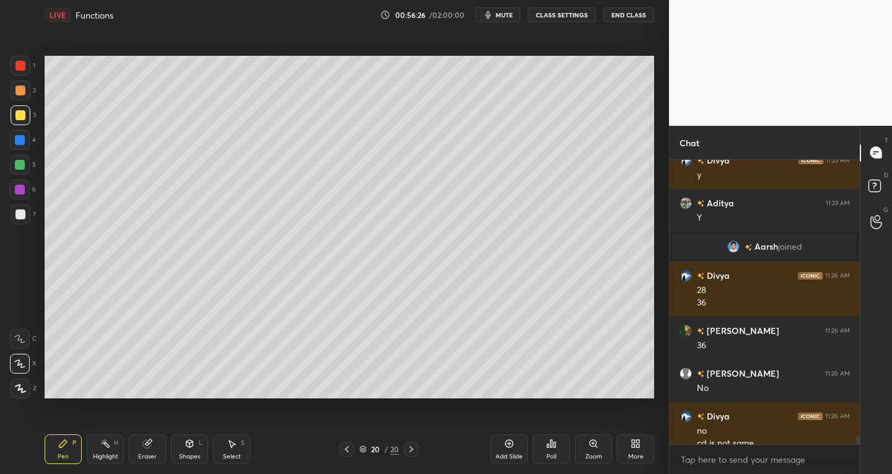
scroll to position [9788, 0]
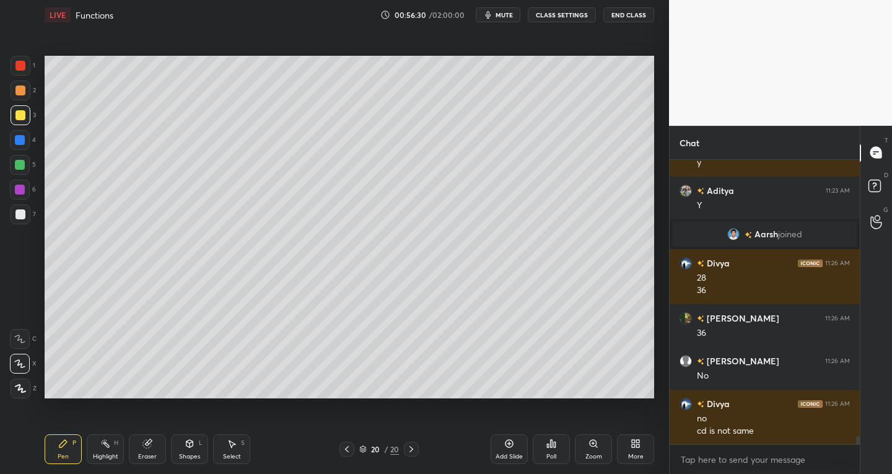
click at [147, 445] on icon at bounding box center [147, 444] width 8 height 8
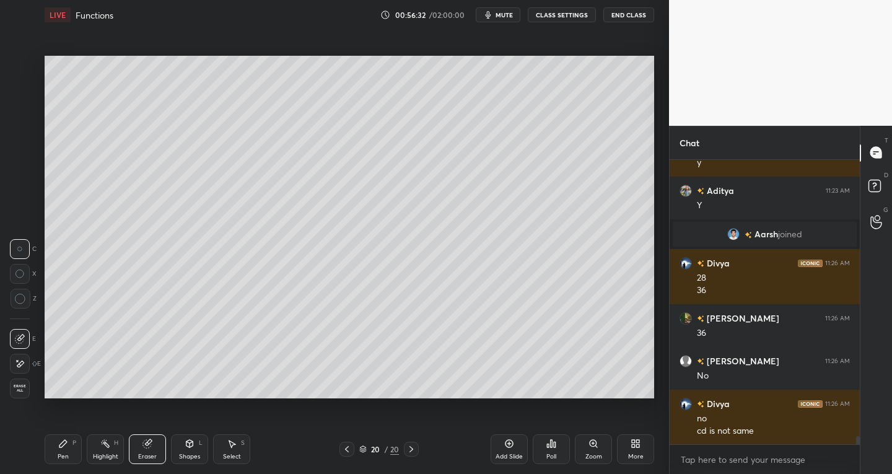
click at [65, 455] on div "Pen" at bounding box center [63, 456] width 11 height 6
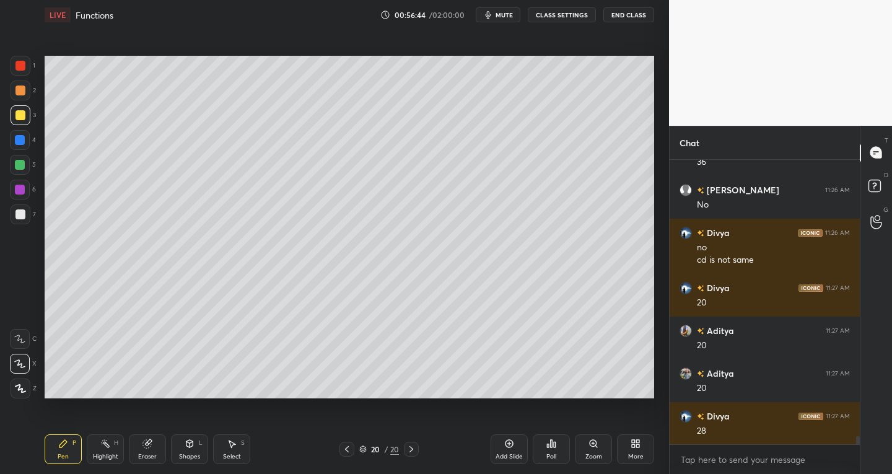
scroll to position [10001, 0]
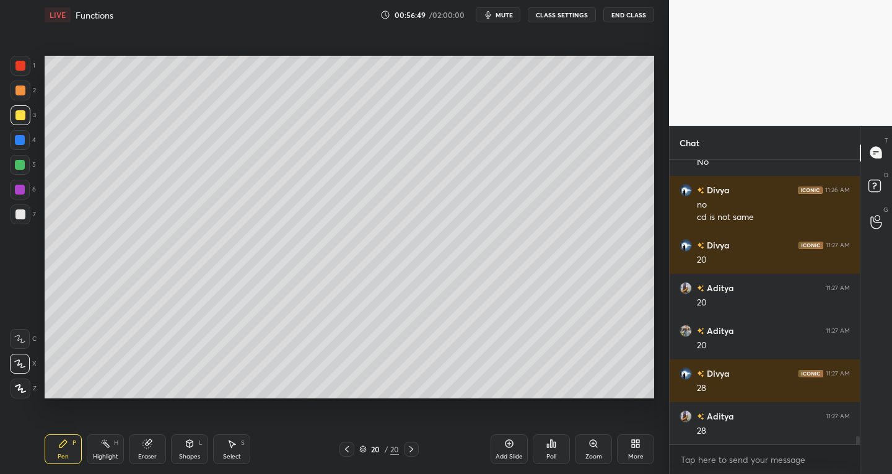
click at [346, 452] on icon at bounding box center [347, 449] width 10 height 10
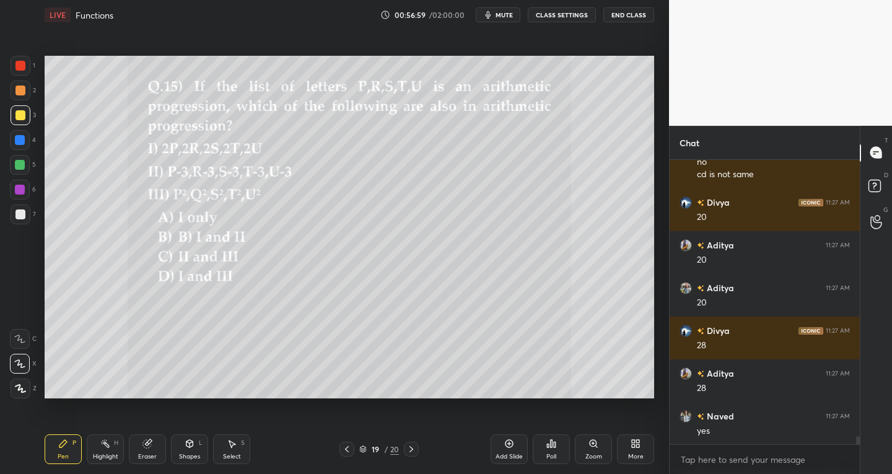
click at [20, 216] on div at bounding box center [20, 214] width 10 height 10
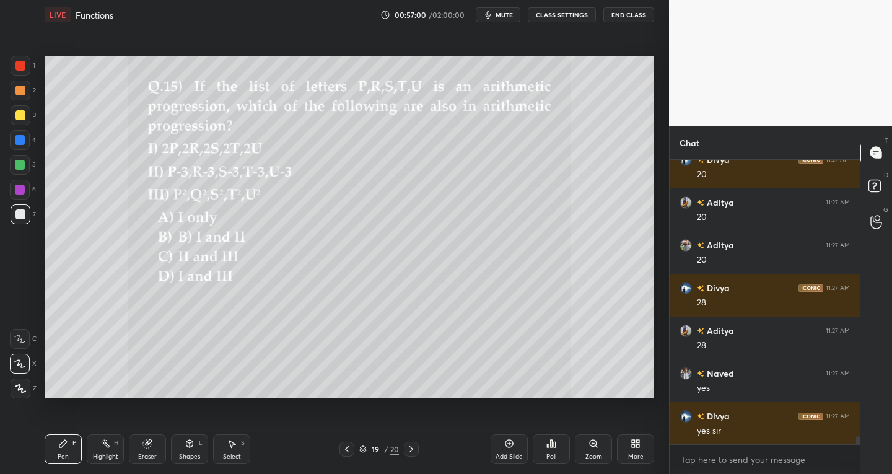
click at [509, 446] on icon at bounding box center [509, 444] width 10 height 10
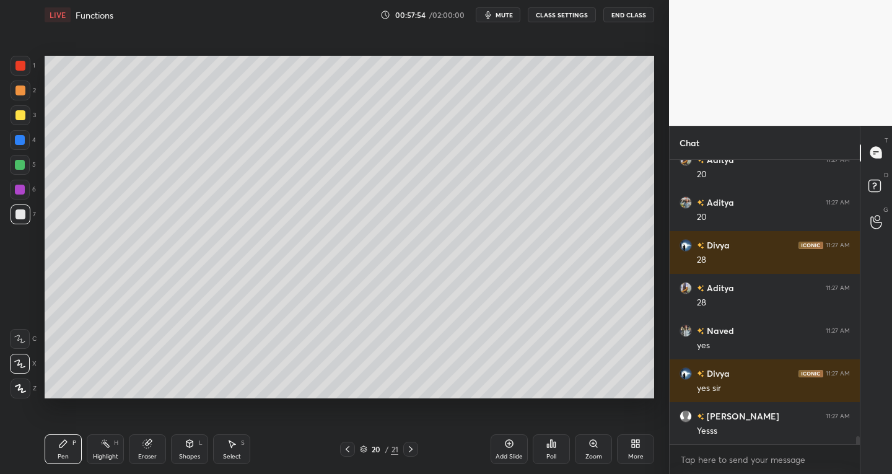
scroll to position [10172, 0]
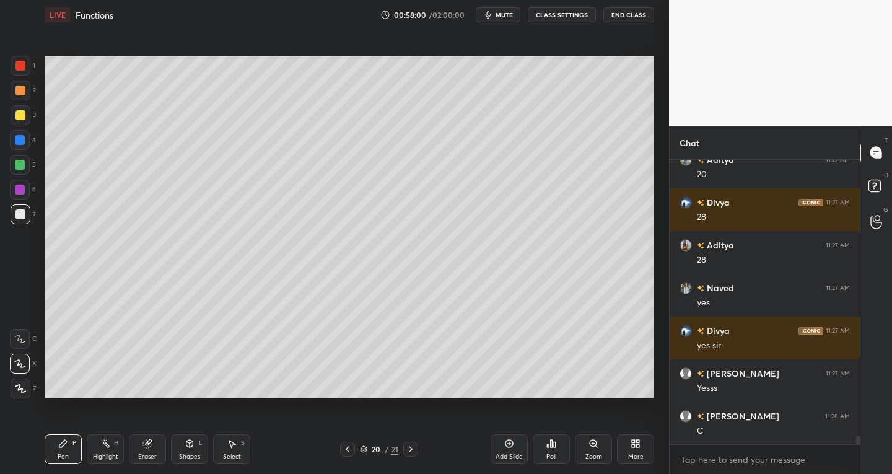
click at [151, 448] on icon at bounding box center [147, 444] width 10 height 10
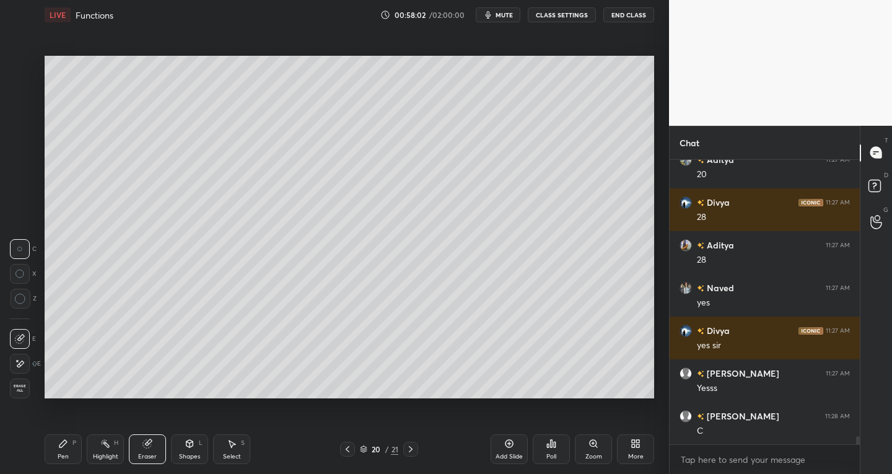
click at [62, 453] on div "Pen" at bounding box center [63, 456] width 11 height 6
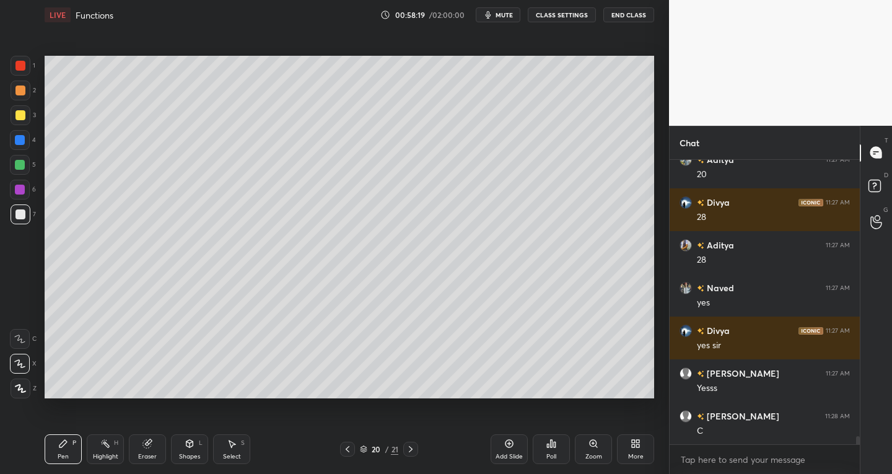
scroll to position [10215, 0]
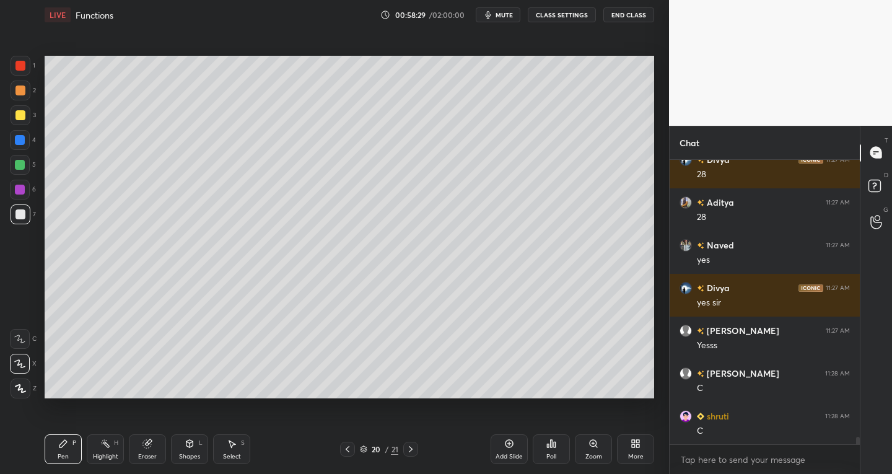
click at [240, 439] on div "Select S" at bounding box center [231, 449] width 37 height 30
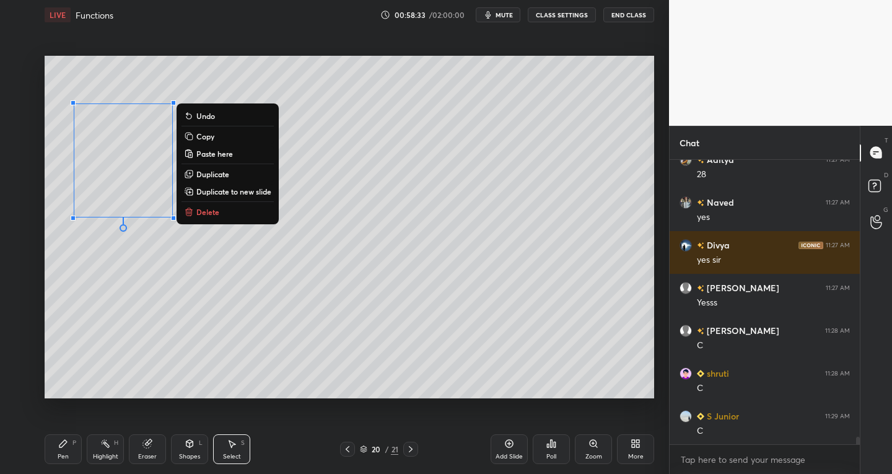
click at [347, 447] on icon at bounding box center [348, 449] width 4 height 6
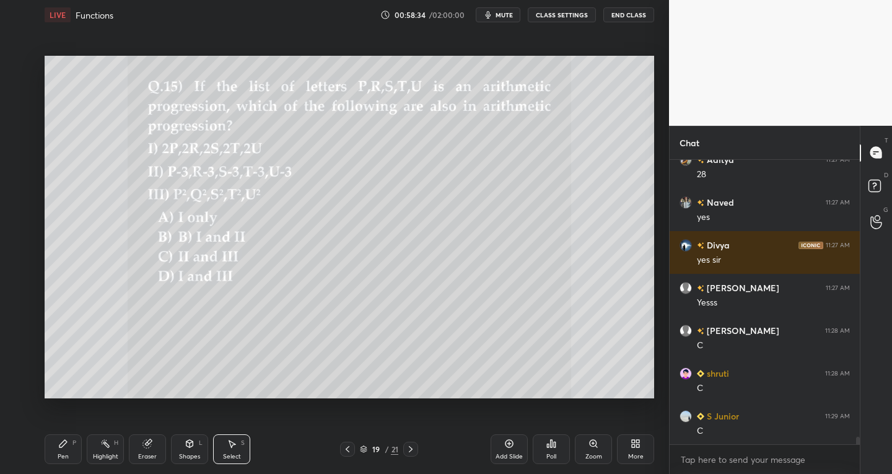
click at [341, 452] on div at bounding box center [347, 449] width 15 height 15
click at [343, 450] on icon at bounding box center [348, 449] width 10 height 10
click at [346, 448] on icon at bounding box center [348, 449] width 10 height 10
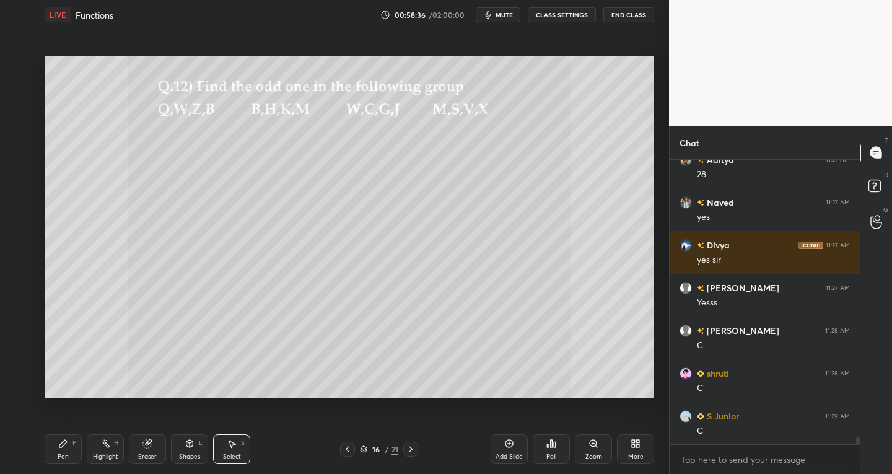
click at [349, 447] on icon at bounding box center [348, 449] width 10 height 10
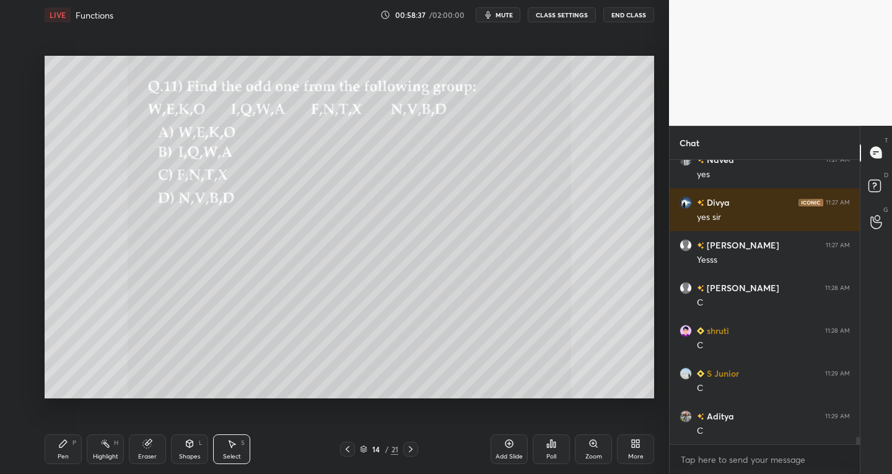
scroll to position [10343, 0]
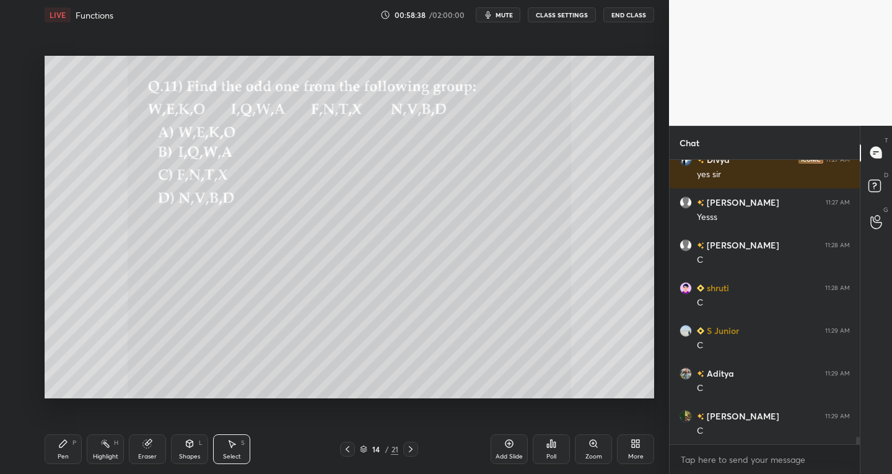
click at [241, 449] on div "Select S" at bounding box center [231, 449] width 37 height 30
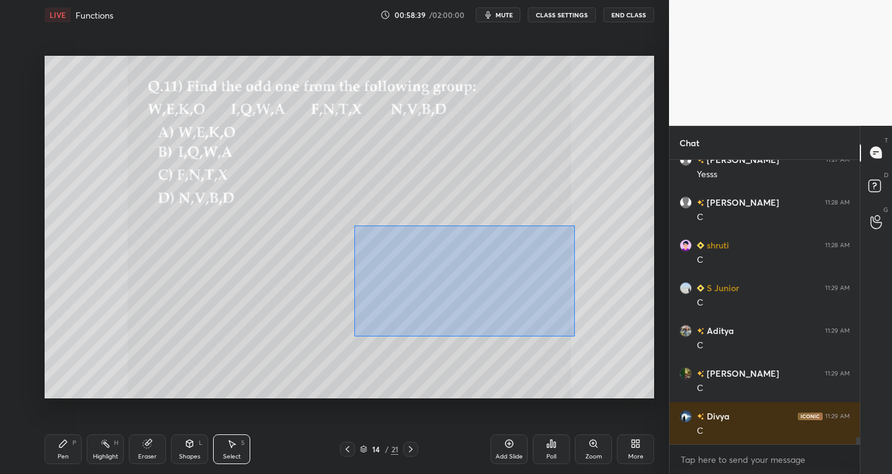
scroll to position [10429, 0]
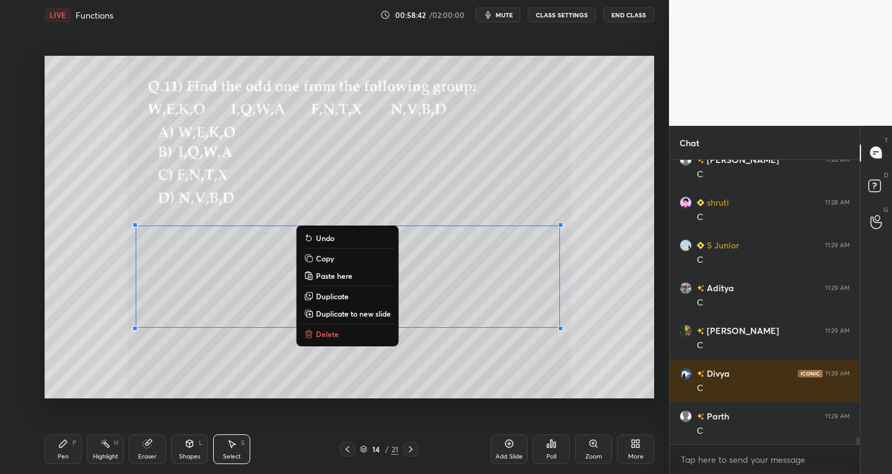
click at [331, 256] on p "Copy" at bounding box center [325, 258] width 18 height 10
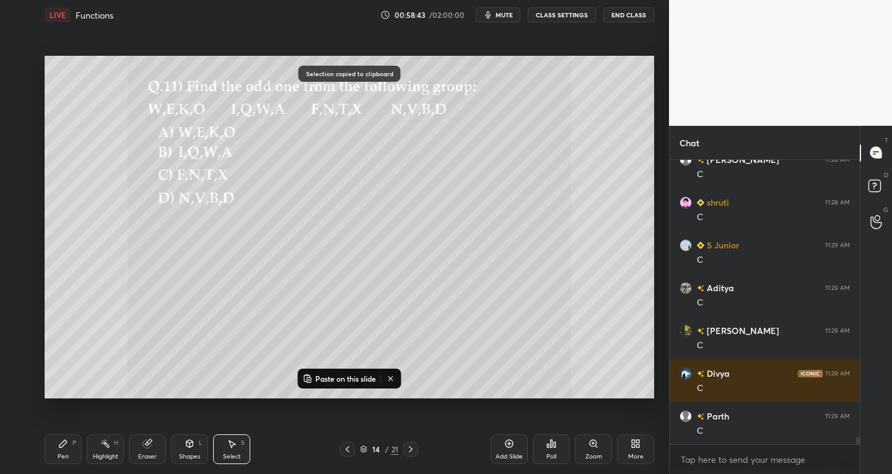
click at [412, 453] on icon at bounding box center [411, 449] width 10 height 10
click at [414, 450] on icon at bounding box center [411, 449] width 10 height 10
click at [415, 450] on icon at bounding box center [411, 449] width 10 height 10
click at [414, 450] on icon at bounding box center [411, 449] width 10 height 10
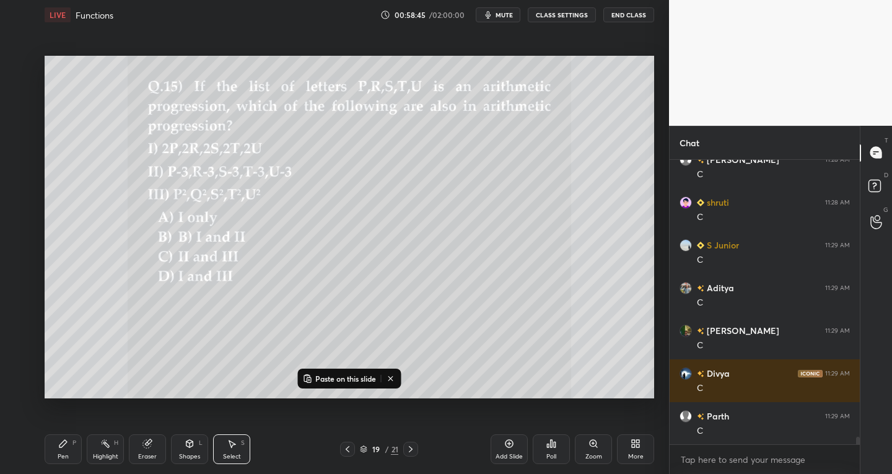
click at [414, 450] on icon at bounding box center [411, 449] width 10 height 10
click at [329, 379] on p "Paste on this slide" at bounding box center [345, 379] width 61 height 10
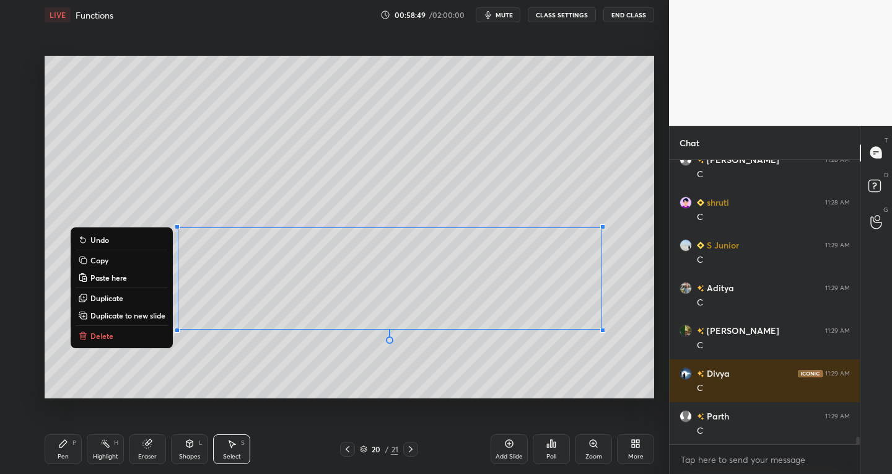
click at [61, 456] on div "Pen" at bounding box center [63, 456] width 11 height 6
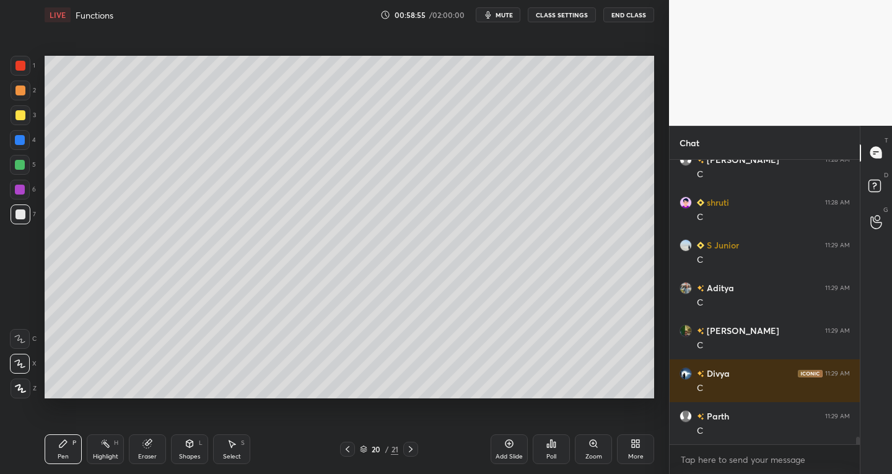
scroll to position [10471, 0]
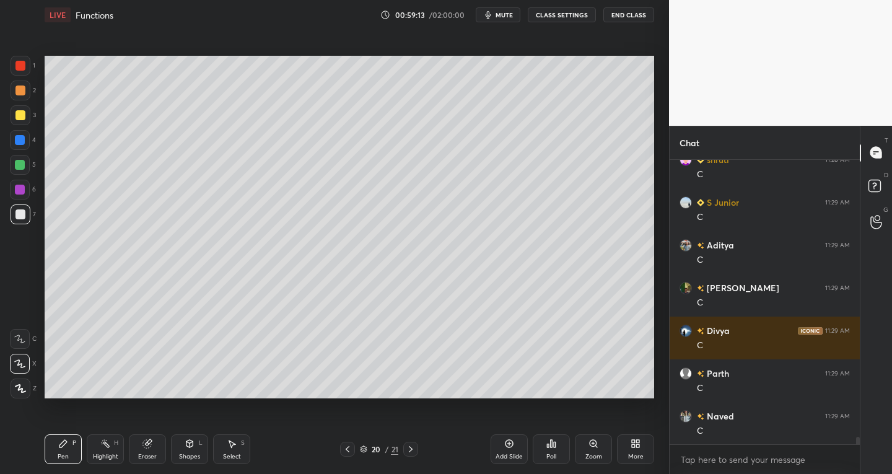
click at [23, 116] on div at bounding box center [20, 115] width 10 height 10
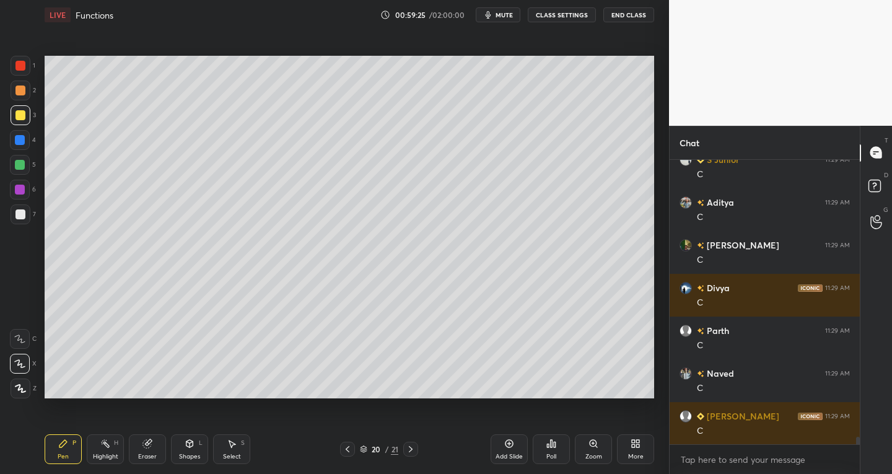
click at [32, 69] on div "1" at bounding box center [23, 66] width 25 height 20
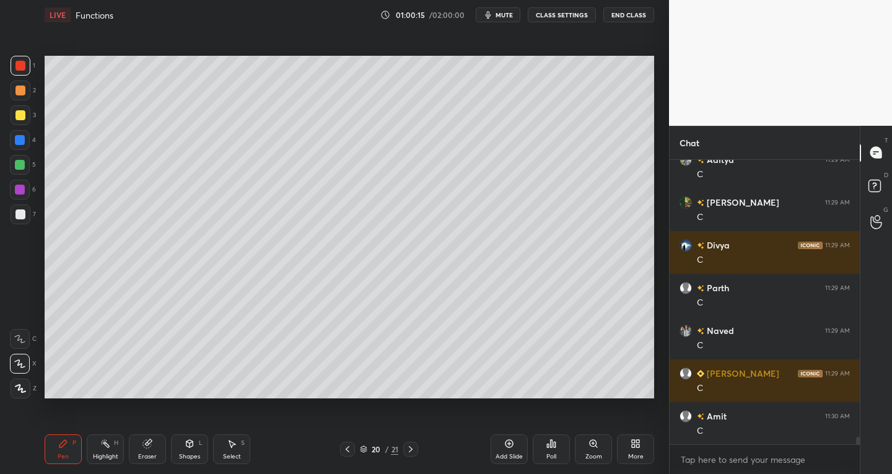
scroll to position [10600, 0]
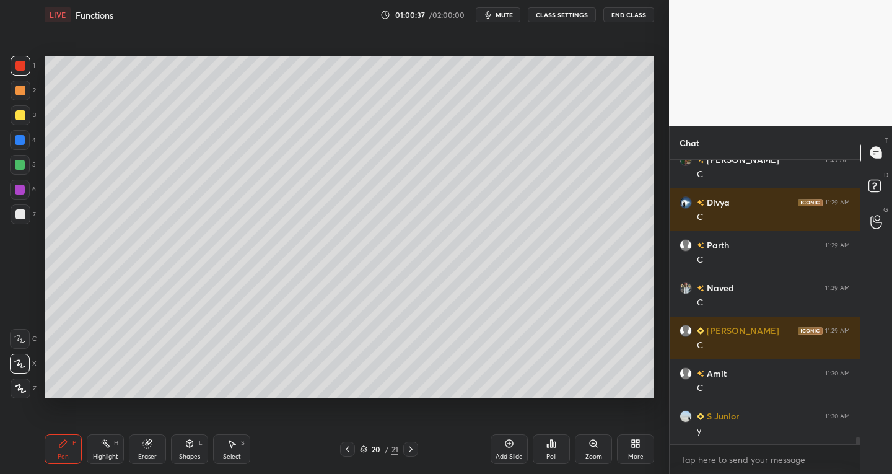
click at [155, 451] on div "Eraser" at bounding box center [147, 449] width 37 height 30
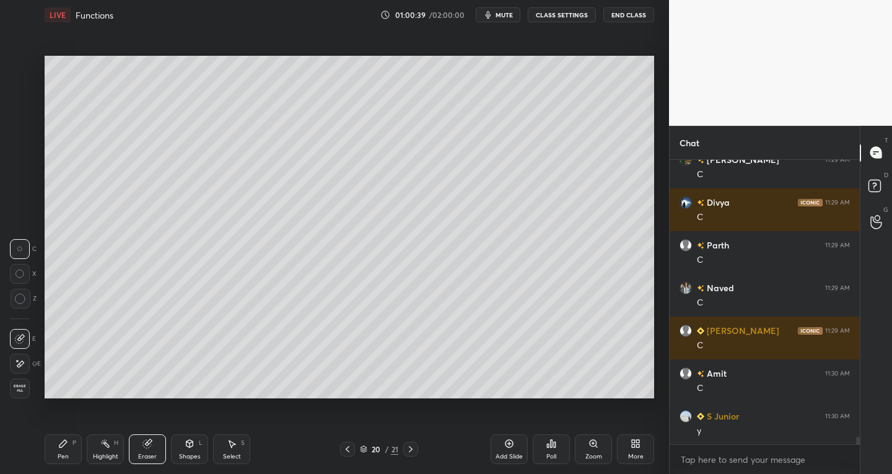
click at [73, 455] on div "Pen P" at bounding box center [63, 449] width 37 height 30
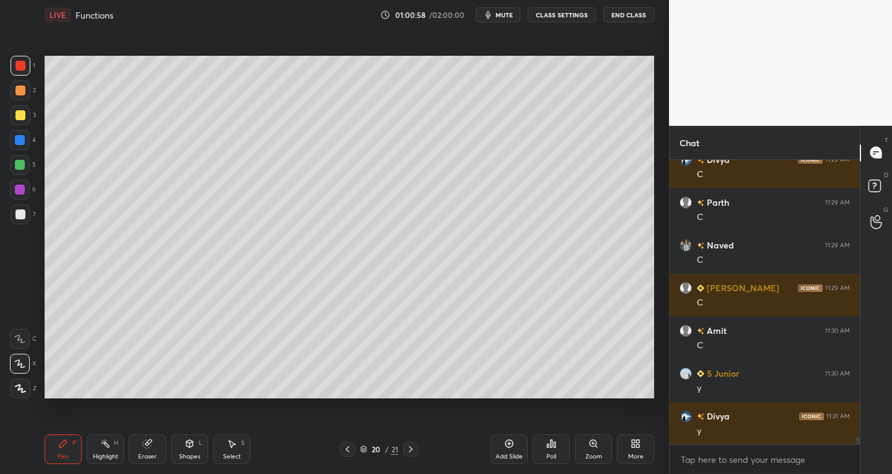
scroll to position [10685, 0]
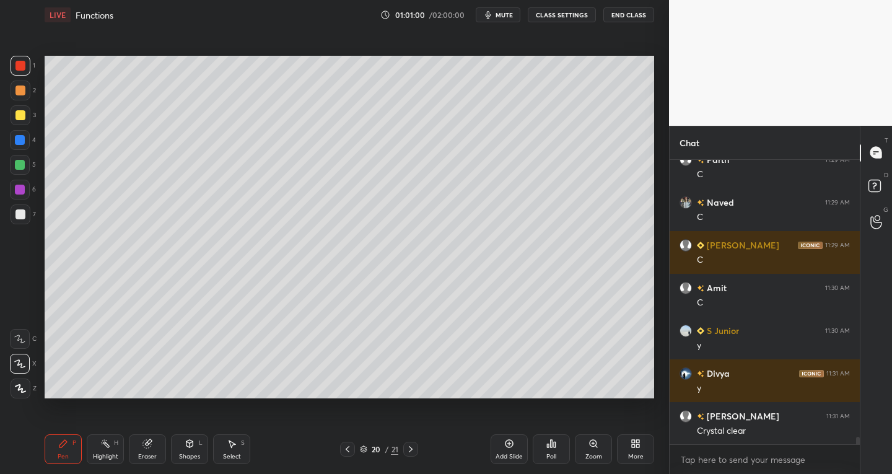
click at [408, 448] on icon at bounding box center [411, 449] width 10 height 10
click at [408, 449] on icon at bounding box center [411, 449] width 10 height 10
click at [504, 445] on div "Add Slide" at bounding box center [509, 449] width 37 height 30
click at [19, 217] on div at bounding box center [20, 214] width 10 height 10
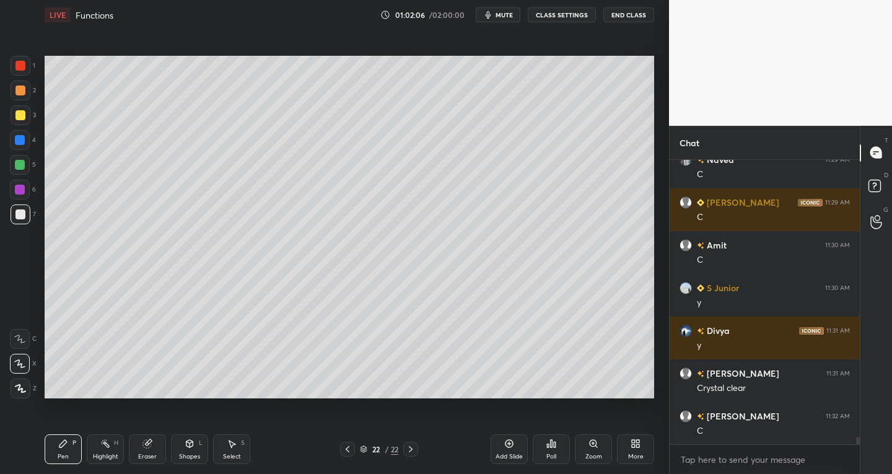
click at [230, 439] on icon at bounding box center [232, 444] width 10 height 10
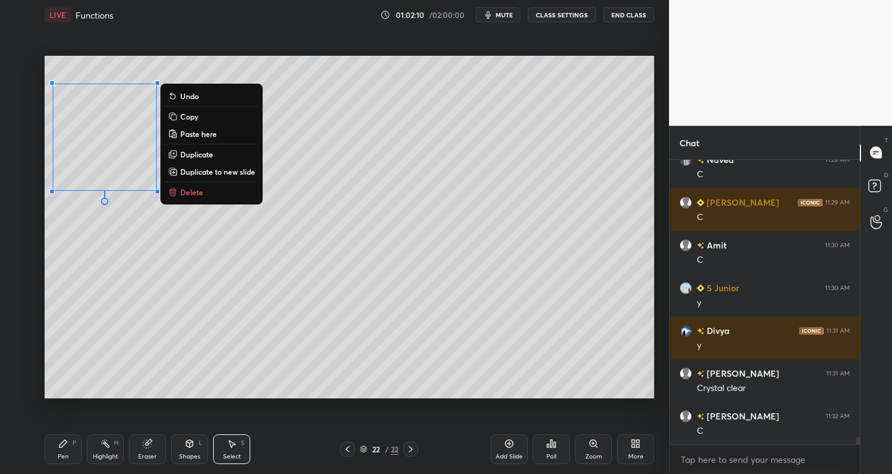
click at [355, 333] on div "0 ° Undo Copy Paste here Duplicate Duplicate to new slide Delete" at bounding box center [350, 227] width 610 height 343
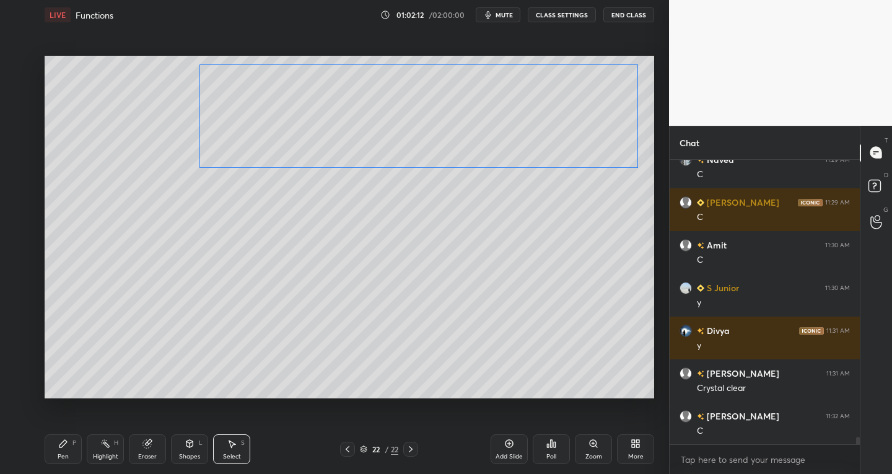
scroll to position [10771, 0]
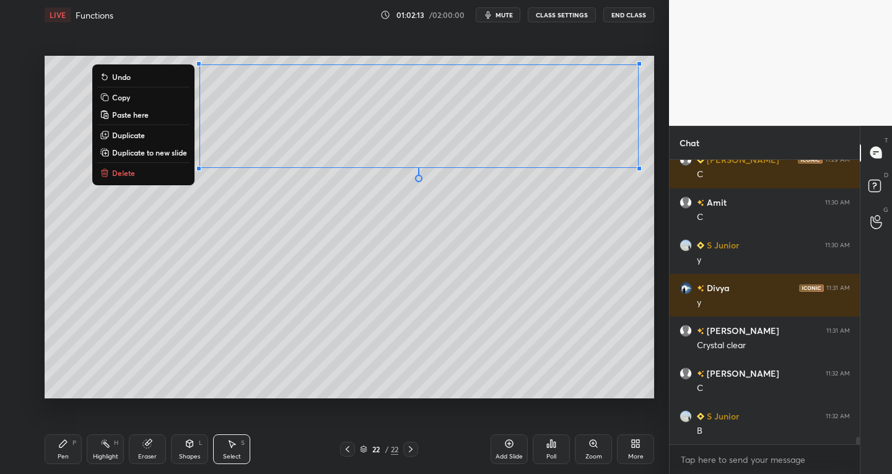
click at [60, 444] on icon at bounding box center [63, 444] width 10 height 10
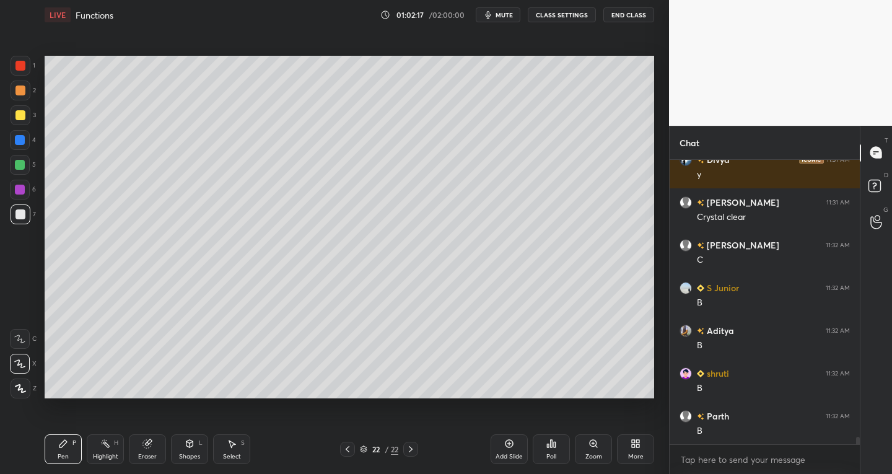
scroll to position [10941, 0]
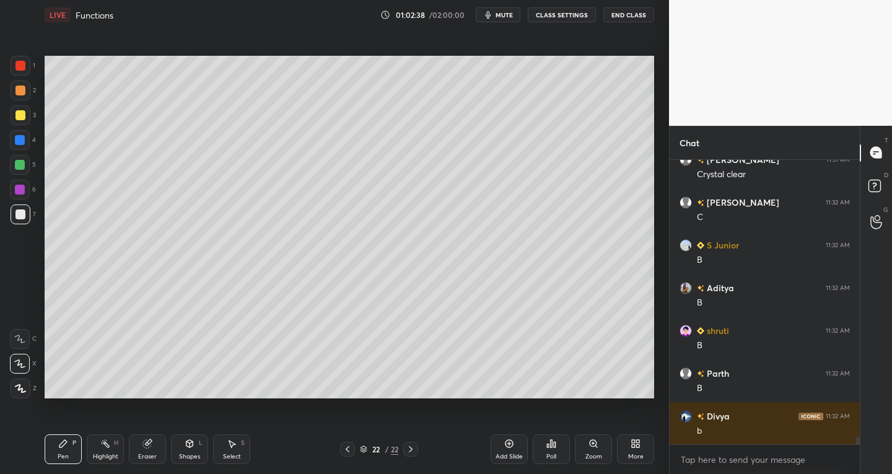
click at [12, 123] on div at bounding box center [21, 115] width 20 height 20
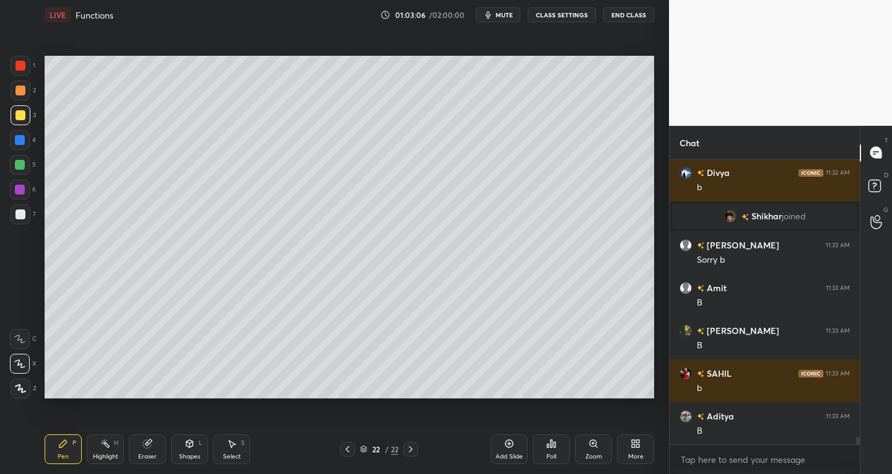
scroll to position [10805, 0]
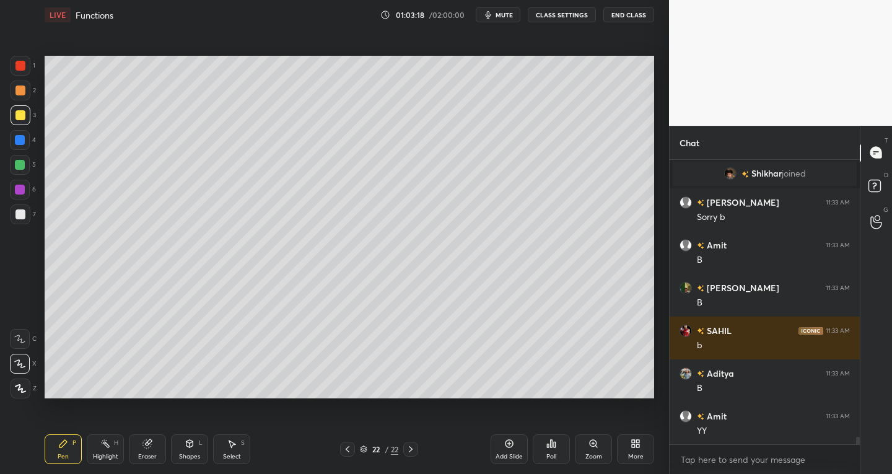
click at [511, 440] on icon at bounding box center [509, 444] width 8 height 8
click at [25, 211] on div at bounding box center [21, 214] width 20 height 20
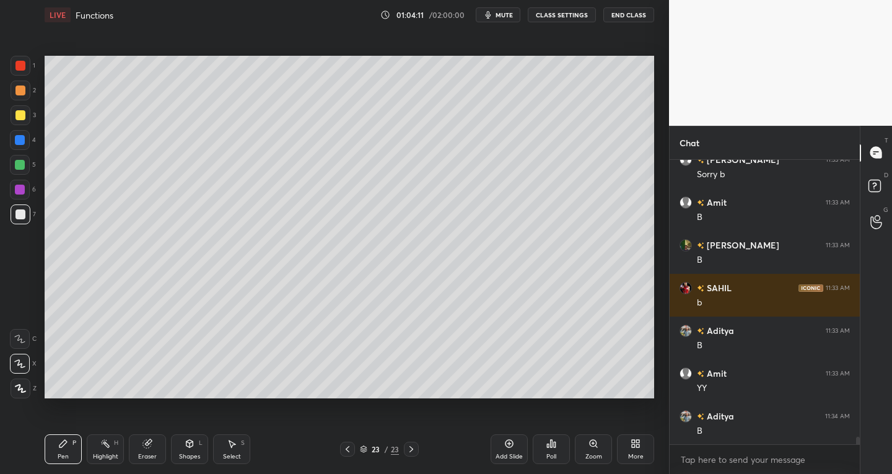
scroll to position [10891, 0]
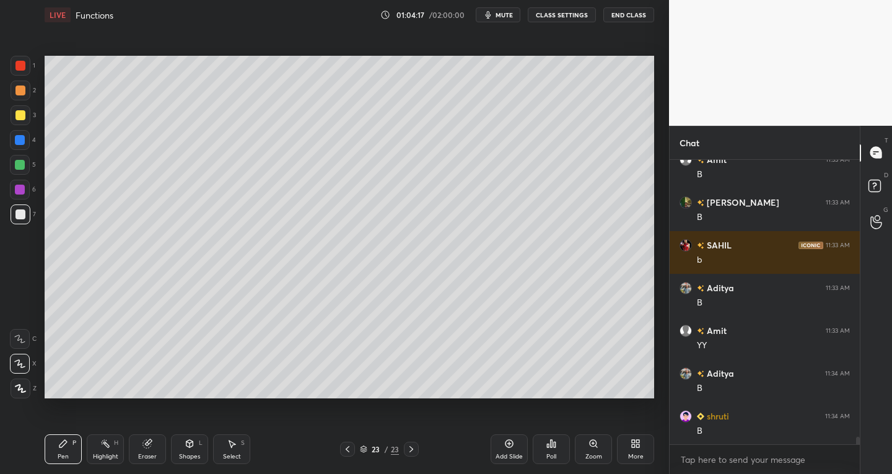
click at [232, 450] on div "Select S" at bounding box center [231, 449] width 37 height 30
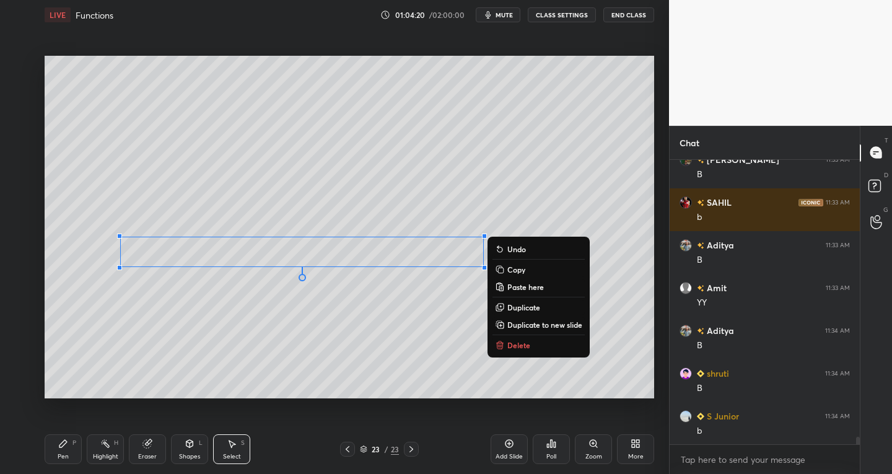
scroll to position [10976, 0]
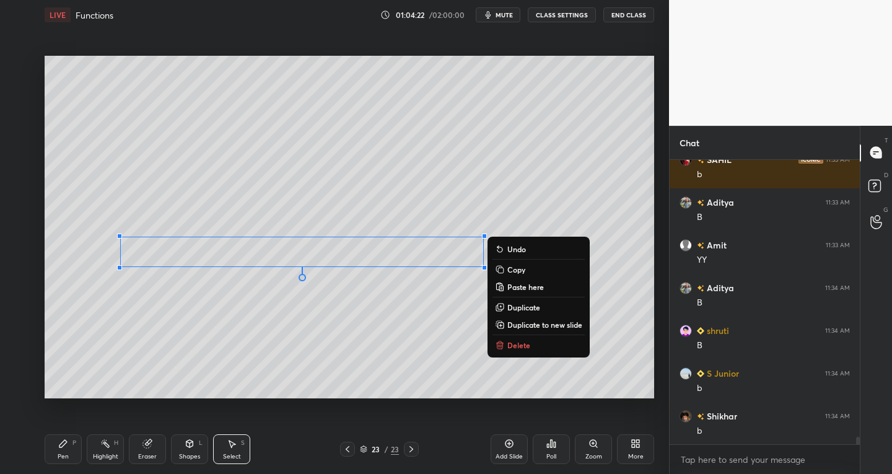
click at [67, 452] on div "Pen P" at bounding box center [63, 449] width 37 height 30
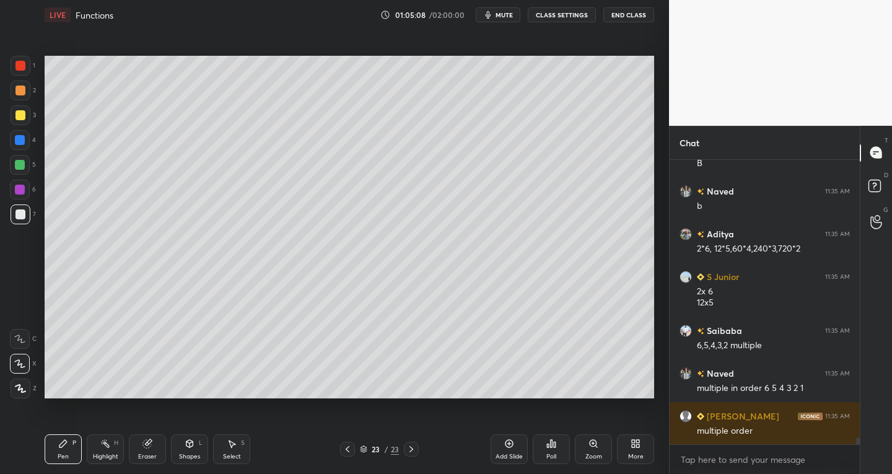
scroll to position [11329, 0]
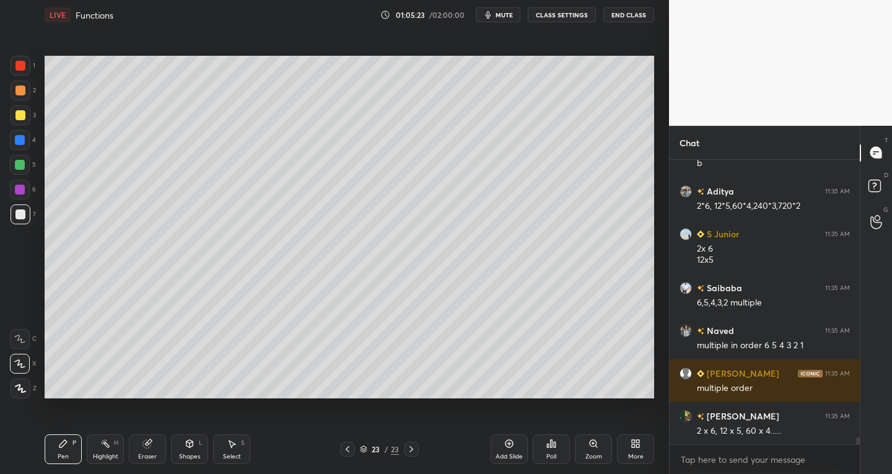
click at [21, 118] on div at bounding box center [20, 115] width 10 height 10
click at [22, 213] on div at bounding box center [20, 214] width 10 height 10
click at [486, 447] on div "23 / 23" at bounding box center [379, 449] width 223 height 15
click at [413, 451] on icon at bounding box center [411, 449] width 10 height 10
click at [492, 448] on div "Add Slide" at bounding box center [509, 449] width 37 height 30
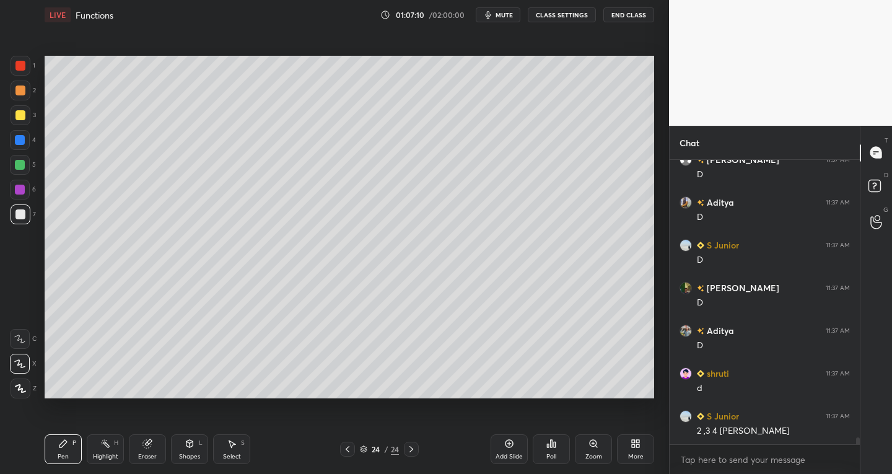
scroll to position [11714, 0]
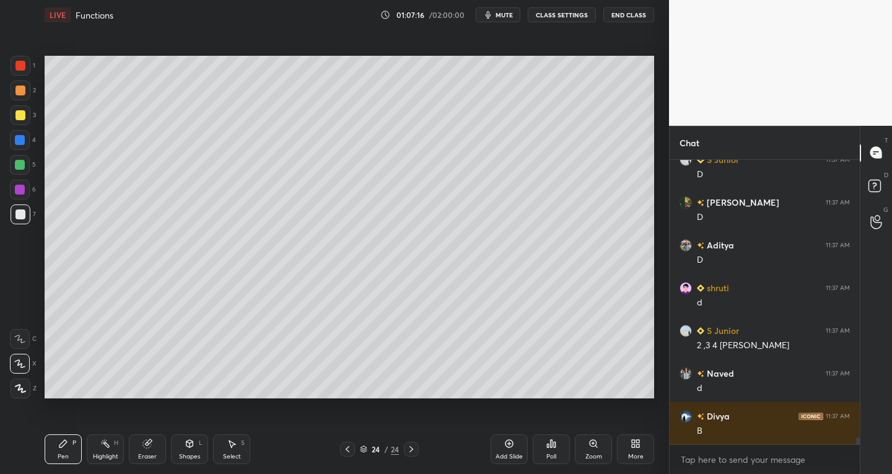
click at [9, 76] on div "1 2 3 4 5 6 7 C X Z C X Z E E Erase all H H" at bounding box center [20, 227] width 40 height 343
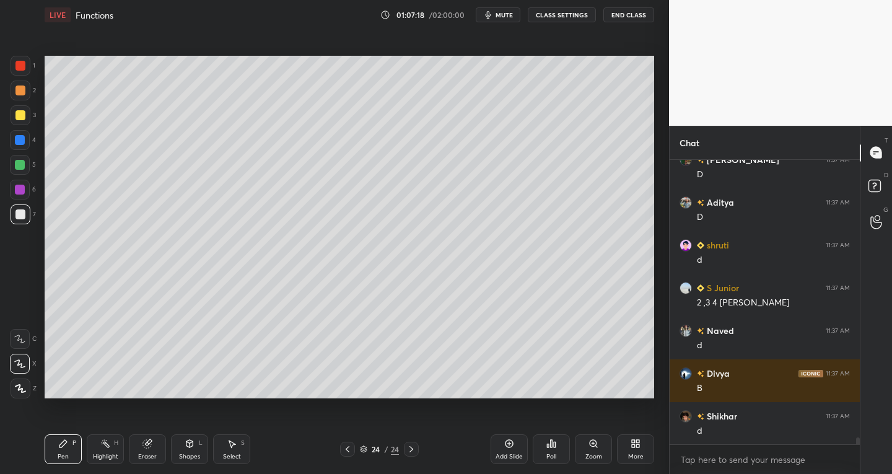
click at [17, 72] on div at bounding box center [21, 66] width 20 height 20
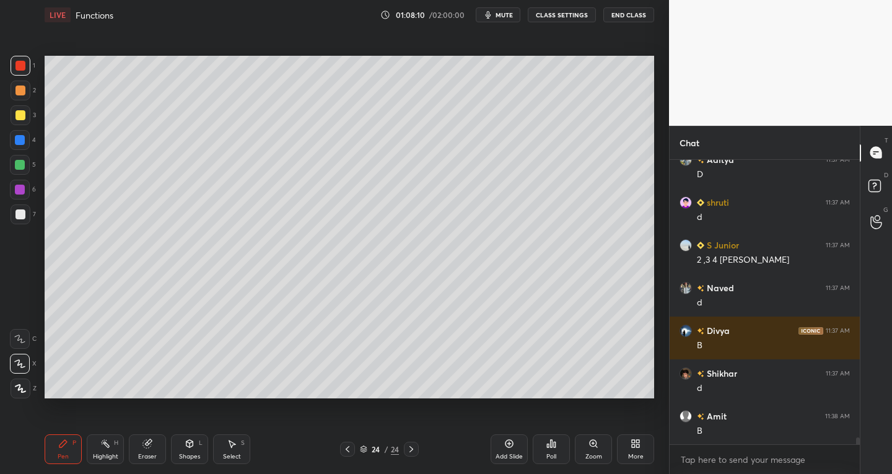
click at [17, 217] on div at bounding box center [20, 214] width 10 height 10
click at [25, 216] on div at bounding box center [21, 214] width 20 height 20
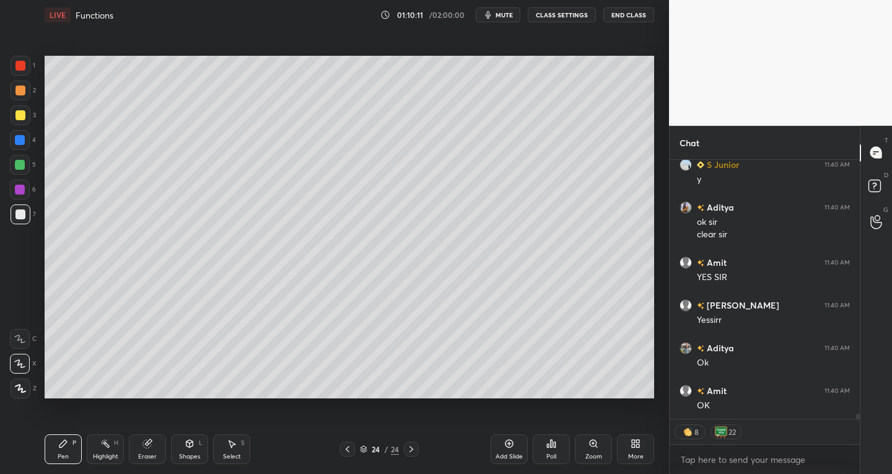
scroll to position [12607, 0]
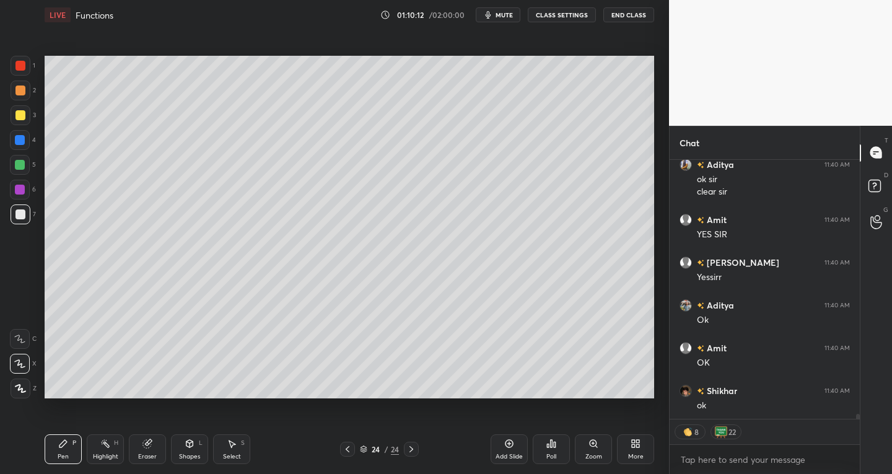
click at [639, 13] on button "End Class" at bounding box center [628, 14] width 51 height 15
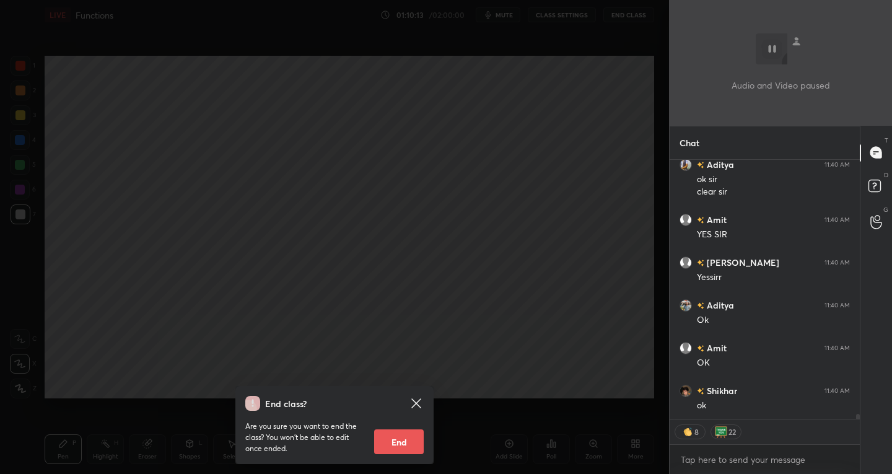
click at [419, 446] on button "End" at bounding box center [399, 441] width 50 height 25
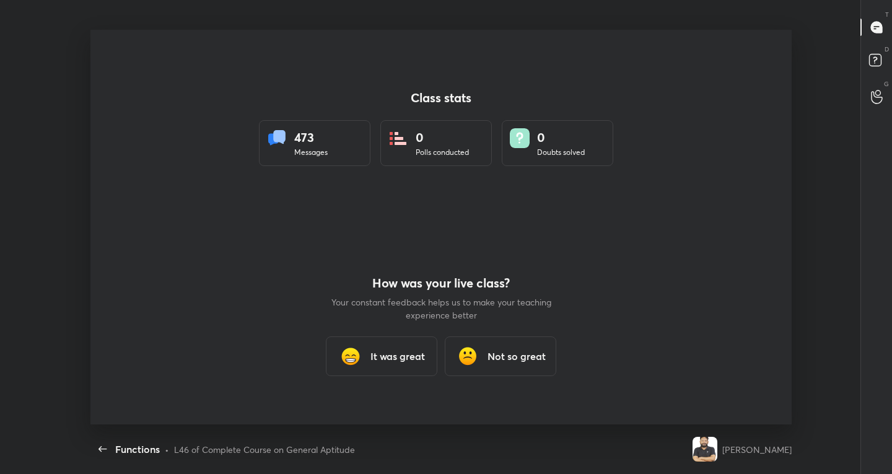
scroll to position [0, 0]
click at [373, 341] on div "It was great" at bounding box center [381, 356] width 111 height 40
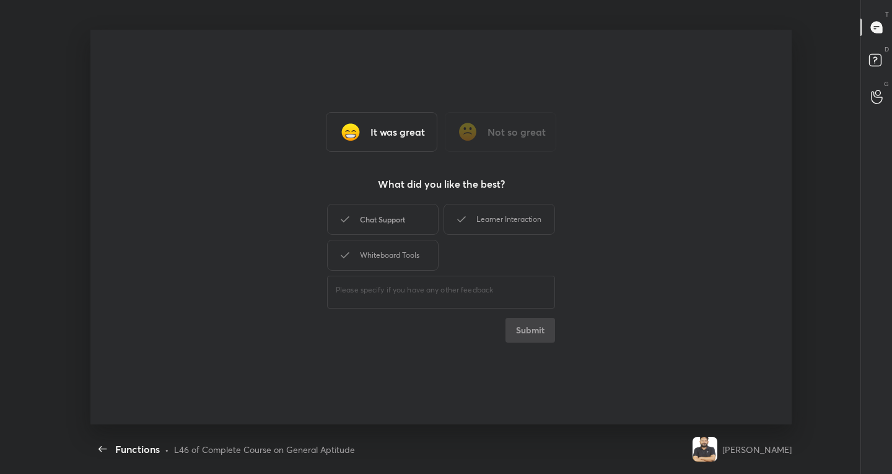
click at [357, 219] on div "Chat Support" at bounding box center [382, 219] width 111 height 31
click at [357, 248] on div "Whiteboard Tools" at bounding box center [382, 255] width 111 height 31
click at [497, 212] on div "Learner Interaction" at bounding box center [499, 219] width 111 height 31
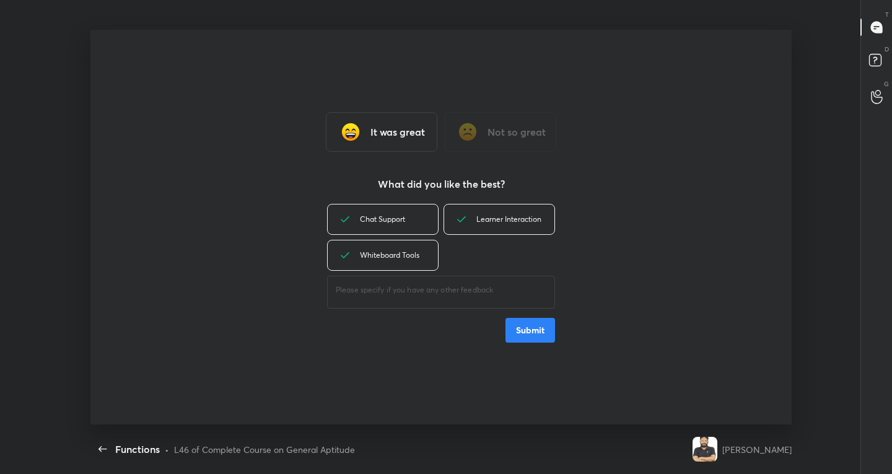
type textarea "x"
click at [533, 332] on button "Submit" at bounding box center [530, 330] width 50 height 25
